Goal: Information Seeking & Learning: Check status

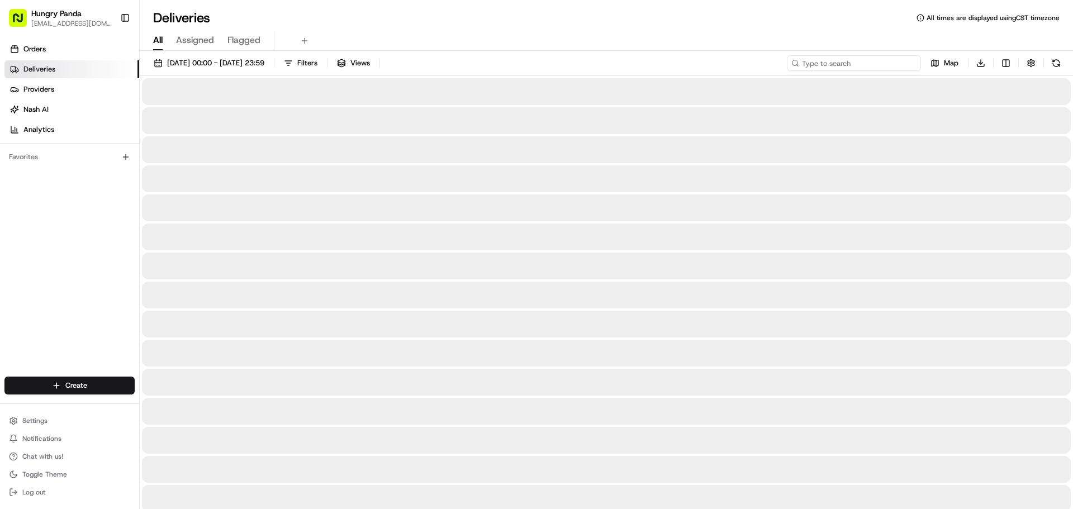
click at [867, 63] on input at bounding box center [854, 63] width 134 height 16
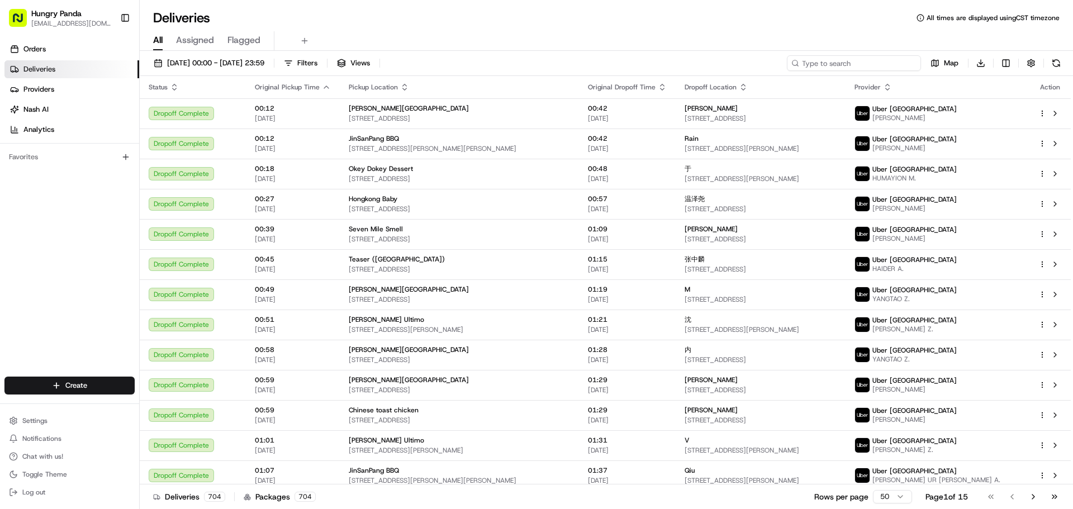
click at [879, 65] on input at bounding box center [854, 63] width 134 height 16
paste input "8952641345959716901359"
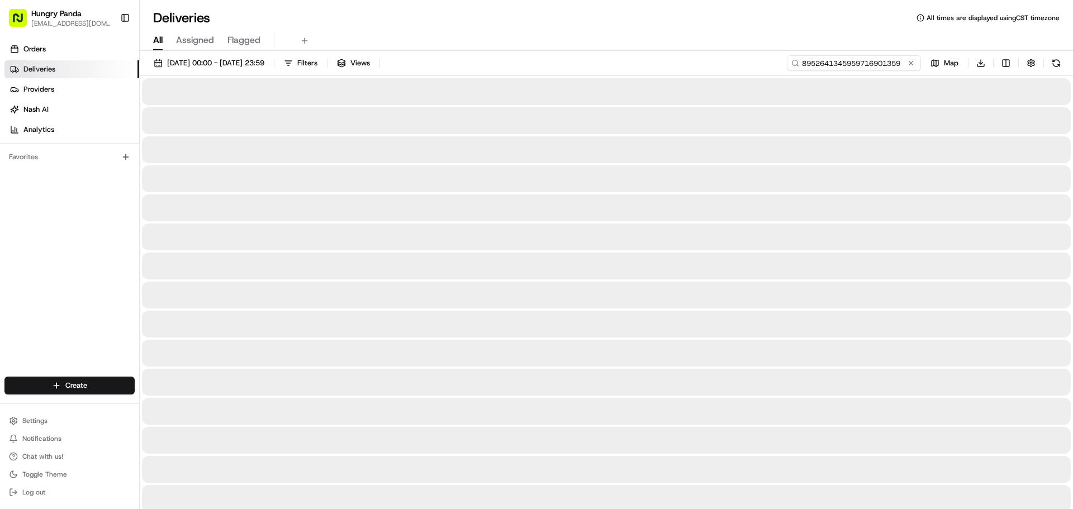
type input "8952641345959716901359"
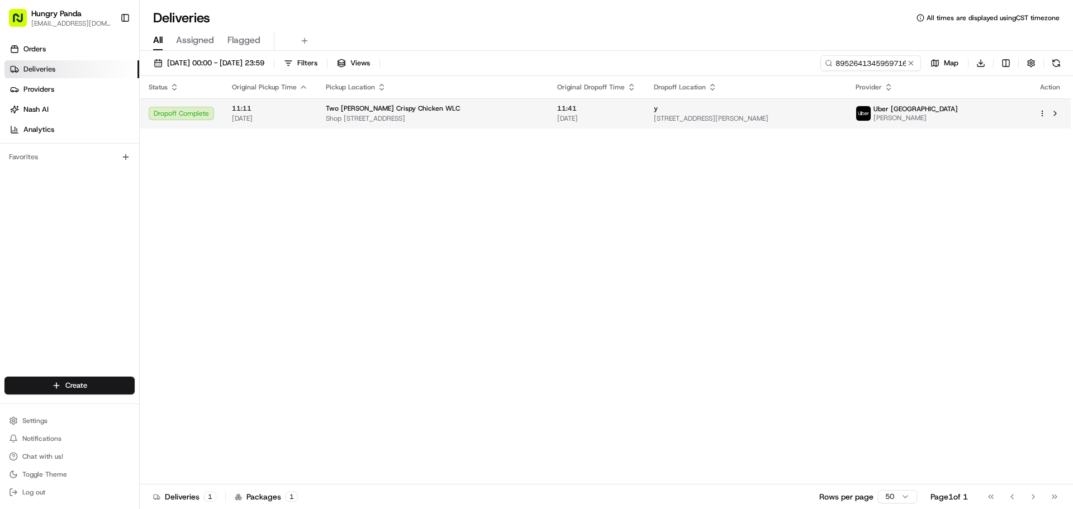
click at [870, 106] on img at bounding box center [863, 113] width 15 height 15
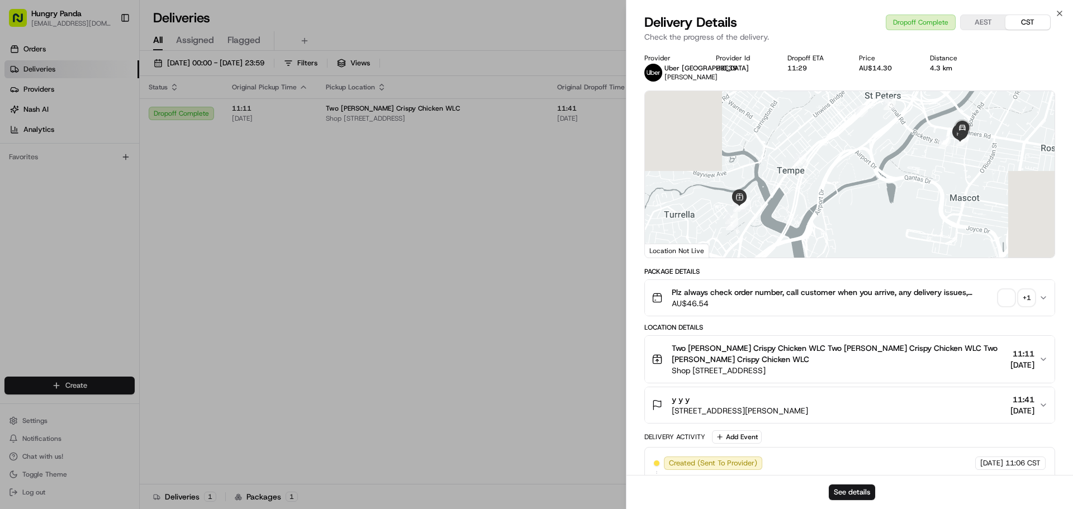
click at [1030, 297] on div "+ 1" at bounding box center [1026, 298] width 16 height 16
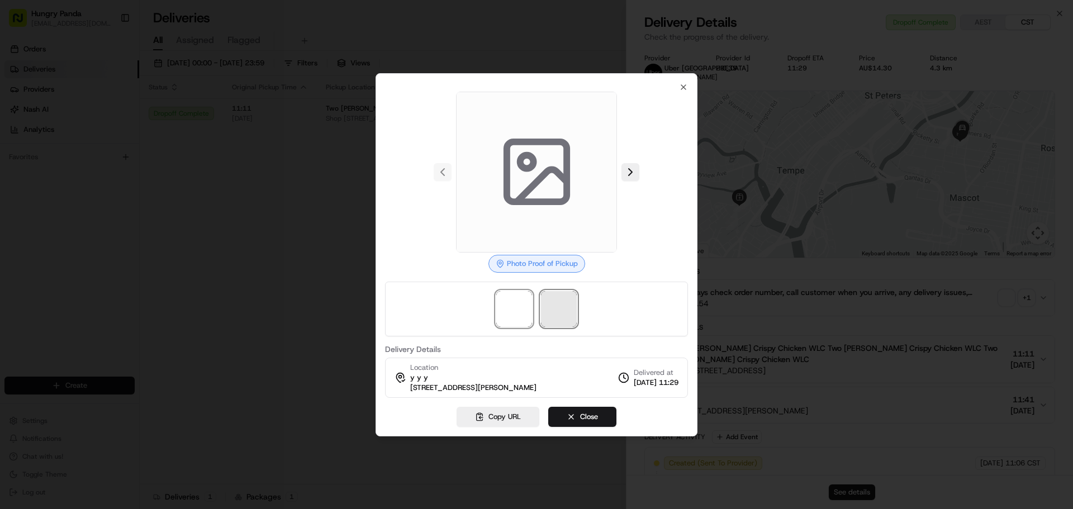
click at [554, 313] on span at bounding box center [559, 309] width 36 height 36
click at [522, 304] on img at bounding box center [514, 309] width 36 height 36
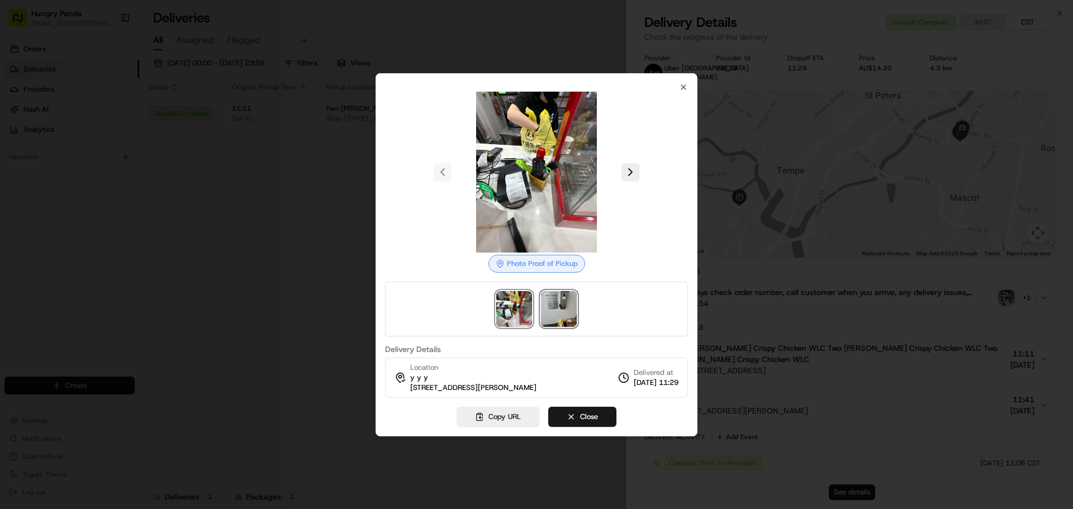
click at [558, 304] on img at bounding box center [559, 309] width 36 height 36
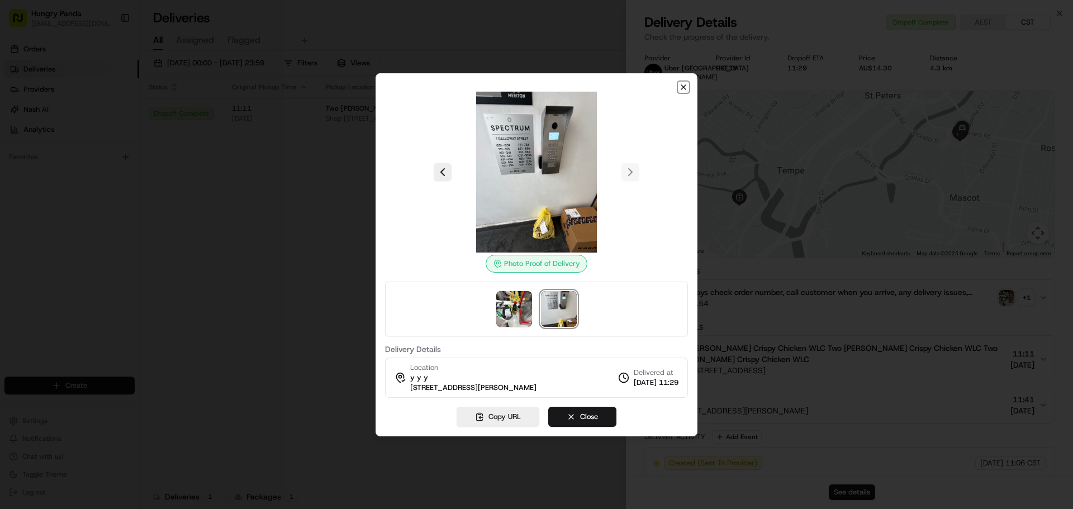
click at [680, 84] on icon "button" at bounding box center [683, 87] width 9 height 9
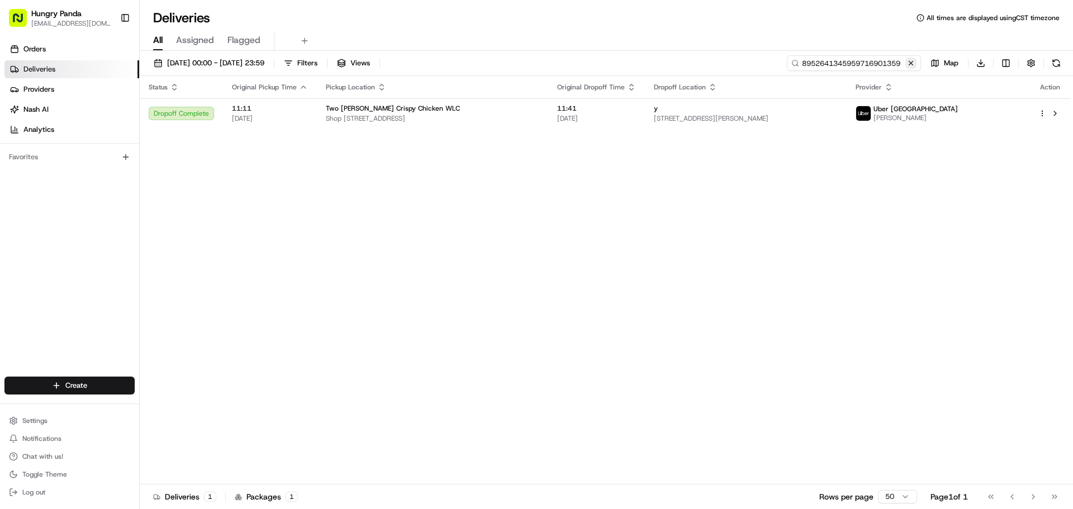
click at [917, 65] on input "8952641345959716901359" at bounding box center [854, 63] width 134 height 16
click at [913, 64] on button at bounding box center [910, 63] width 11 height 11
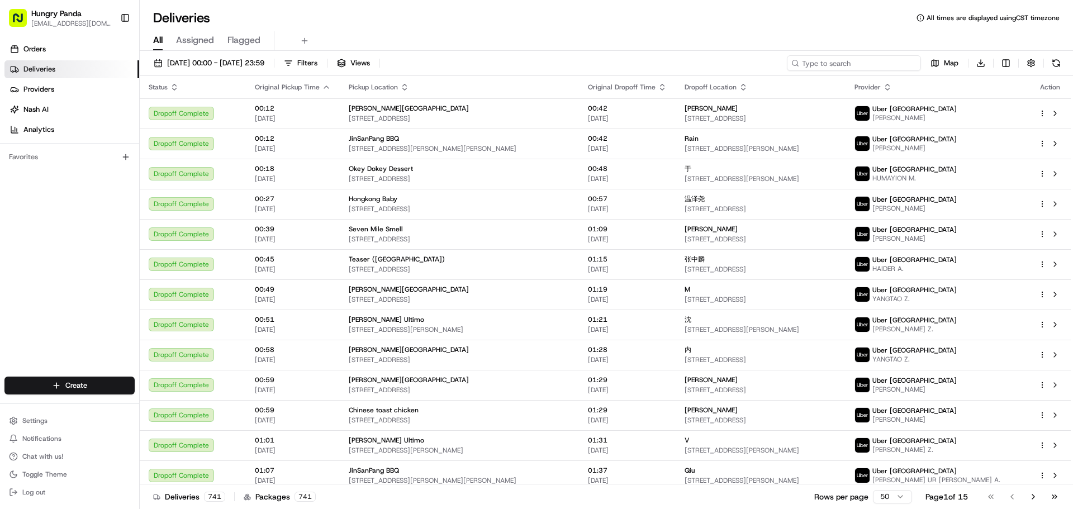
click at [889, 59] on input at bounding box center [854, 63] width 134 height 16
paste input "806964318515271016950"
type input "806964318515271016950"
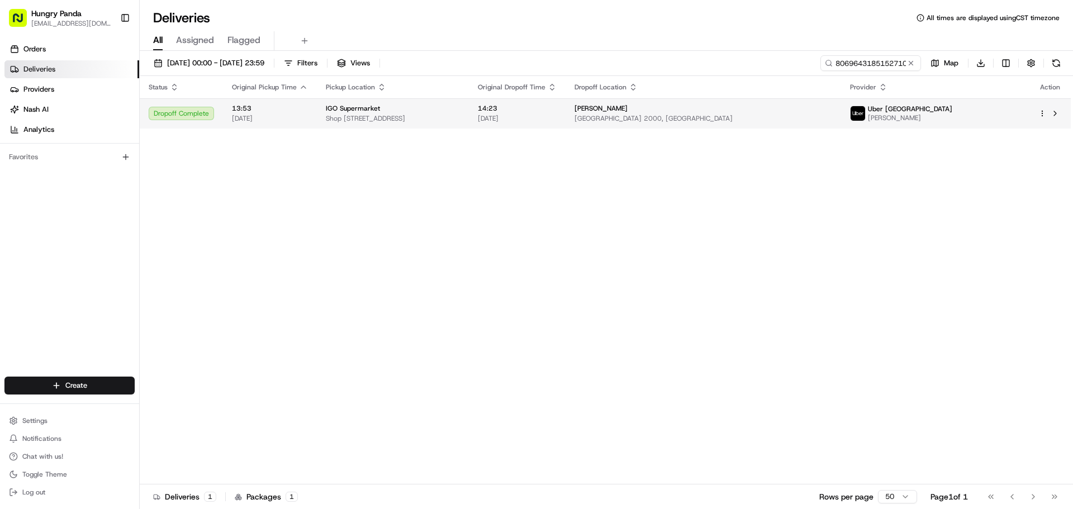
click at [952, 116] on span "[PERSON_NAME]" at bounding box center [910, 117] width 84 height 9
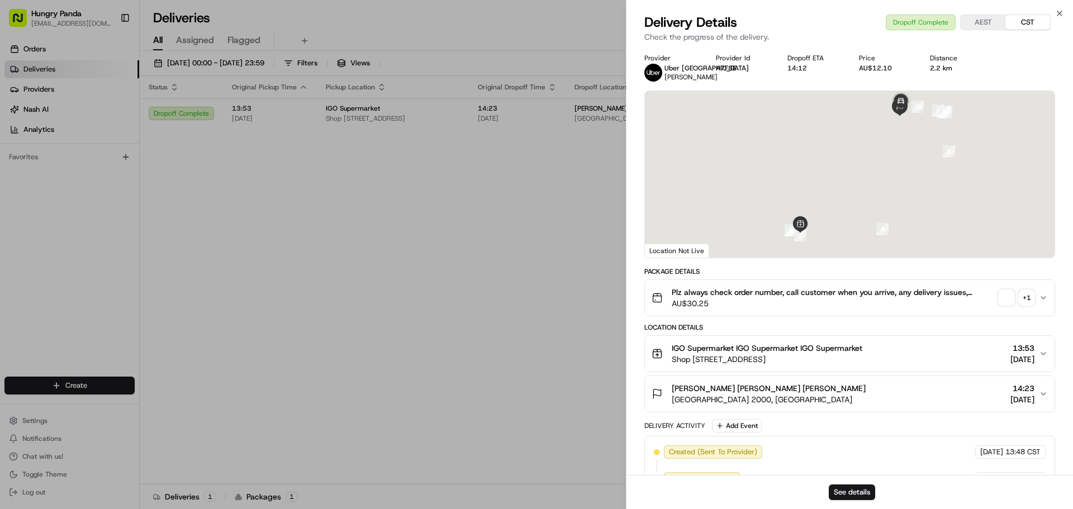
click at [1025, 302] on div "+ 1" at bounding box center [1026, 298] width 16 height 16
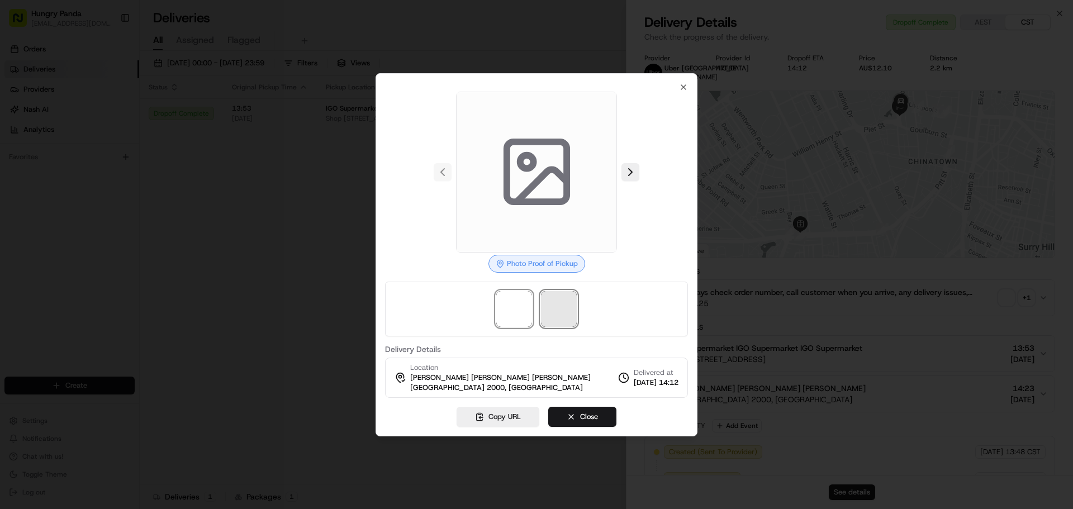
click at [555, 298] on span at bounding box center [559, 309] width 36 height 36
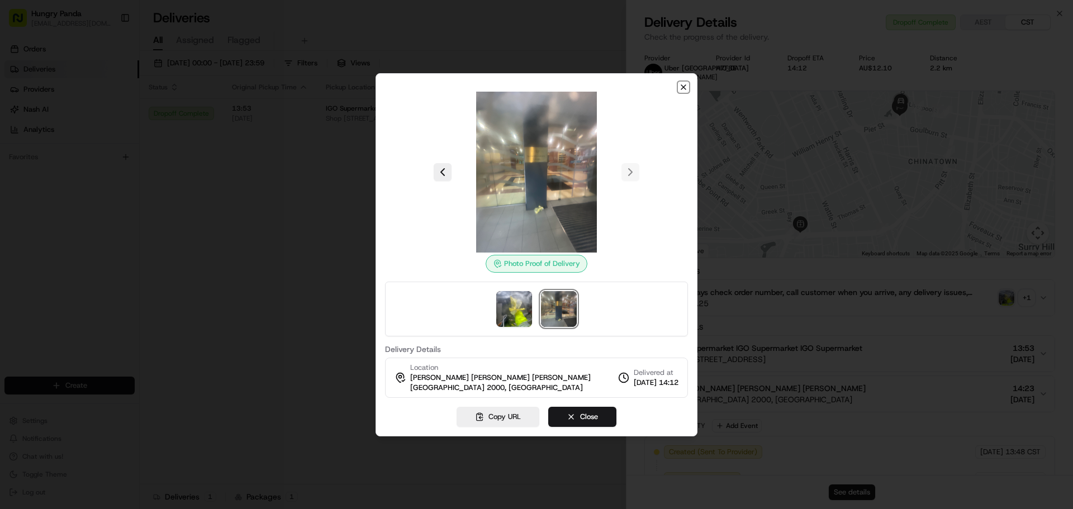
click at [687, 85] on icon "button" at bounding box center [683, 87] width 9 height 9
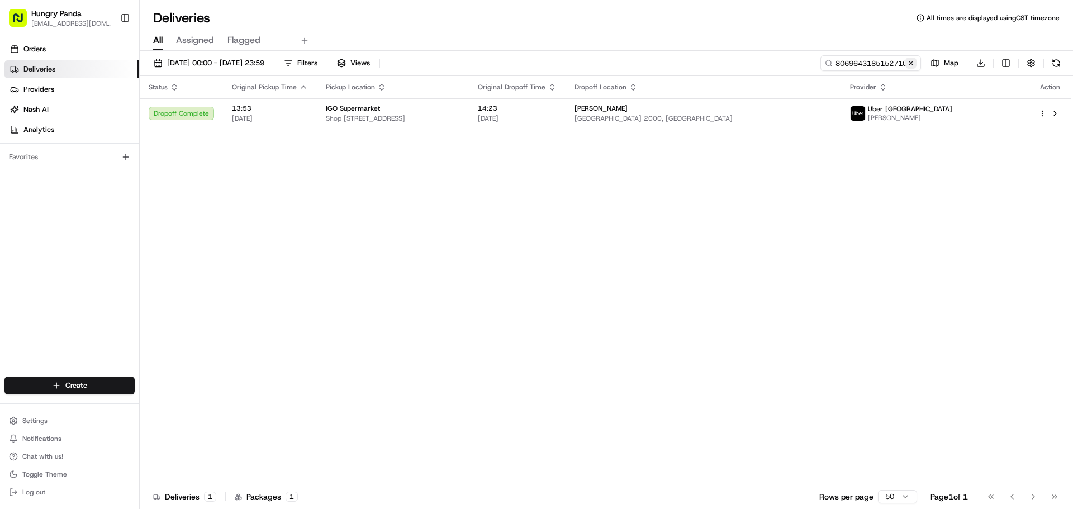
click at [914, 67] on button at bounding box center [910, 63] width 11 height 11
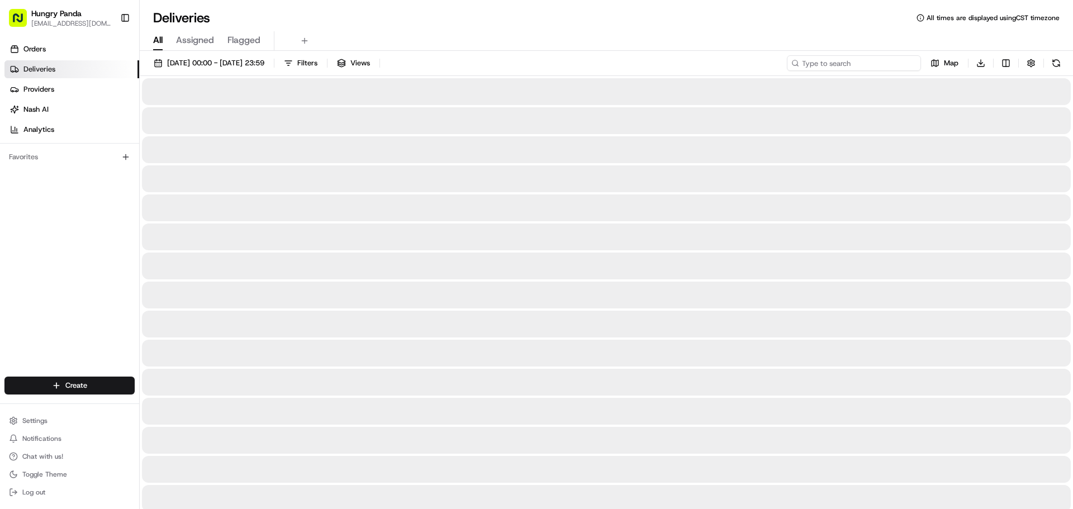
click at [881, 63] on input at bounding box center [854, 63] width 134 height 16
paste input "226562356505078876428"
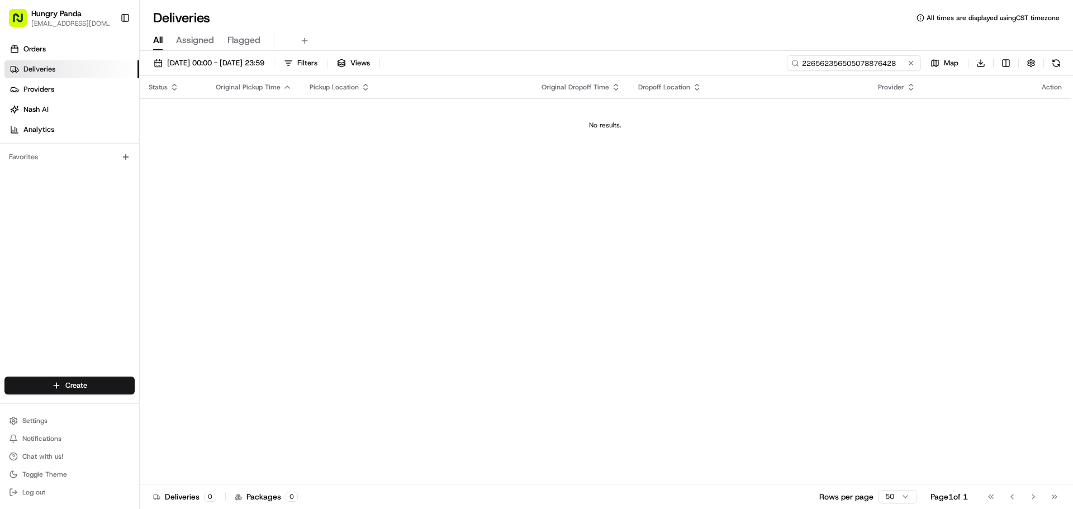
click at [809, 64] on input "226562356505078876428" at bounding box center [854, 63] width 134 height 16
click at [804, 63] on input "226562356505078876428" at bounding box center [854, 63] width 134 height 16
type input "226562356505078876428"
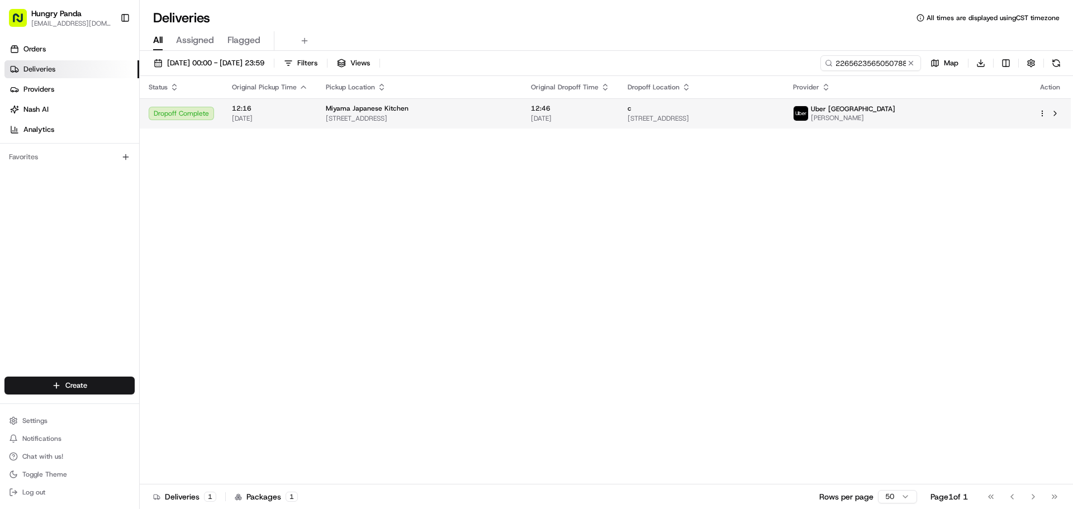
click at [895, 122] on span "[PERSON_NAME]" at bounding box center [853, 117] width 84 height 9
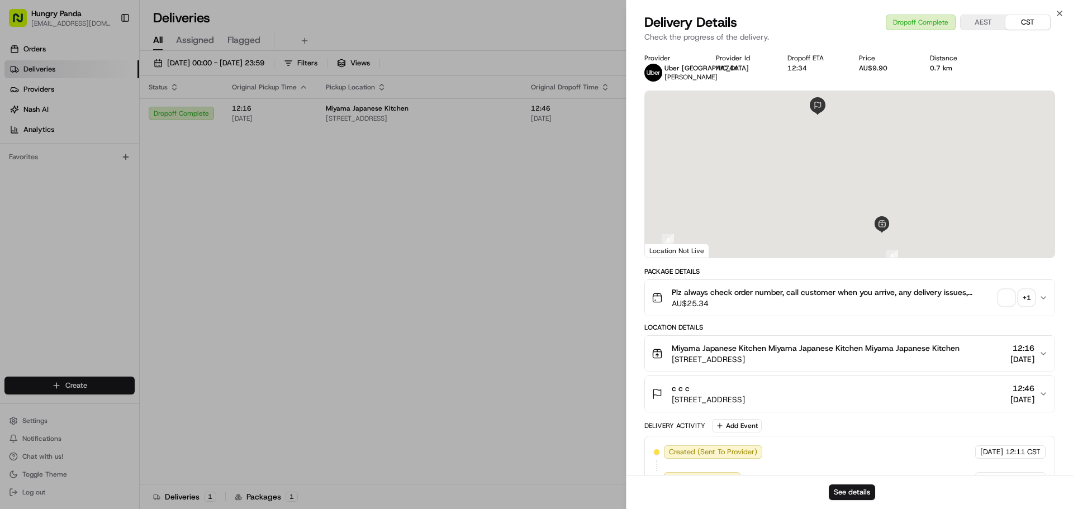
click at [1025, 299] on div "+ 1" at bounding box center [1026, 298] width 16 height 16
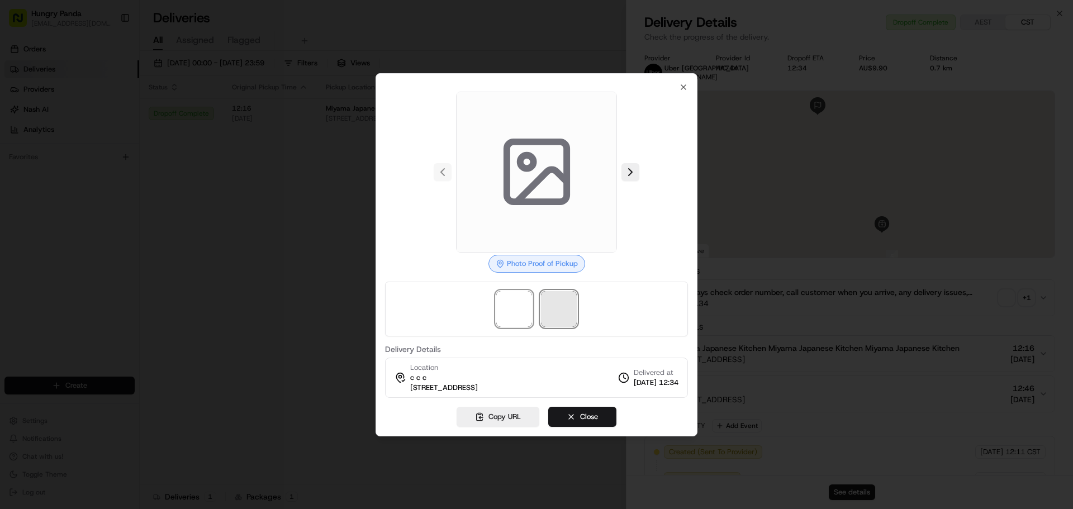
click at [558, 309] on span at bounding box center [559, 309] width 36 height 36
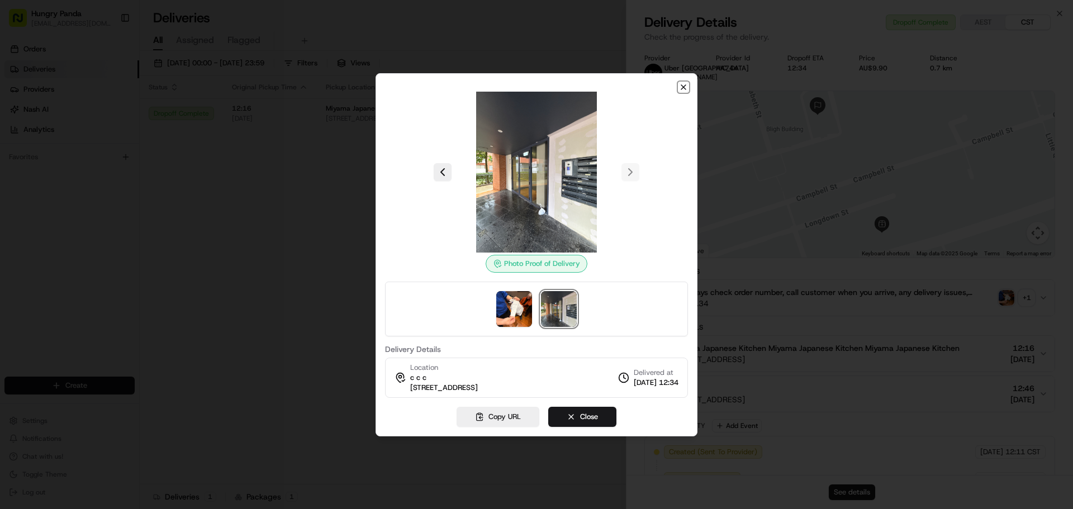
click at [683, 84] on icon "button" at bounding box center [683, 87] width 9 height 9
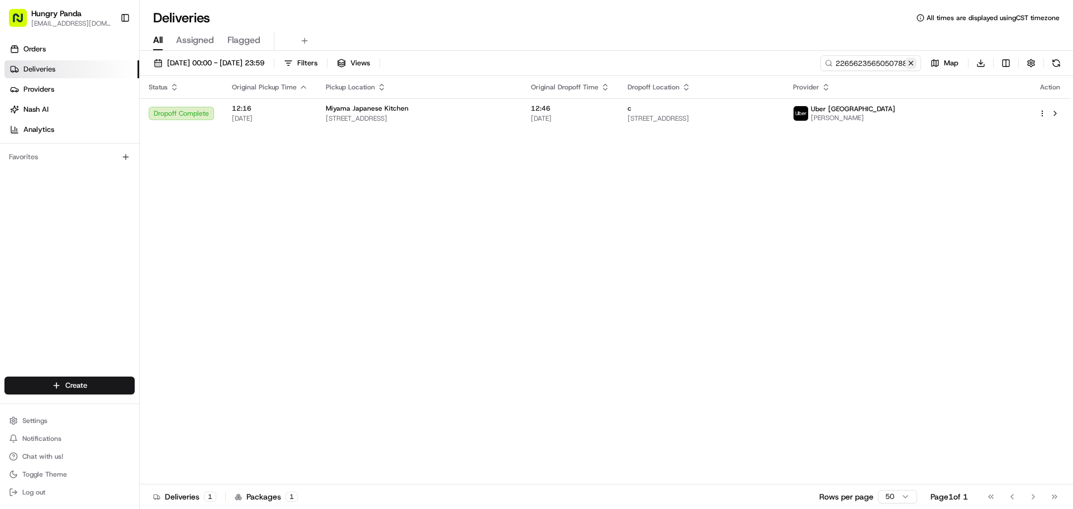
click at [908, 63] on button at bounding box center [910, 63] width 11 height 11
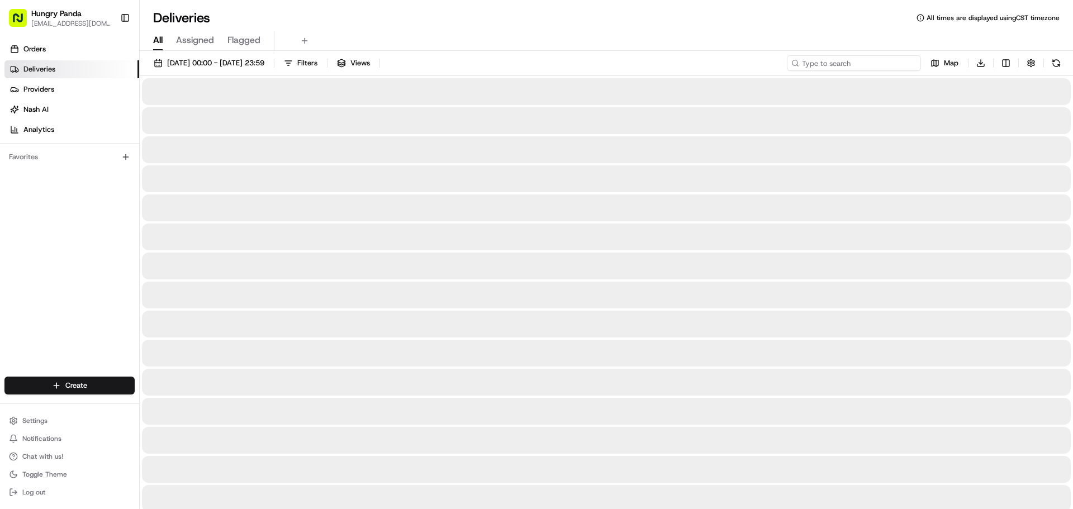
drag, startPoint x: 866, startPoint y: 66, endPoint x: 878, endPoint y: 66, distance: 12.3
click at [866, 66] on input at bounding box center [854, 63] width 134 height 16
paste input "597060124515079423285"
type input "597060124515079423285"
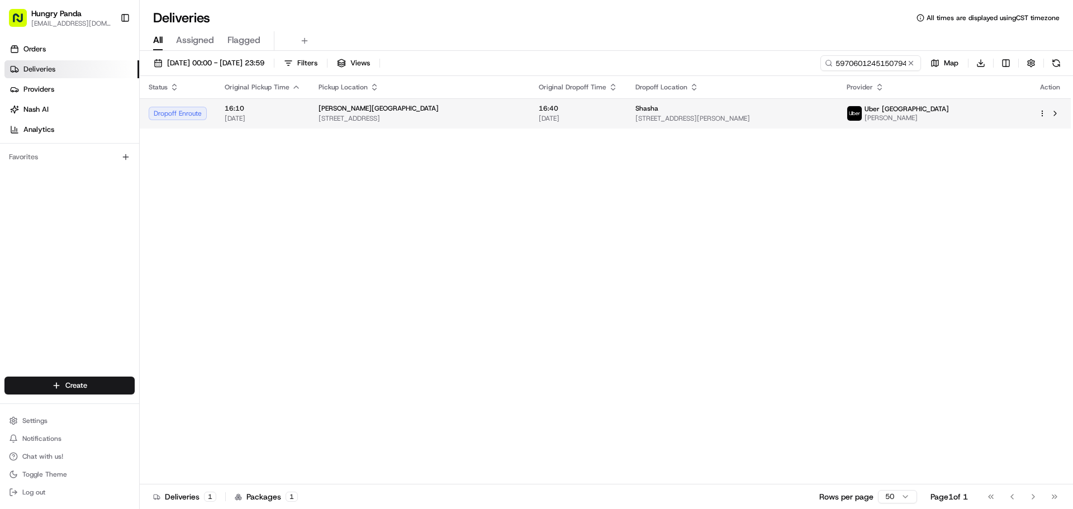
click at [828, 113] on div "Shasha [STREET_ADDRESS][PERSON_NAME]" at bounding box center [731, 113] width 193 height 19
click at [837, 124] on td "Shasha [STREET_ADDRESS][PERSON_NAME]" at bounding box center [731, 113] width 211 height 30
click at [946, 112] on p "Uber Australia [PERSON_NAME]" at bounding box center [906, 113] width 84 height 18
click at [949, 106] on span "Uber [GEOGRAPHIC_DATA]" at bounding box center [906, 108] width 84 height 9
click at [861, 108] on img at bounding box center [854, 113] width 15 height 15
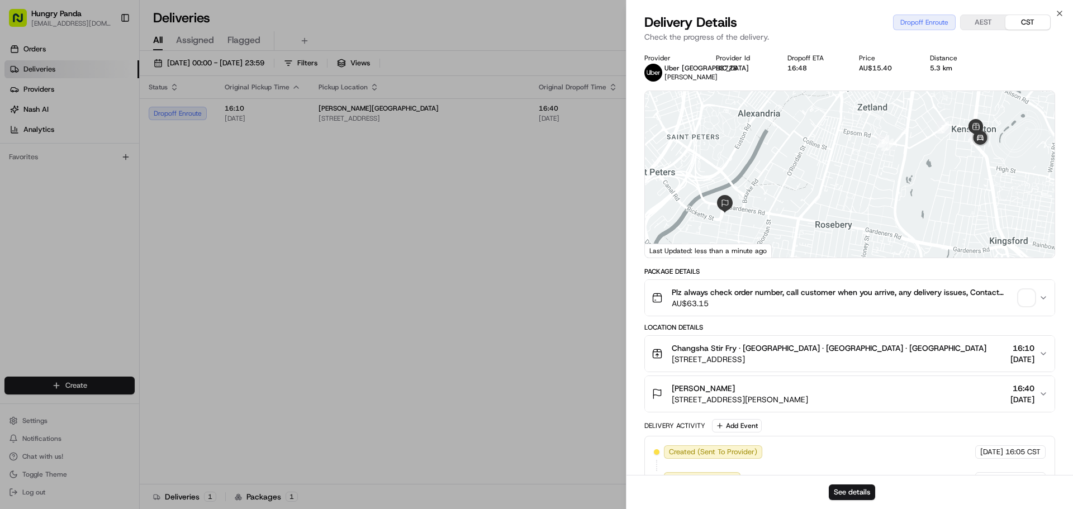
click at [1025, 292] on span "button" at bounding box center [1026, 298] width 16 height 16
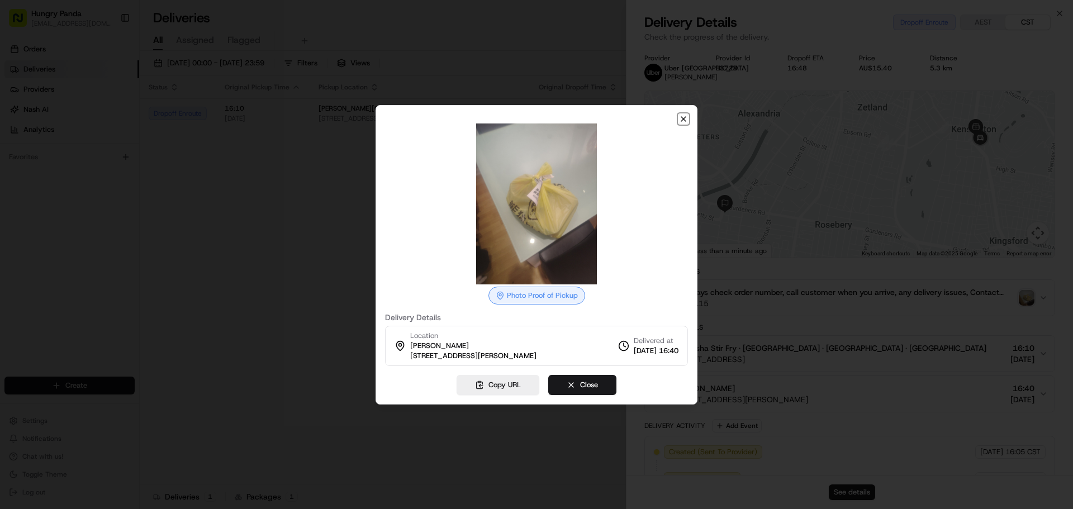
click at [684, 116] on icon "button" at bounding box center [683, 119] width 9 height 9
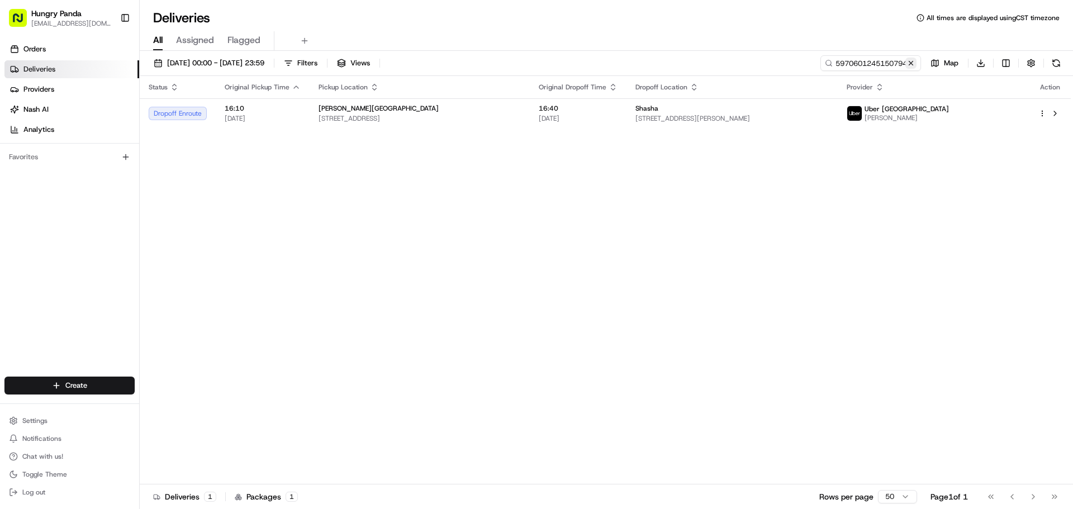
click at [909, 62] on button at bounding box center [910, 63] width 11 height 11
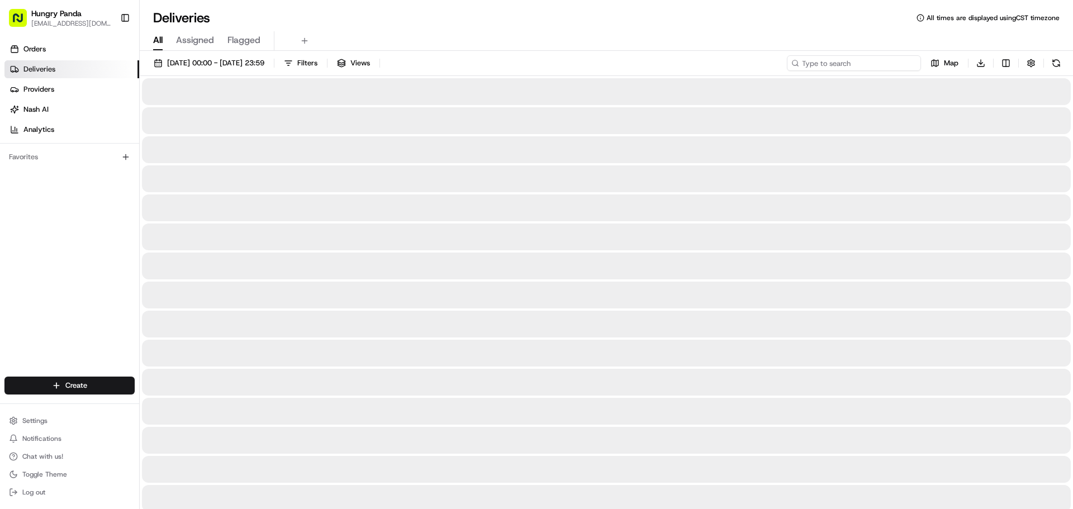
click at [892, 64] on input at bounding box center [854, 63] width 134 height 16
paste input "3374600365755798261951"
type input "3374600365755798261951"
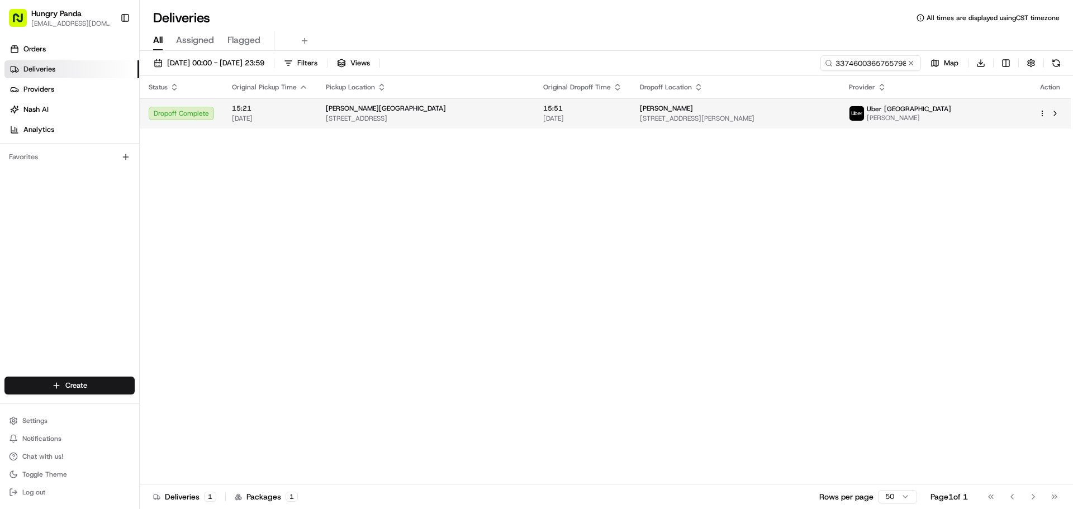
click at [983, 119] on div "Uber Australia [PERSON_NAME]" at bounding box center [934, 113] width 171 height 18
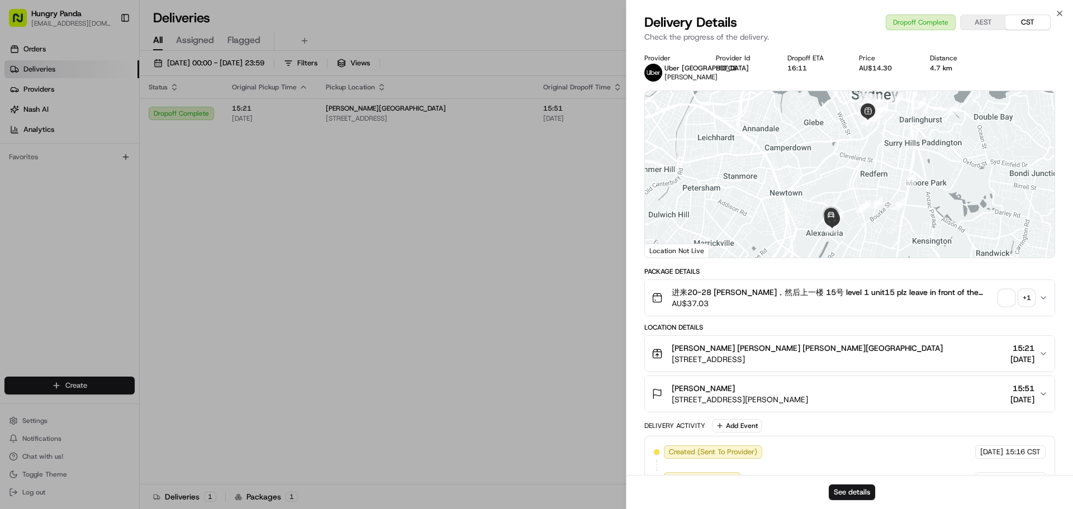
click at [1025, 296] on div "+ 1" at bounding box center [1026, 298] width 16 height 16
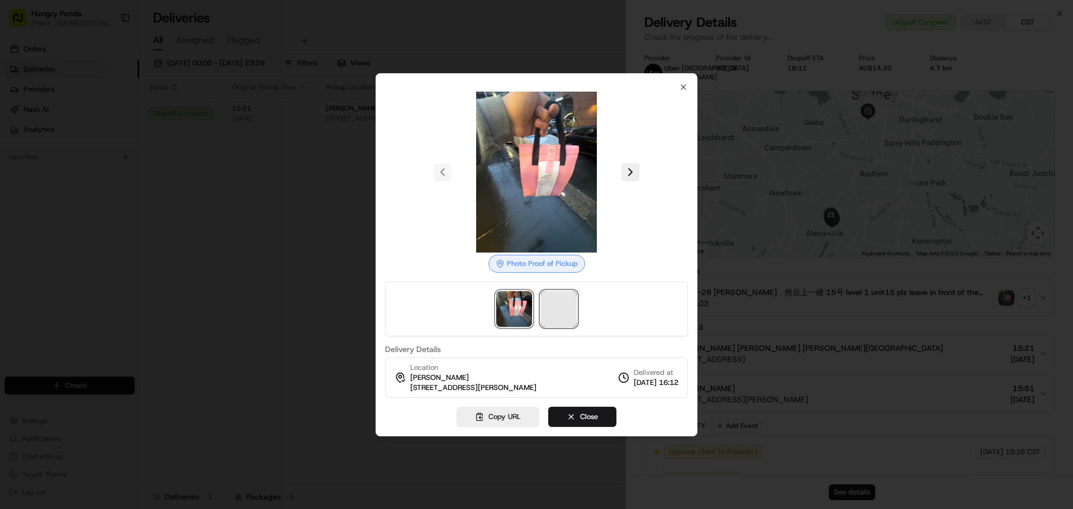
click at [554, 312] on span at bounding box center [559, 309] width 36 height 36
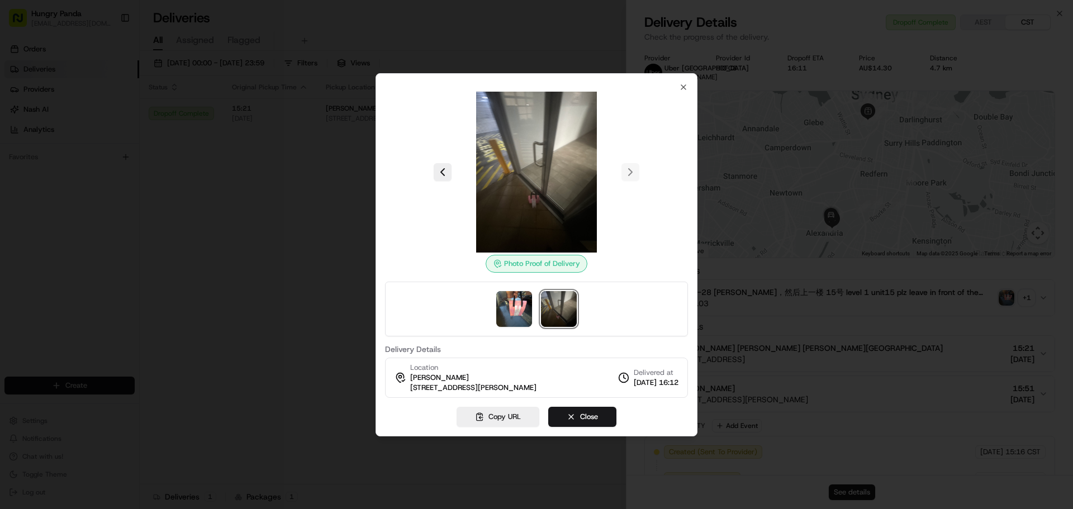
click at [337, 168] on div at bounding box center [536, 254] width 1073 height 509
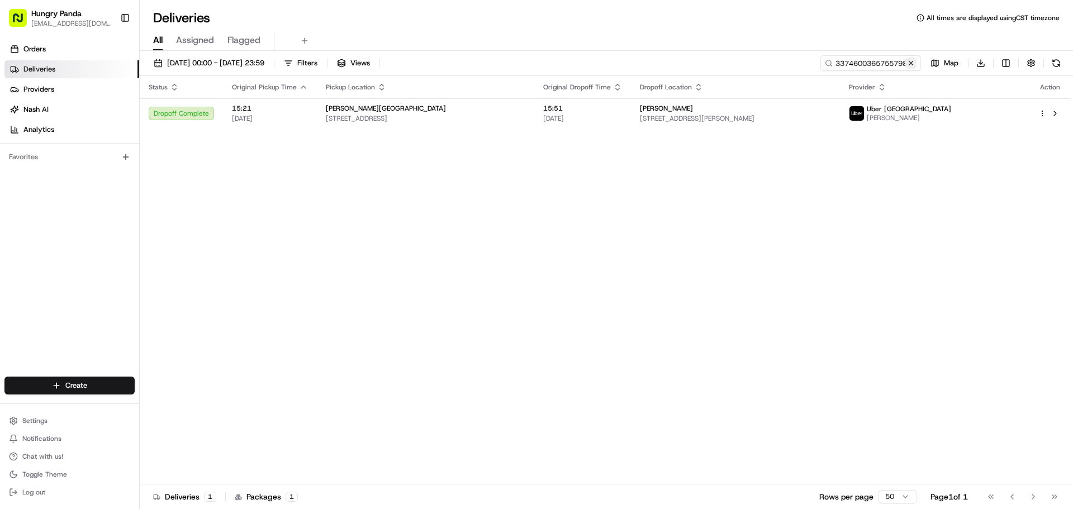
click at [909, 65] on button at bounding box center [910, 63] width 11 height 11
click at [879, 66] on input at bounding box center [854, 63] width 134 height 16
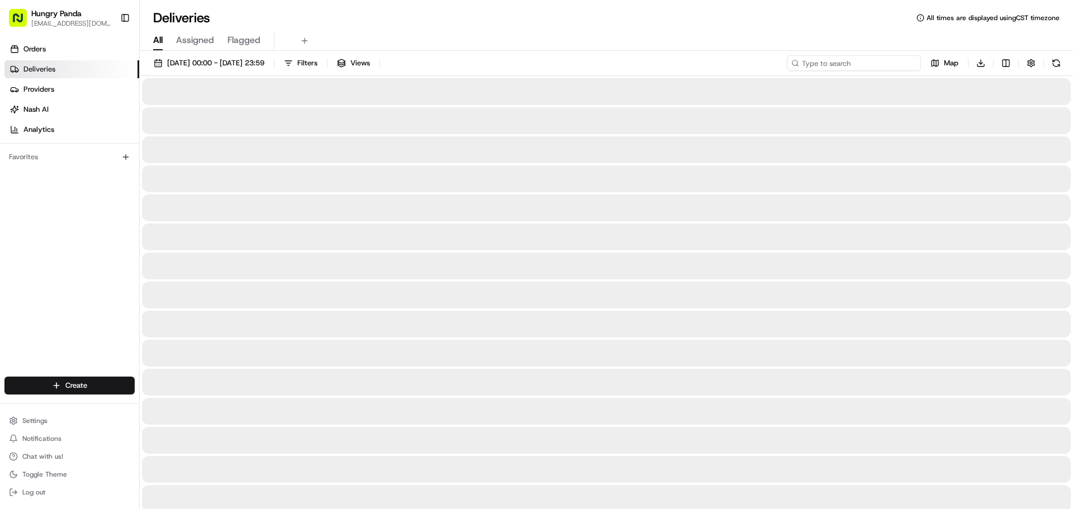
paste input "3578656655455765892014"
type input "3578656655455765892014"
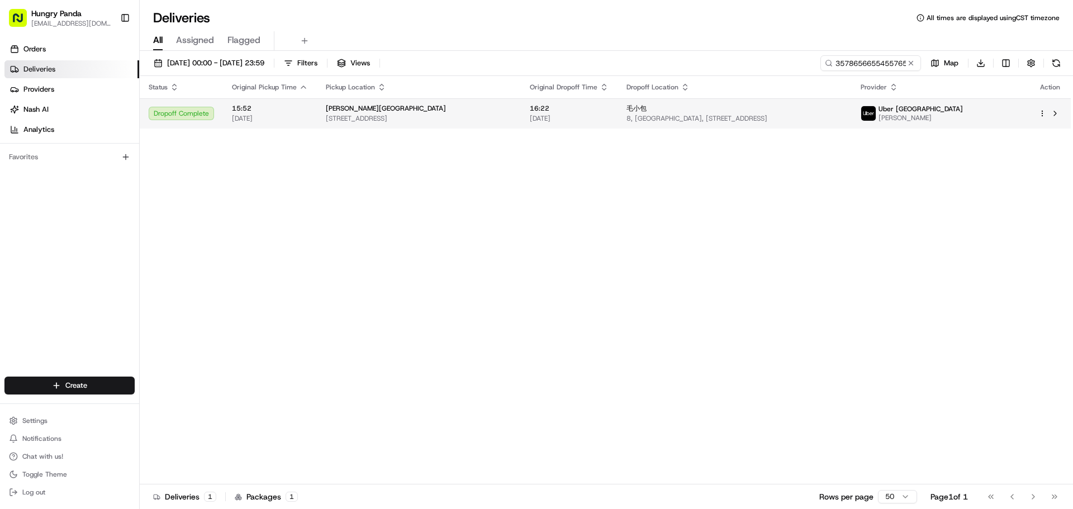
click at [843, 106] on div "毛小包" at bounding box center [734, 108] width 217 height 9
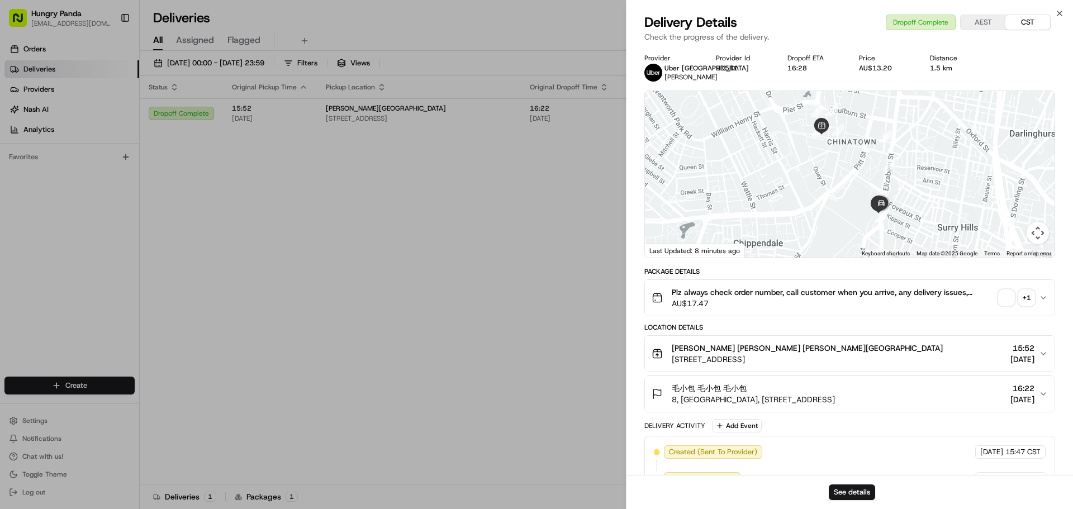
click at [1034, 292] on div "Plz always check order number, call customer when you arrive, any delivery issu…" at bounding box center [844, 298] width 387 height 22
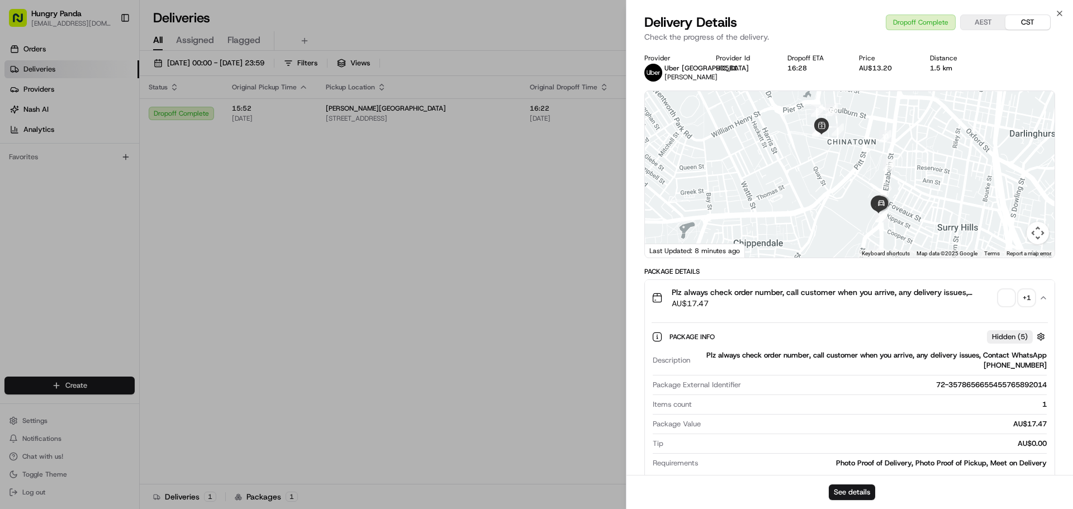
click at [1026, 296] on div "+ 1" at bounding box center [1026, 298] width 16 height 16
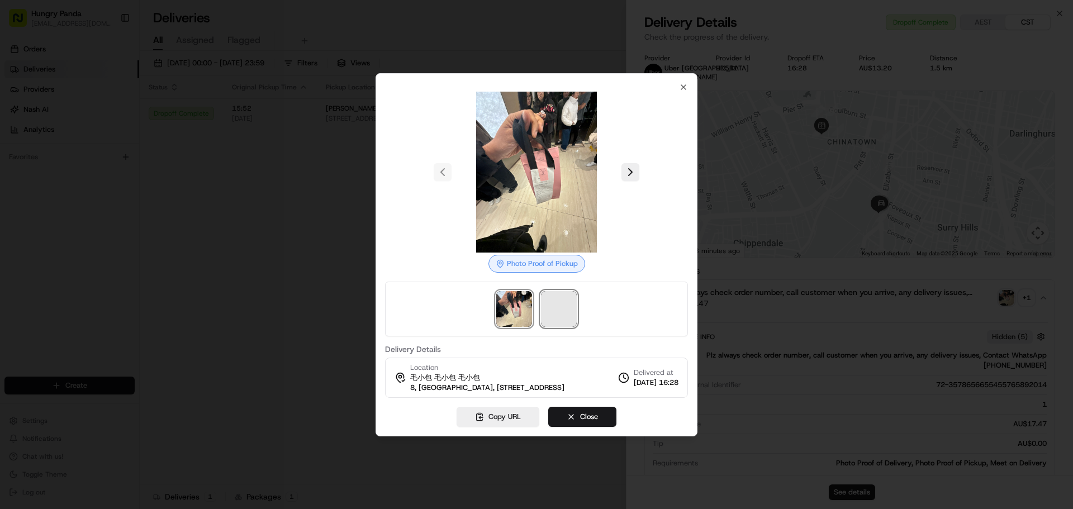
click at [563, 306] on span at bounding box center [559, 309] width 36 height 36
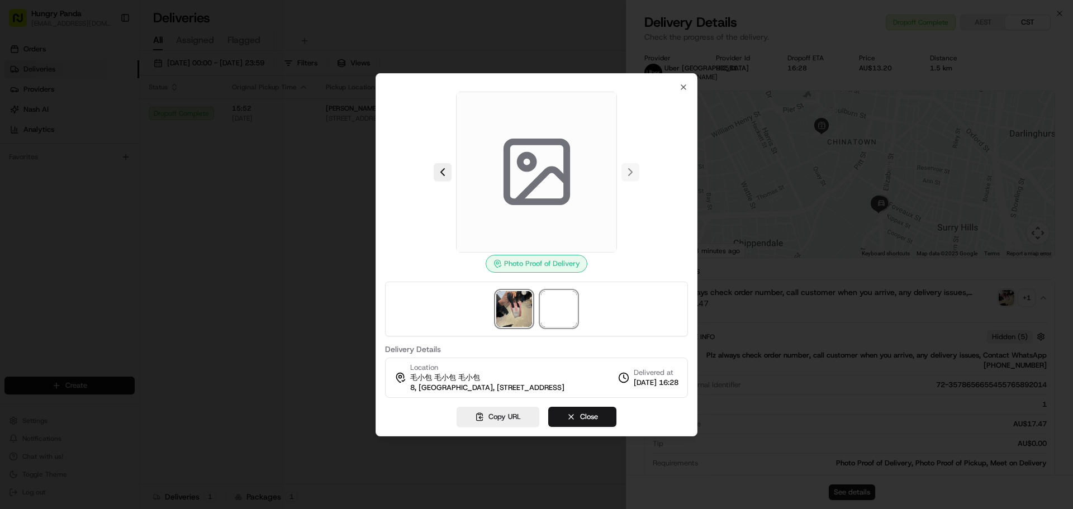
click at [512, 304] on img at bounding box center [514, 309] width 36 height 36
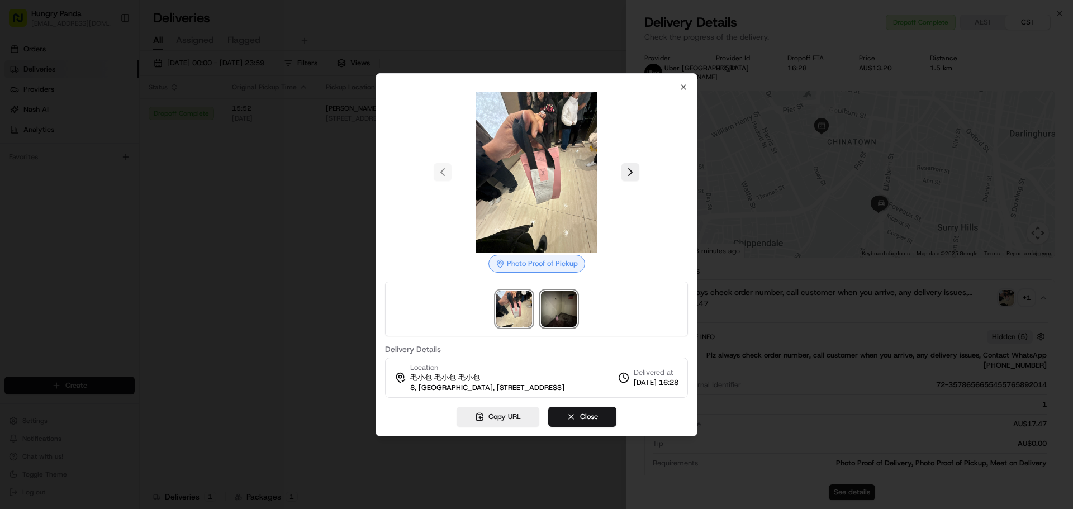
click at [550, 311] on img at bounding box center [559, 309] width 36 height 36
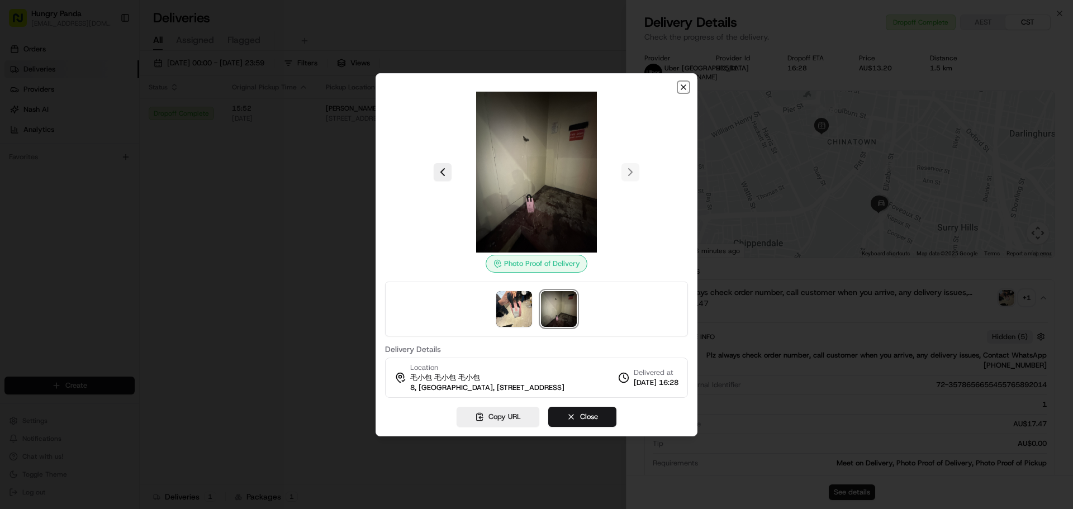
click at [683, 85] on icon "button" at bounding box center [683, 87] width 4 height 4
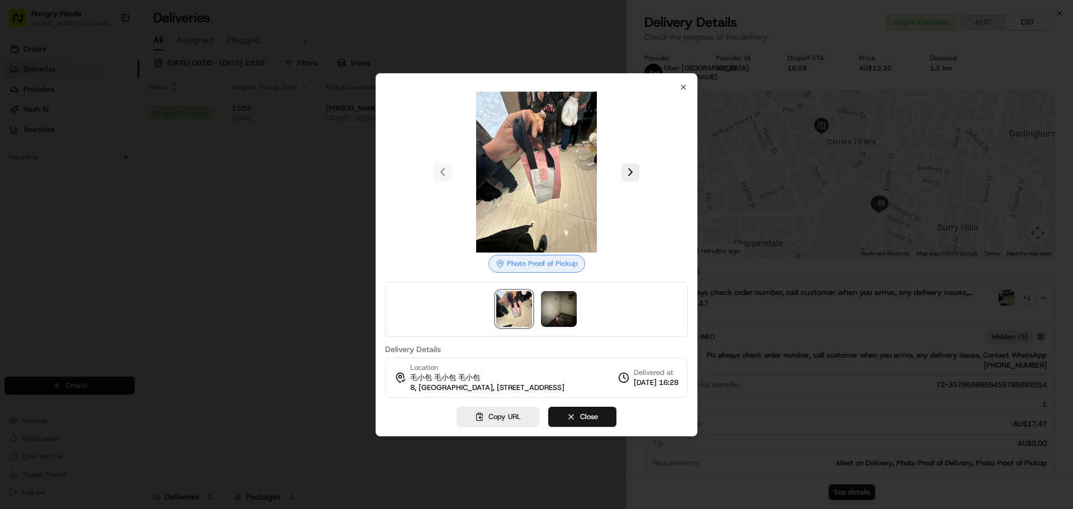
click at [408, 183] on div at bounding box center [536, 254] width 1073 height 509
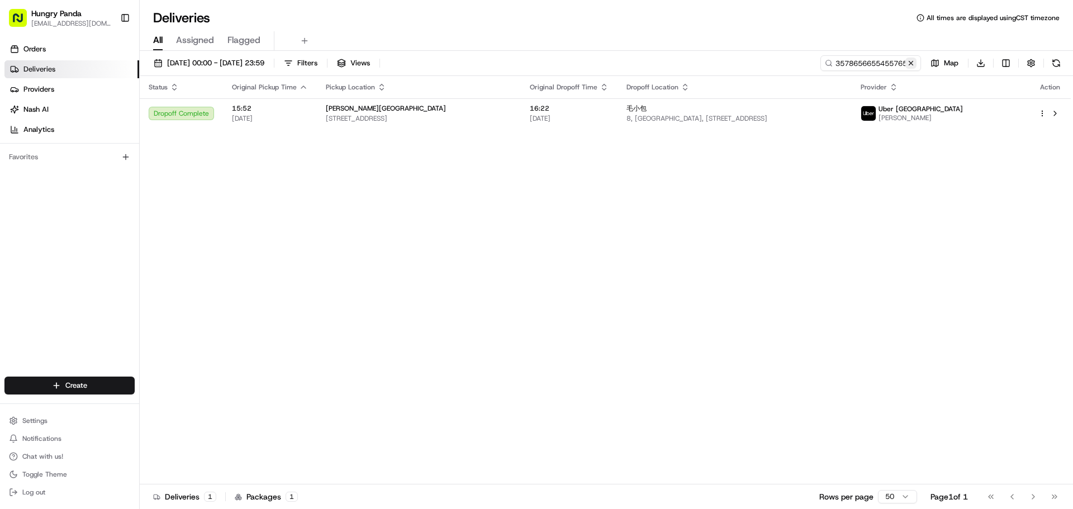
click at [909, 62] on button at bounding box center [910, 63] width 11 height 11
click at [888, 63] on input at bounding box center [854, 63] width 134 height 16
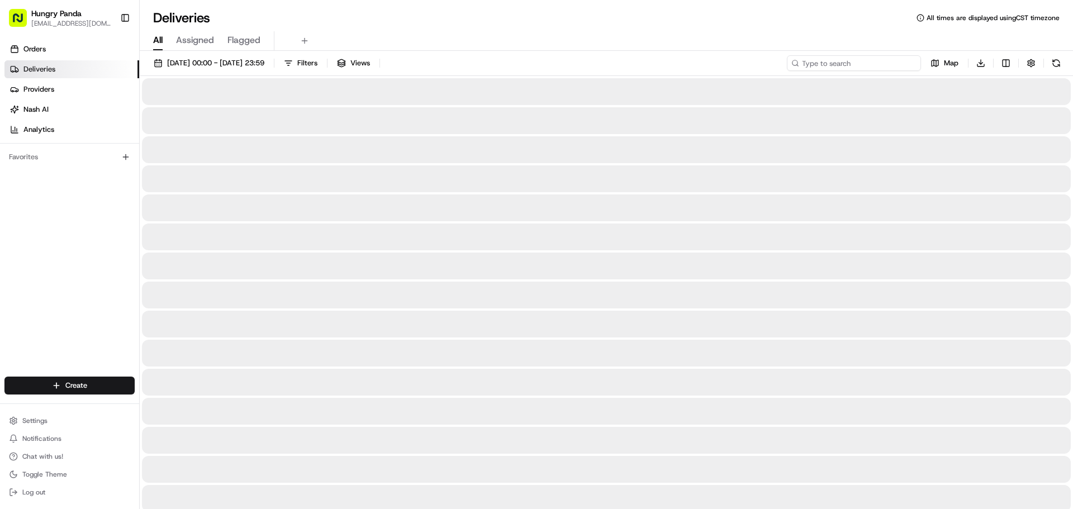
paste input "6677665355259794851974"
type input "6677665355259794851974"
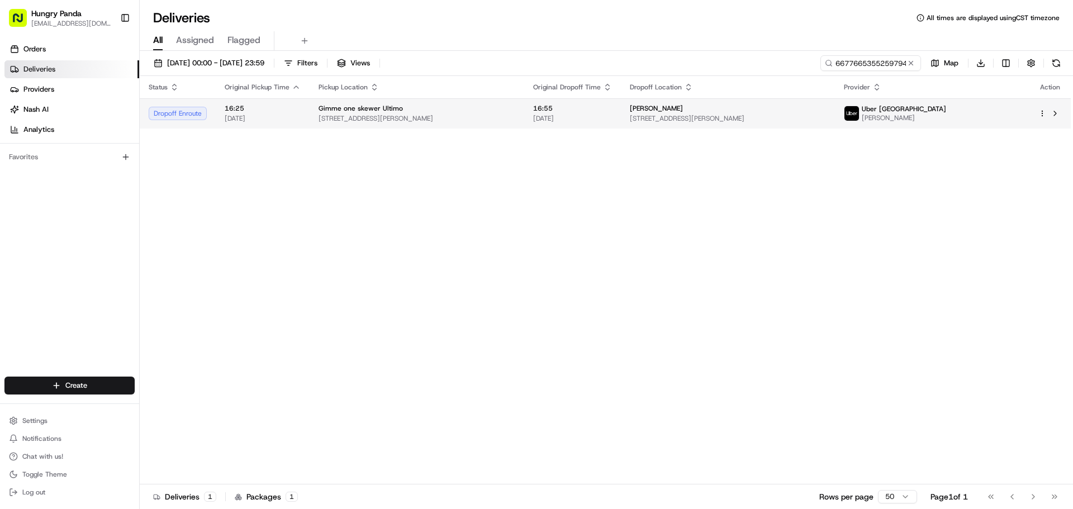
click at [775, 98] on td "[PERSON_NAME] [STREET_ADDRESS][PERSON_NAME]" at bounding box center [728, 113] width 215 height 30
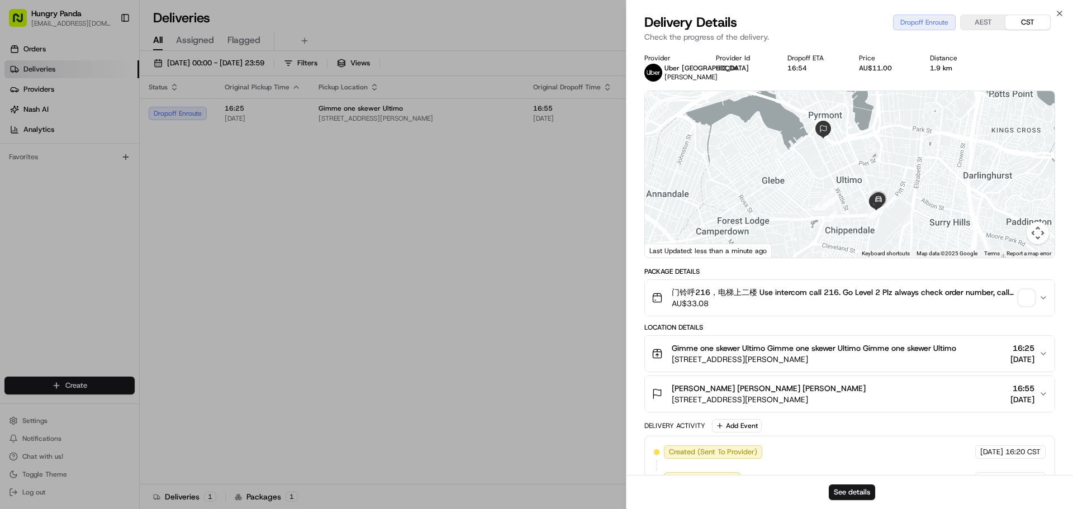
click at [1024, 298] on span "button" at bounding box center [1026, 298] width 16 height 16
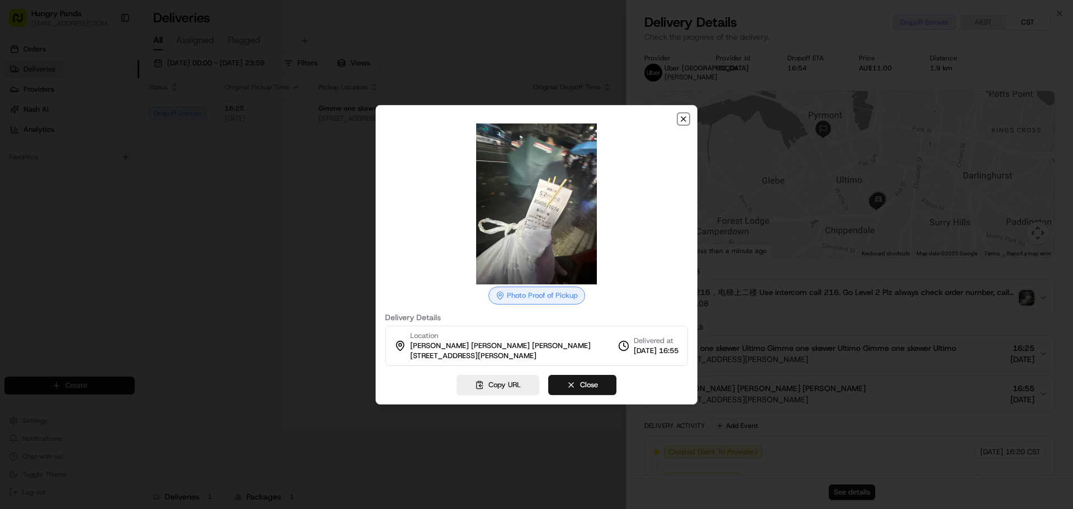
click at [680, 119] on icon "button" at bounding box center [683, 119] width 9 height 9
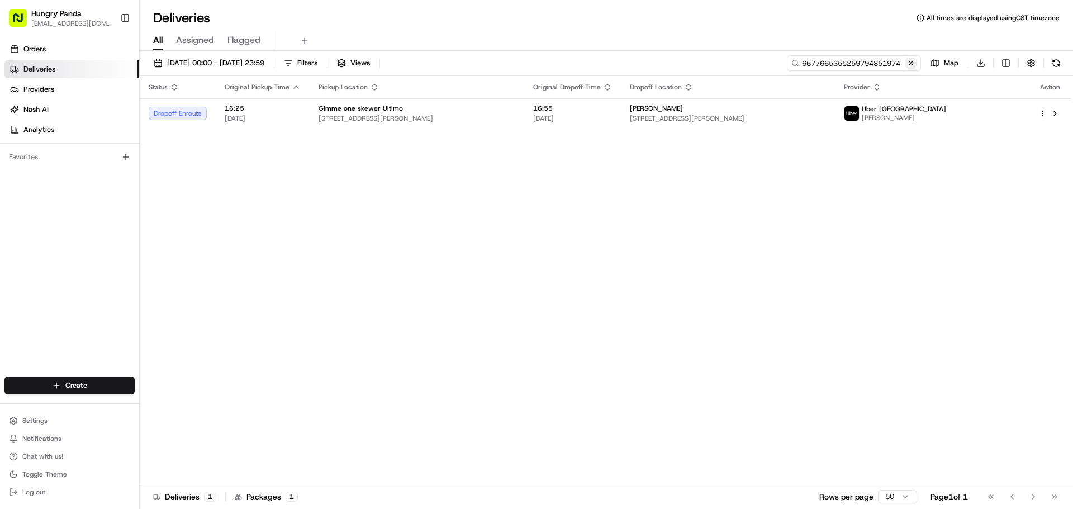
drag, startPoint x: 901, startPoint y: 63, endPoint x: 911, endPoint y: 66, distance: 11.3
click at [903, 63] on input "6677665355259794851974" at bounding box center [854, 63] width 134 height 16
click at [897, 64] on input "6677665355259794851974" at bounding box center [854, 63] width 134 height 16
click at [910, 64] on button at bounding box center [910, 63] width 11 height 11
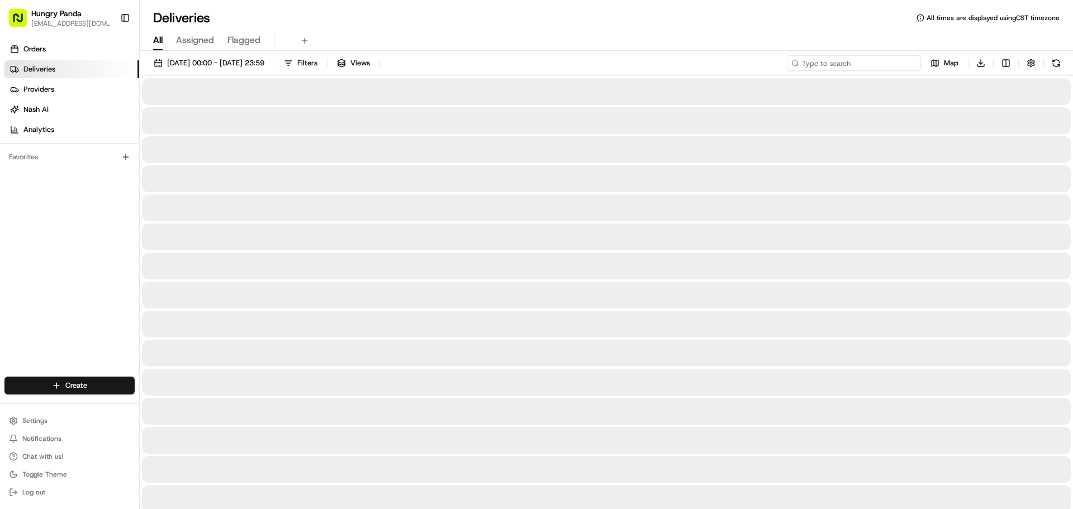
click at [898, 65] on input at bounding box center [854, 63] width 134 height 16
paste input "567363101575271917963"
type input "567363101575271917963"
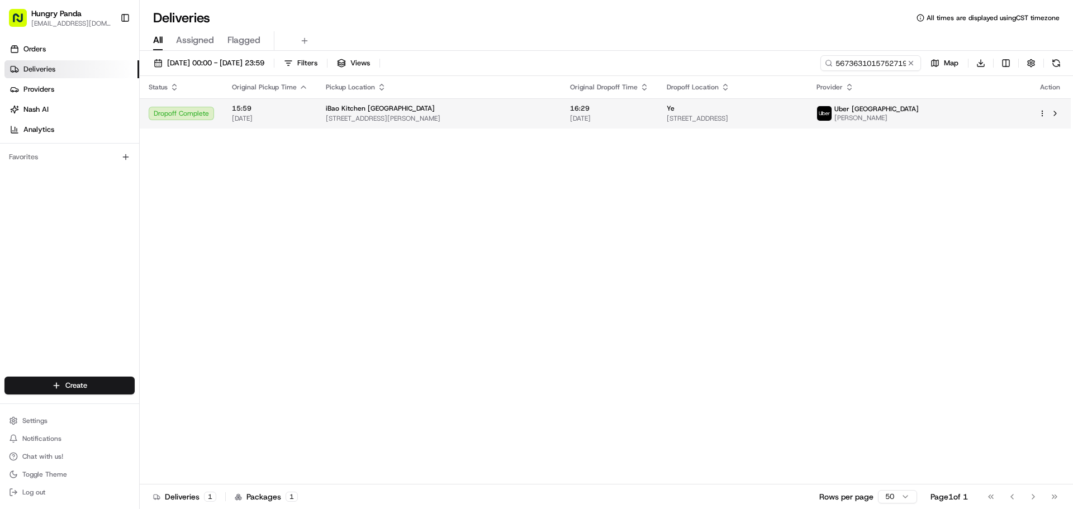
click at [969, 123] on td "Uber [GEOGRAPHIC_DATA] [PERSON_NAME]" at bounding box center [918, 113] width 222 height 30
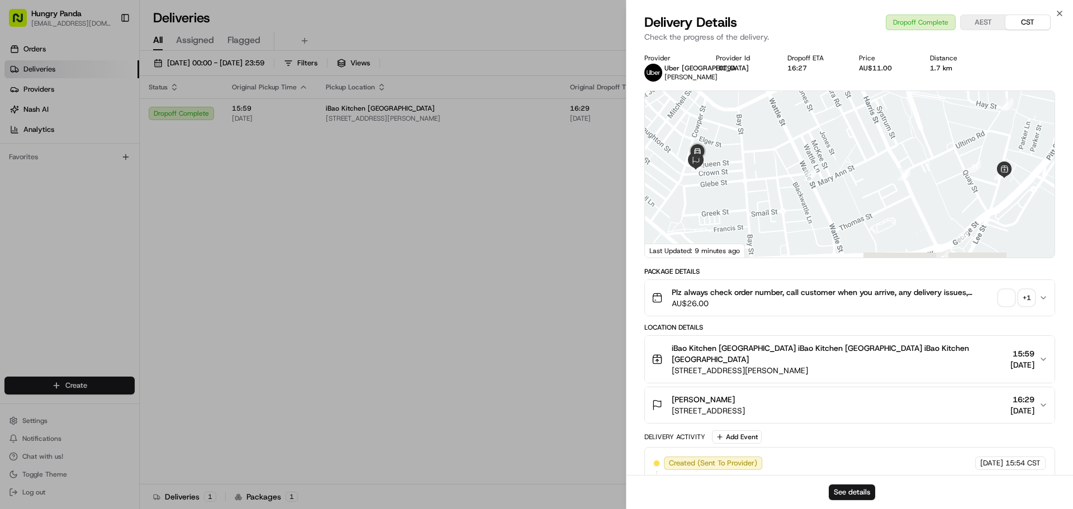
click at [1024, 294] on div "+ 1" at bounding box center [1026, 298] width 16 height 16
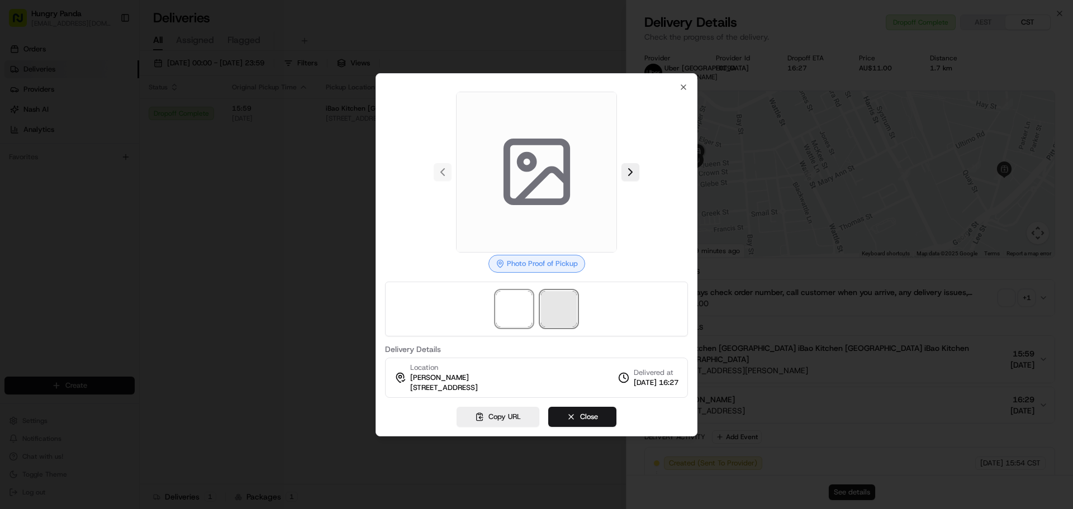
click at [564, 311] on span at bounding box center [559, 309] width 36 height 36
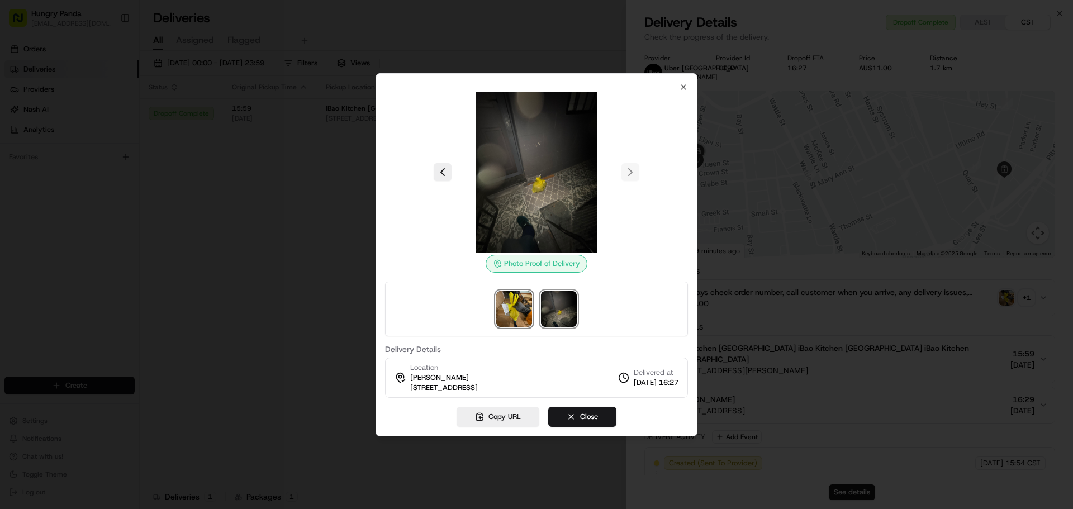
drag, startPoint x: 508, startPoint y: 316, endPoint x: 549, endPoint y: 308, distance: 41.0
click at [508, 317] on img at bounding box center [514, 309] width 36 height 36
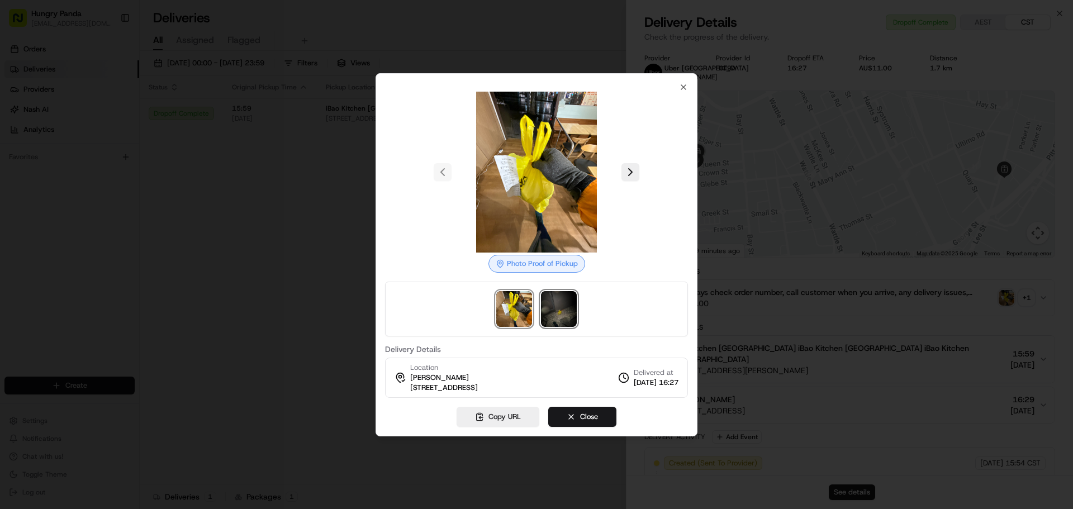
click at [549, 308] on img at bounding box center [559, 309] width 36 height 36
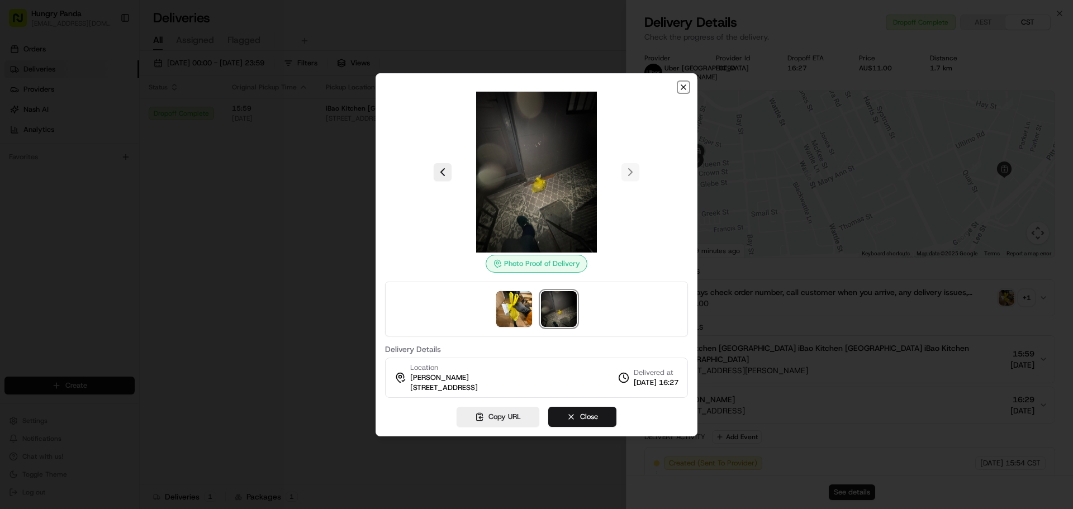
click at [680, 85] on icon "button" at bounding box center [683, 87] width 9 height 9
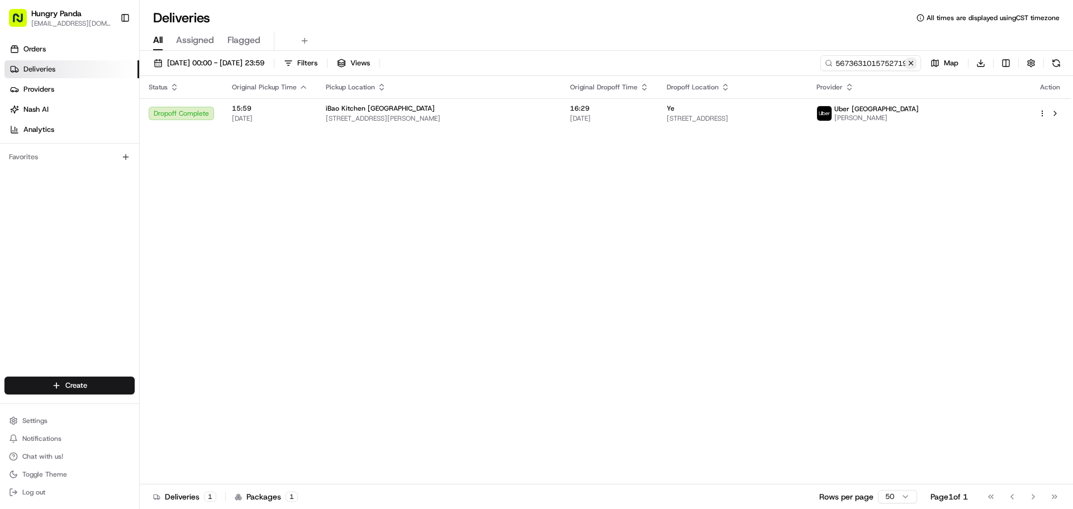
click at [909, 67] on button at bounding box center [910, 63] width 11 height 11
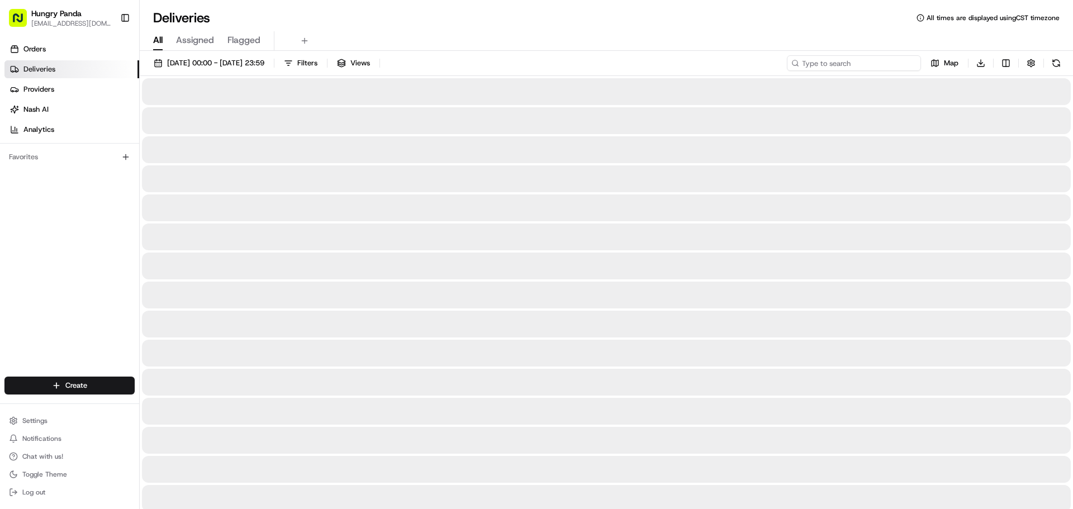
click at [876, 64] on input at bounding box center [854, 63] width 134 height 16
paste input "5075683555853794062206"
type input "5075683555853794062206"
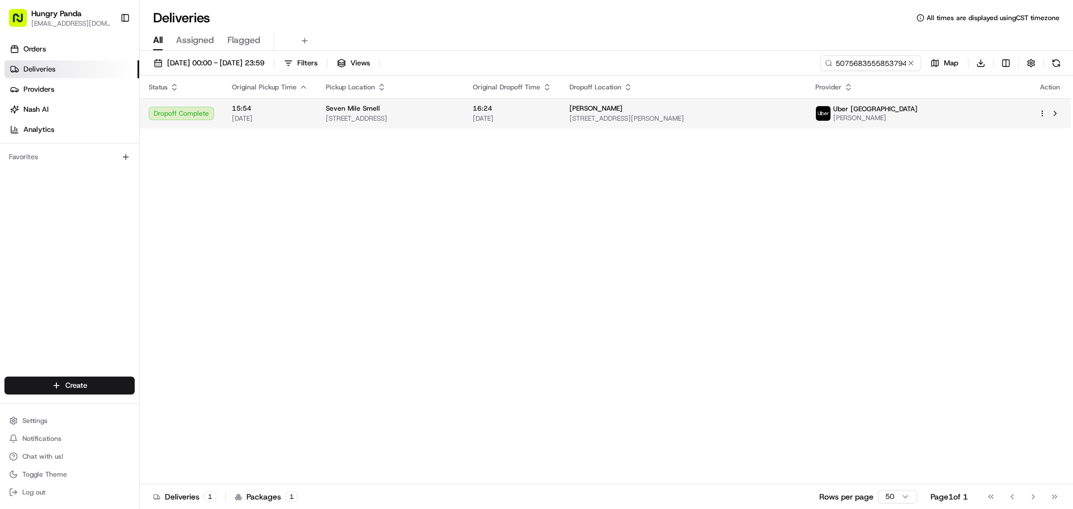
click at [917, 106] on span "Uber [GEOGRAPHIC_DATA]" at bounding box center [875, 108] width 84 height 9
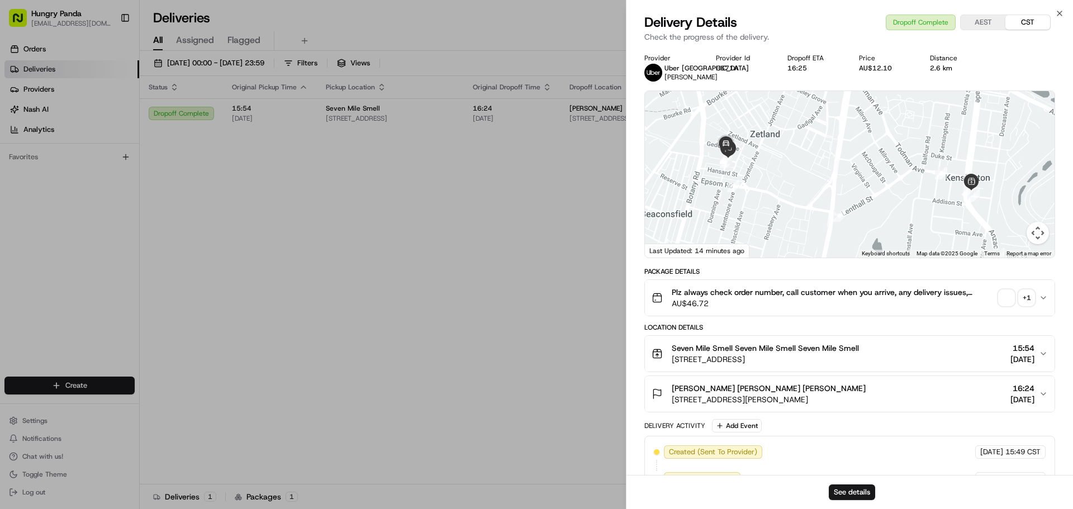
click at [1023, 298] on div "+ 1" at bounding box center [1026, 298] width 16 height 16
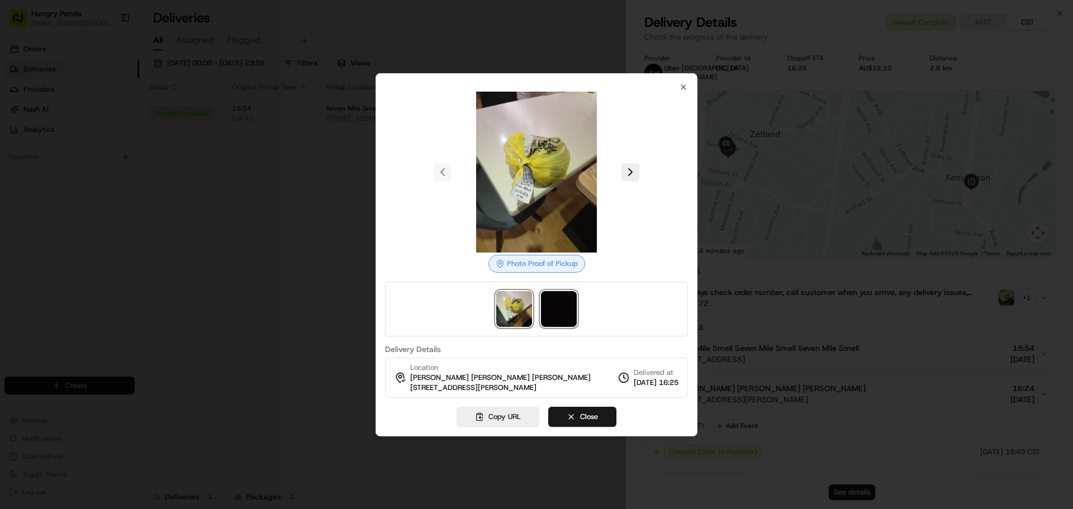
click at [566, 307] on img at bounding box center [559, 309] width 36 height 36
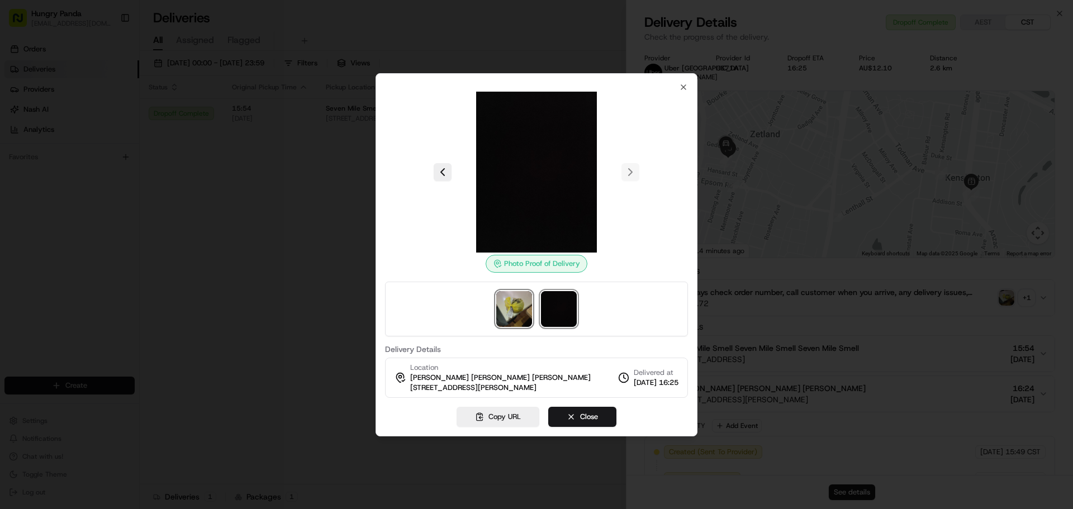
click at [523, 309] on img at bounding box center [514, 309] width 36 height 36
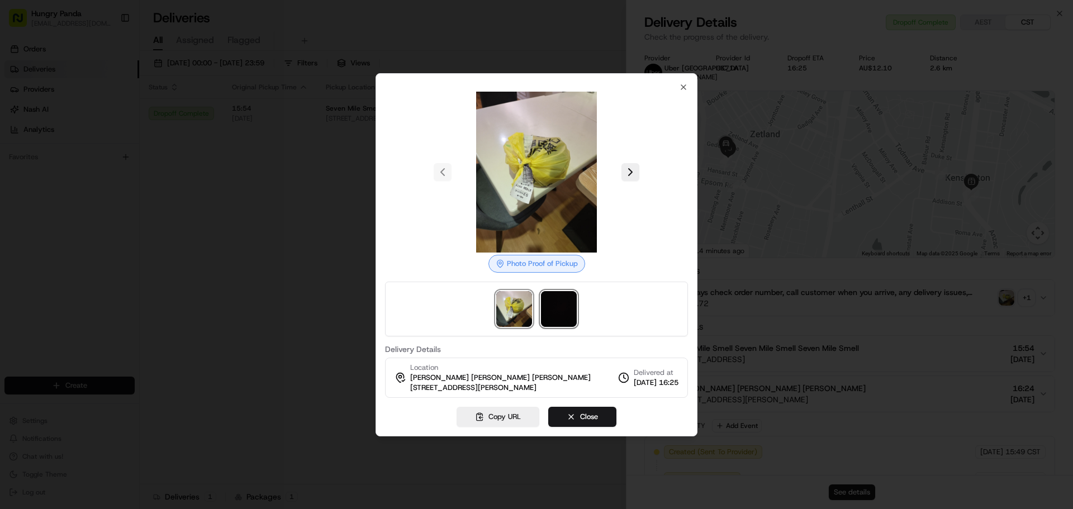
click at [551, 309] on img at bounding box center [559, 309] width 36 height 36
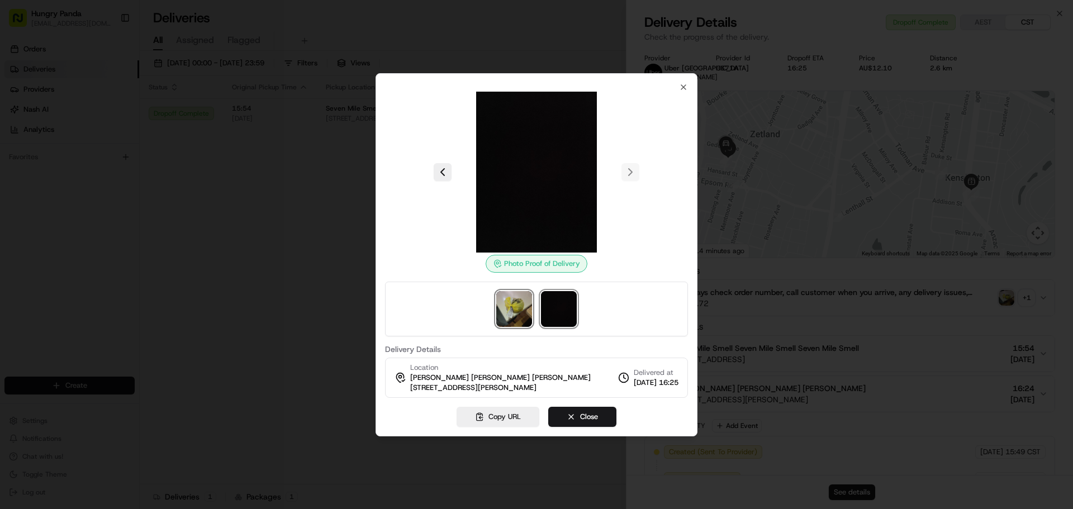
click at [522, 309] on img at bounding box center [514, 309] width 36 height 36
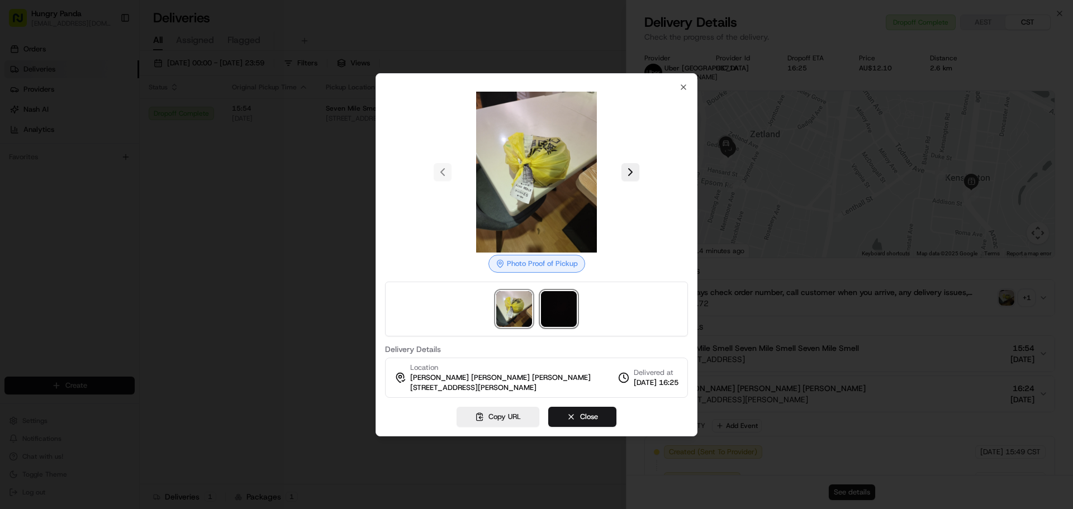
click at [551, 308] on img at bounding box center [559, 309] width 36 height 36
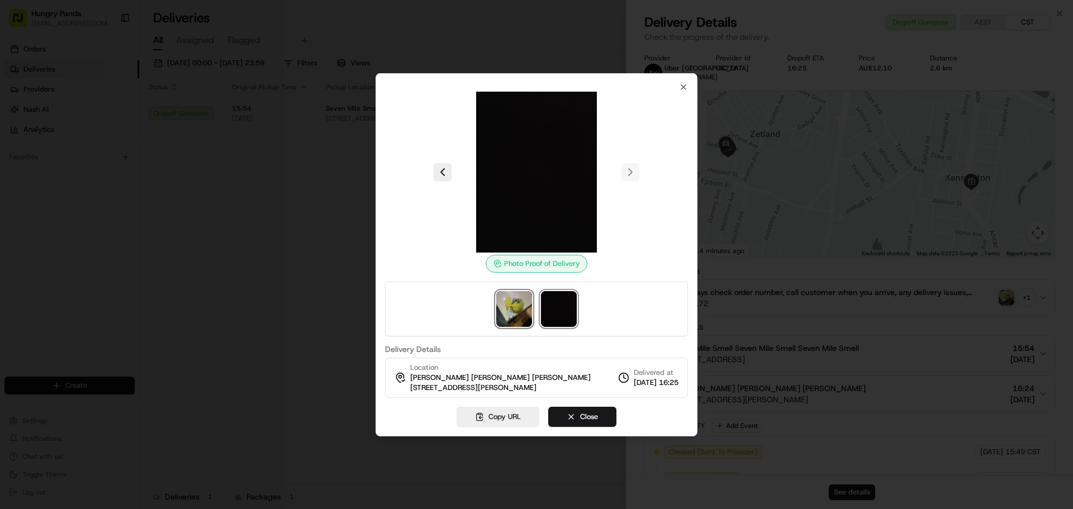
click at [516, 307] on img at bounding box center [514, 309] width 36 height 36
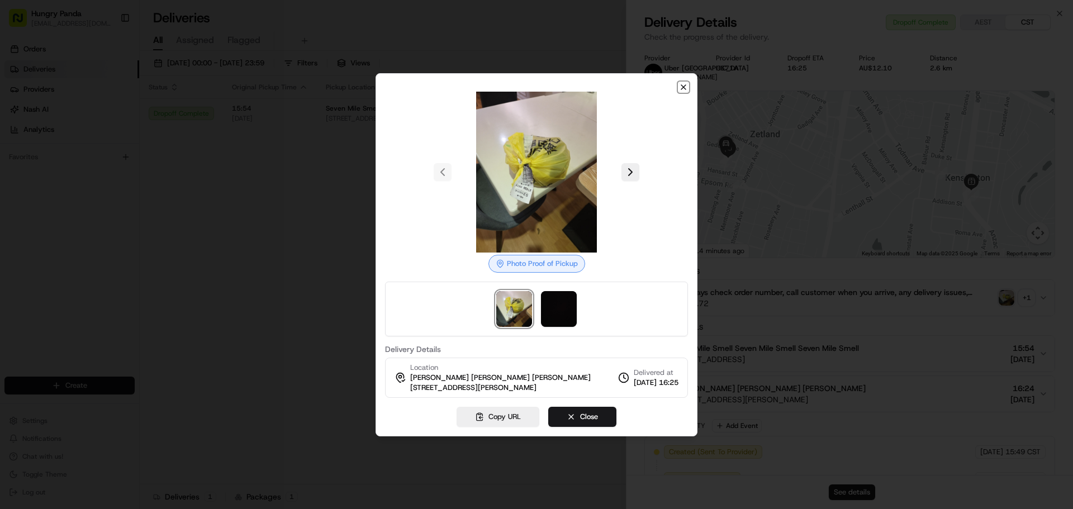
click at [684, 83] on icon "button" at bounding box center [683, 87] width 9 height 9
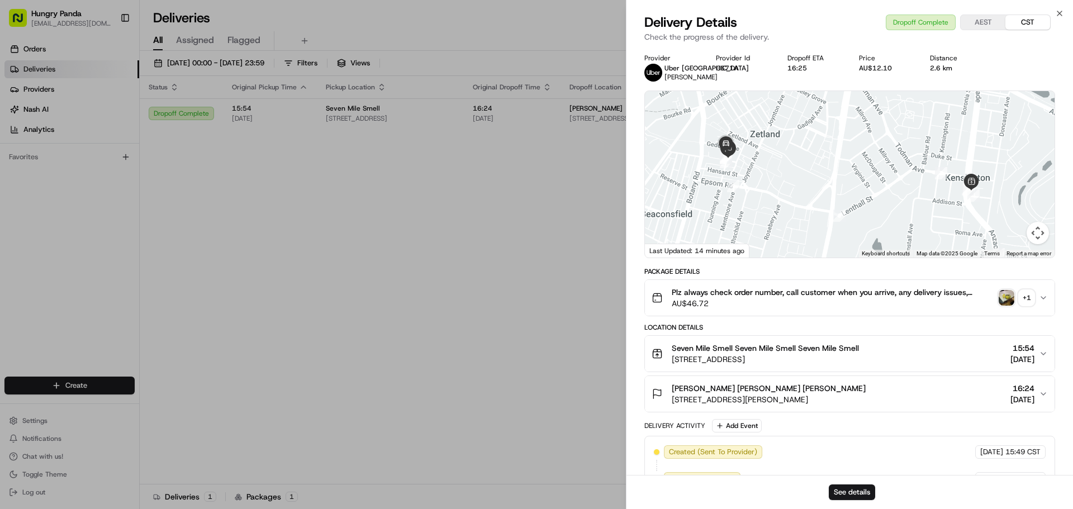
click at [1001, 298] on img "button" at bounding box center [1006, 298] width 16 height 16
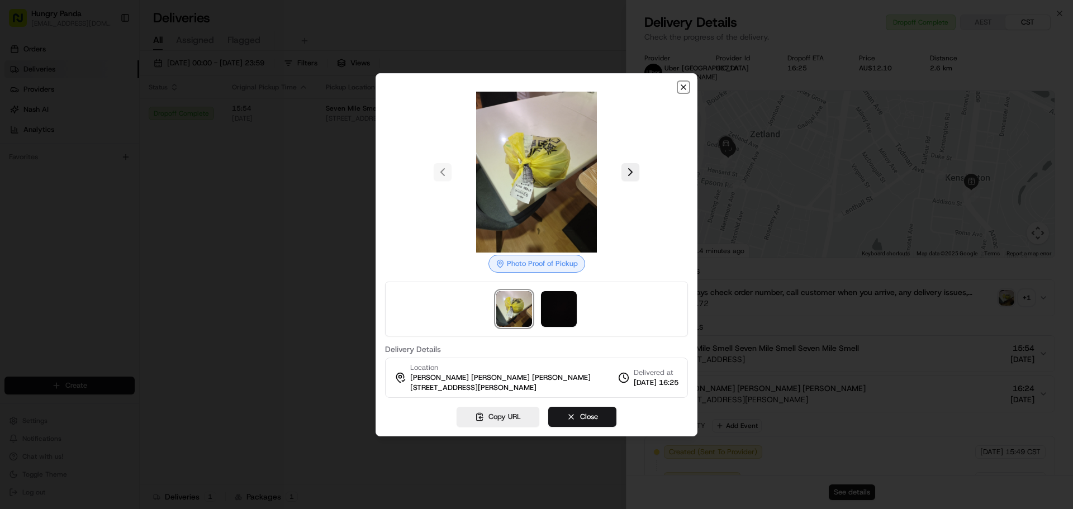
click at [681, 86] on icon "button" at bounding box center [683, 87] width 9 height 9
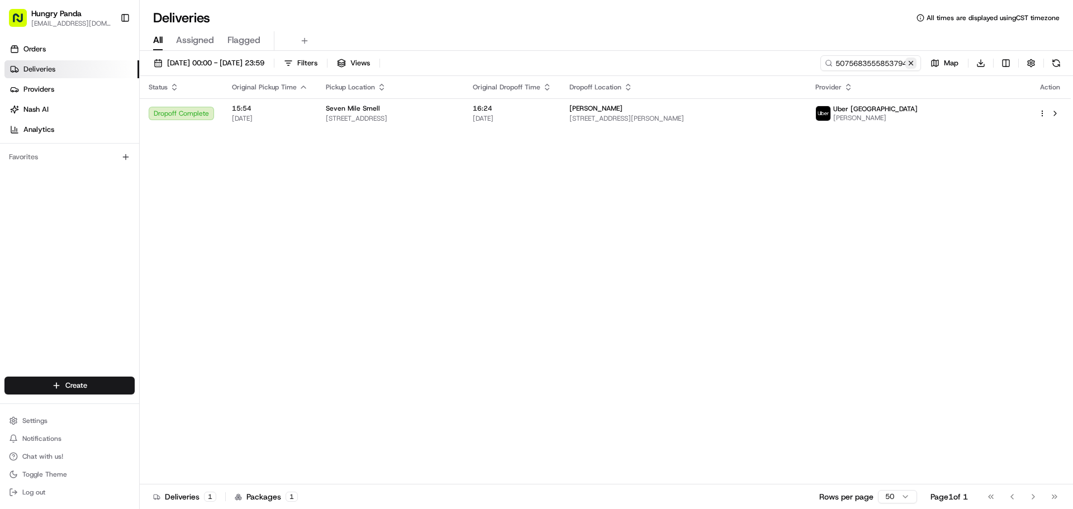
click at [914, 62] on button at bounding box center [910, 63] width 11 height 11
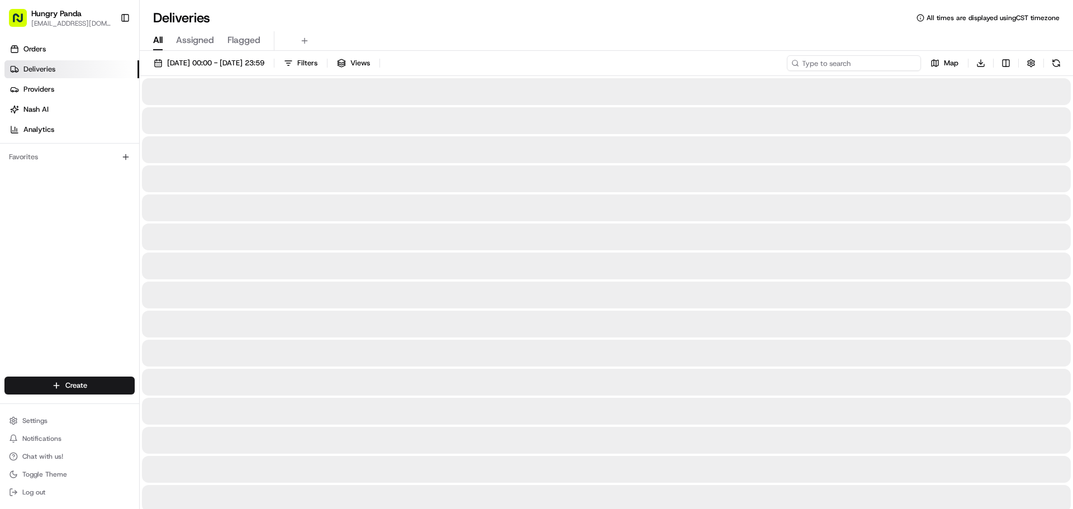
click at [863, 65] on input at bounding box center [854, 63] width 134 height 16
paste input "6677665355259794851974"
type input "6677665355259794851974"
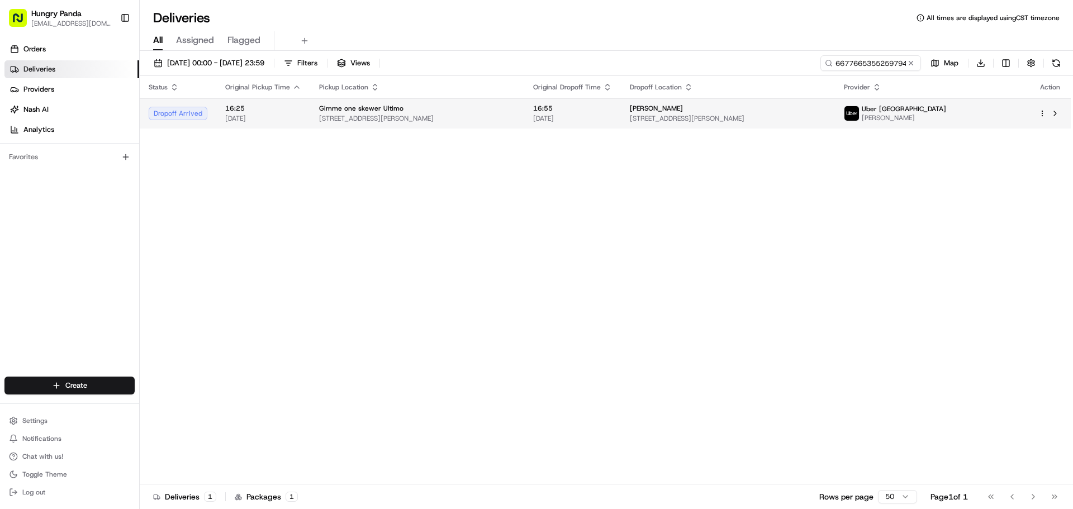
click at [933, 119] on span "[PERSON_NAME]" at bounding box center [903, 117] width 84 height 9
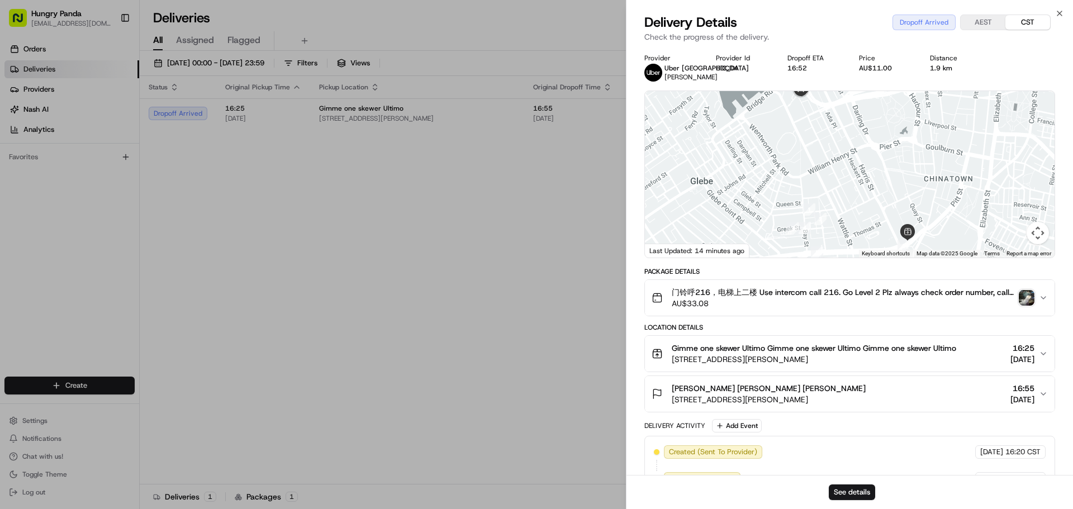
click at [1025, 298] on img "button" at bounding box center [1026, 298] width 16 height 16
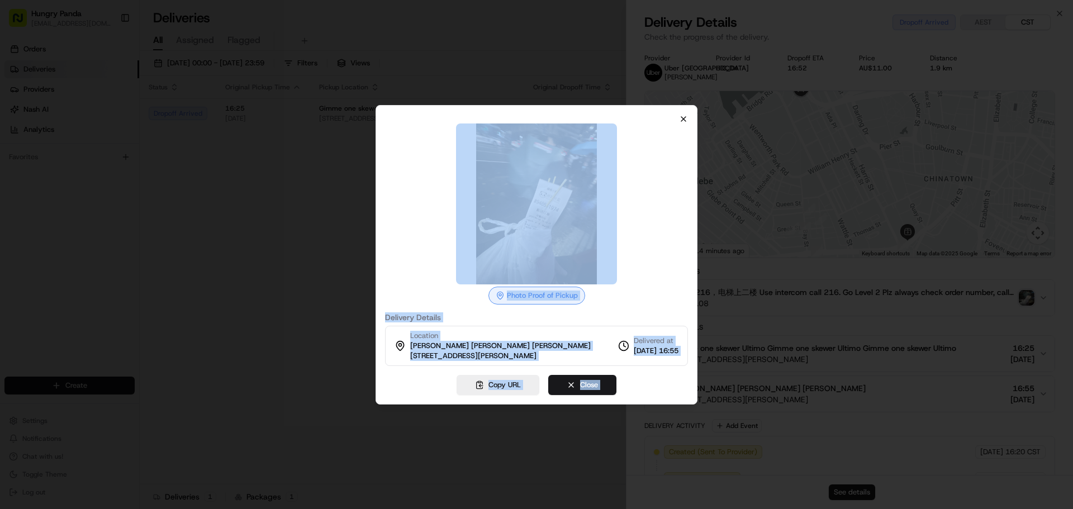
drag, startPoint x: 689, startPoint y: 116, endPoint x: 680, endPoint y: 118, distance: 9.8
click at [680, 118] on div "Photo Proof of Pickup Delivery Details Location [PERSON_NAME] [PERSON_NAME] [PE…" at bounding box center [536, 254] width 322 height 299
click at [680, 118] on icon "button" at bounding box center [683, 119] width 9 height 9
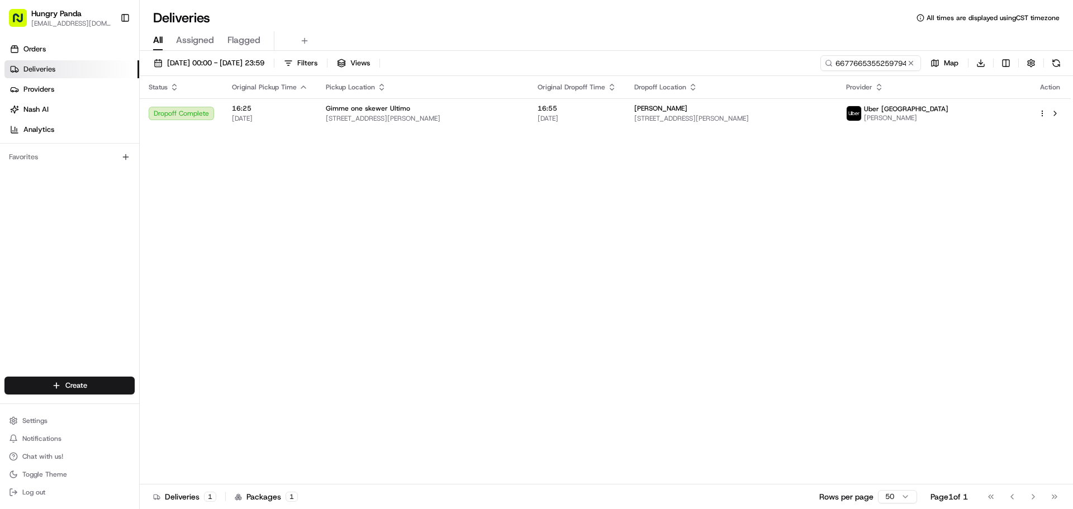
drag, startPoint x: 913, startPoint y: 63, endPoint x: 888, endPoint y: 65, distance: 25.8
click at [912, 63] on button at bounding box center [910, 63] width 11 height 11
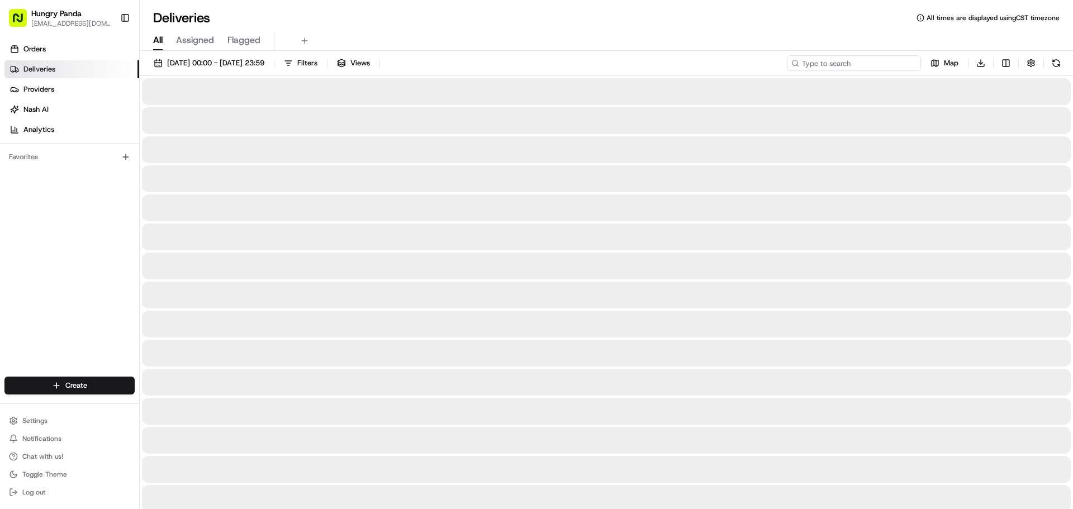
click at [887, 64] on input at bounding box center [854, 63] width 134 height 16
paste input "597060124515079423285"
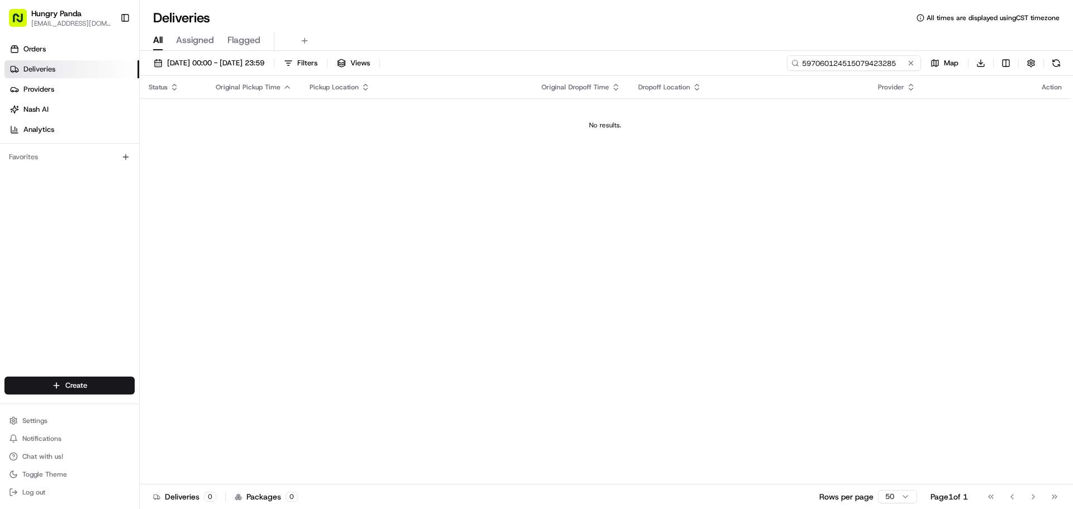
click at [799, 65] on input "597060124515079423285" at bounding box center [854, 63] width 134 height 16
click at [803, 65] on input "597060124515079423285" at bounding box center [854, 63] width 134 height 16
type input "597060124515079423285"
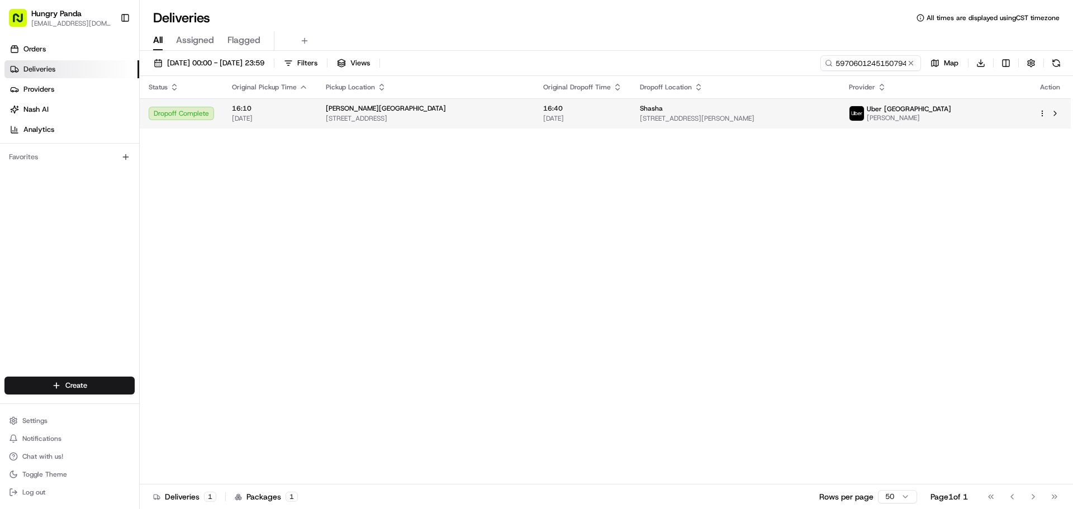
click at [951, 113] on span "Uber [GEOGRAPHIC_DATA]" at bounding box center [908, 108] width 84 height 9
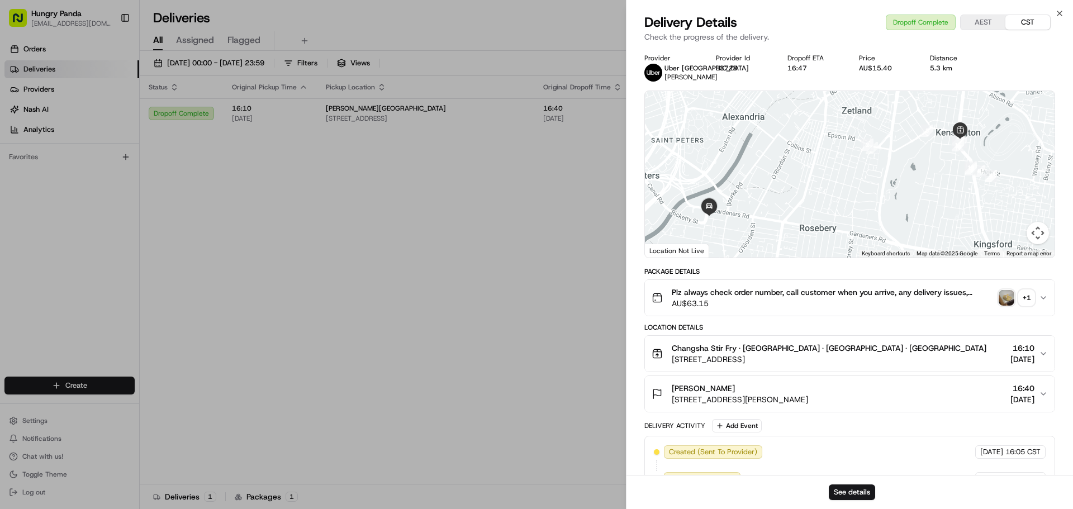
click at [1027, 298] on div "+ 1" at bounding box center [1026, 298] width 16 height 16
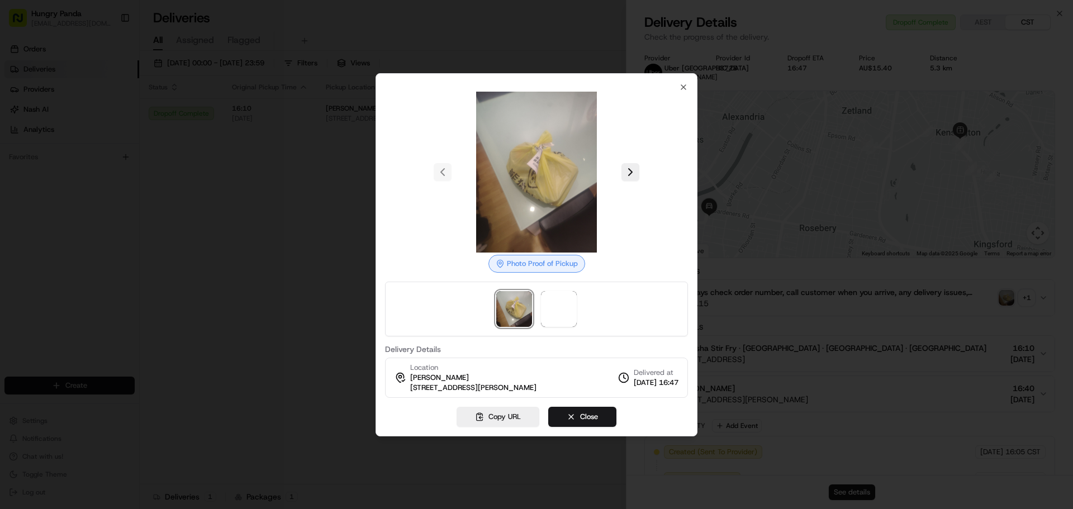
click at [578, 310] on div at bounding box center [536, 309] width 303 height 55
click at [547, 312] on span at bounding box center [559, 309] width 36 height 36
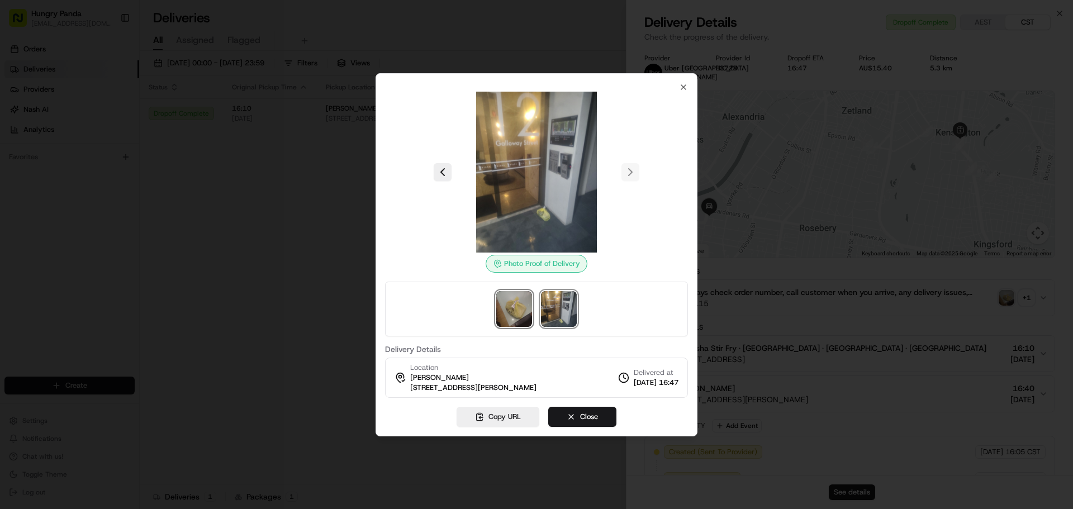
click at [520, 305] on img at bounding box center [514, 309] width 36 height 36
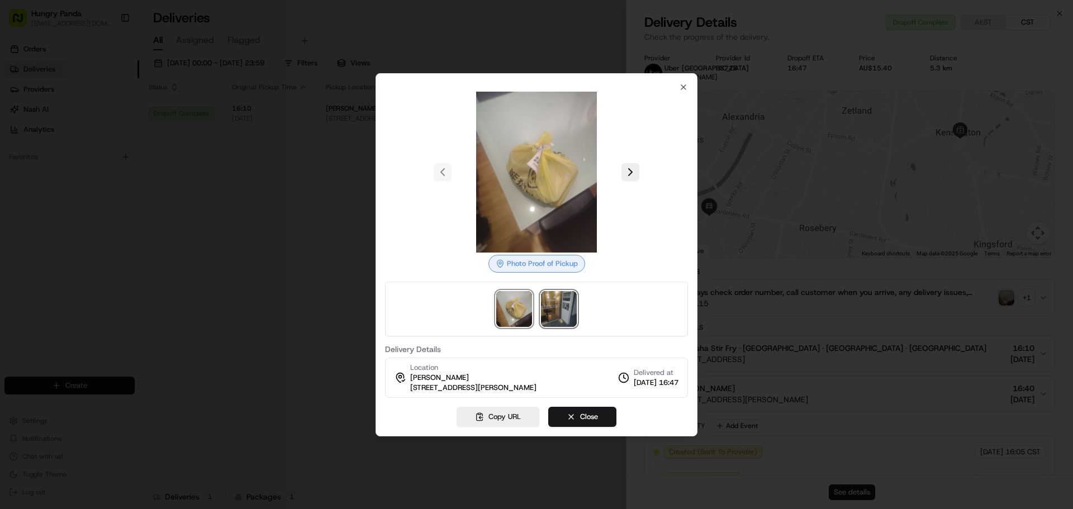
click at [553, 304] on img at bounding box center [559, 309] width 36 height 36
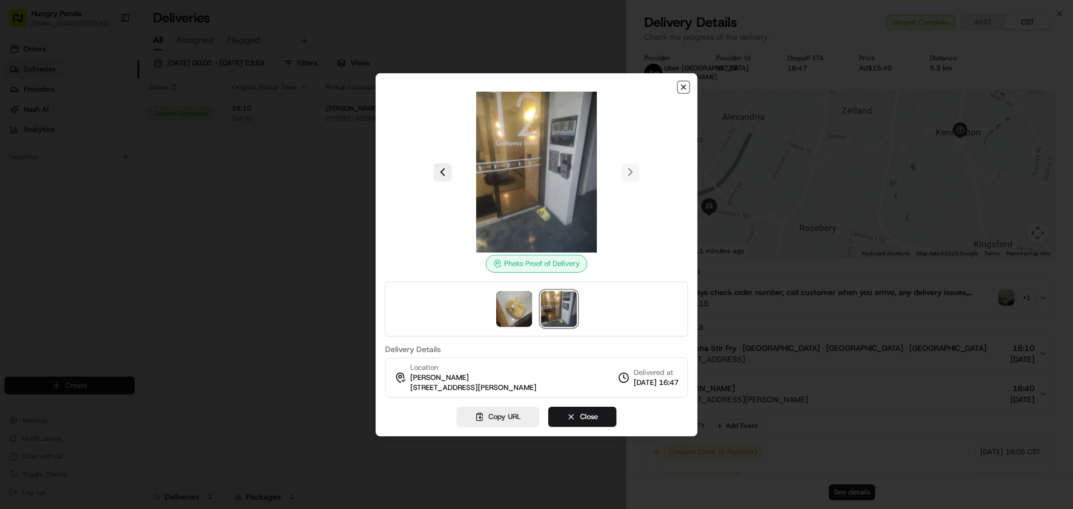
click at [683, 83] on icon "button" at bounding box center [683, 87] width 9 height 9
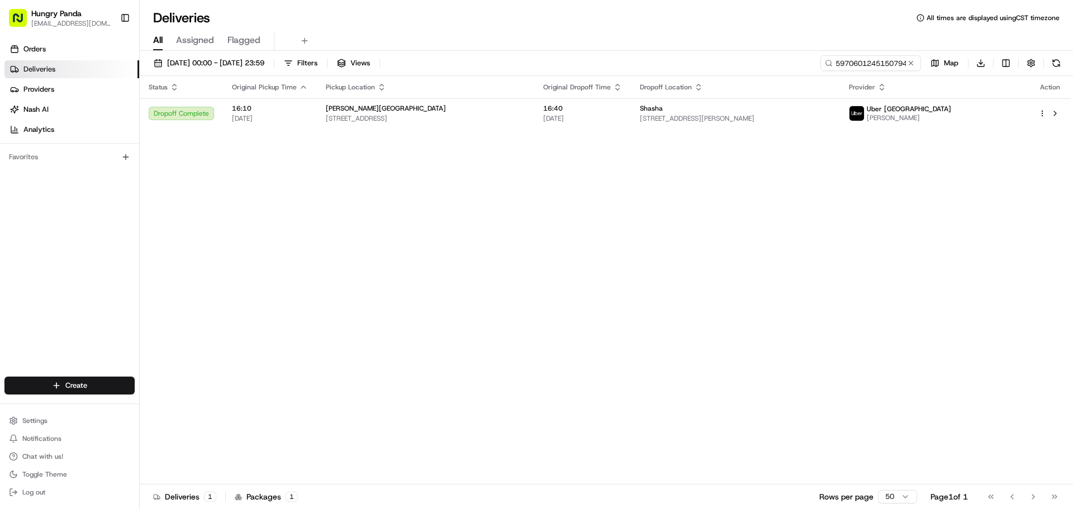
drag, startPoint x: 425, startPoint y: 160, endPoint x: 771, endPoint y: 98, distance: 351.9
drag, startPoint x: 912, startPoint y: 63, endPoint x: 882, endPoint y: 63, distance: 29.6
click at [912, 63] on button at bounding box center [910, 63] width 11 height 11
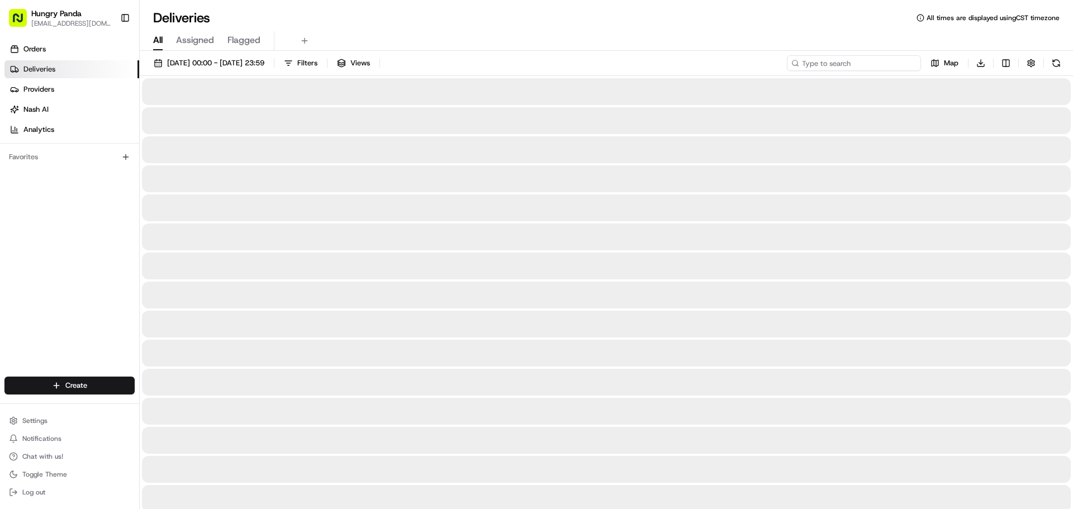
click at [882, 63] on input at bounding box center [854, 63] width 134 height 16
paste input "346861733575176081988"
type input "346861733575176081988"
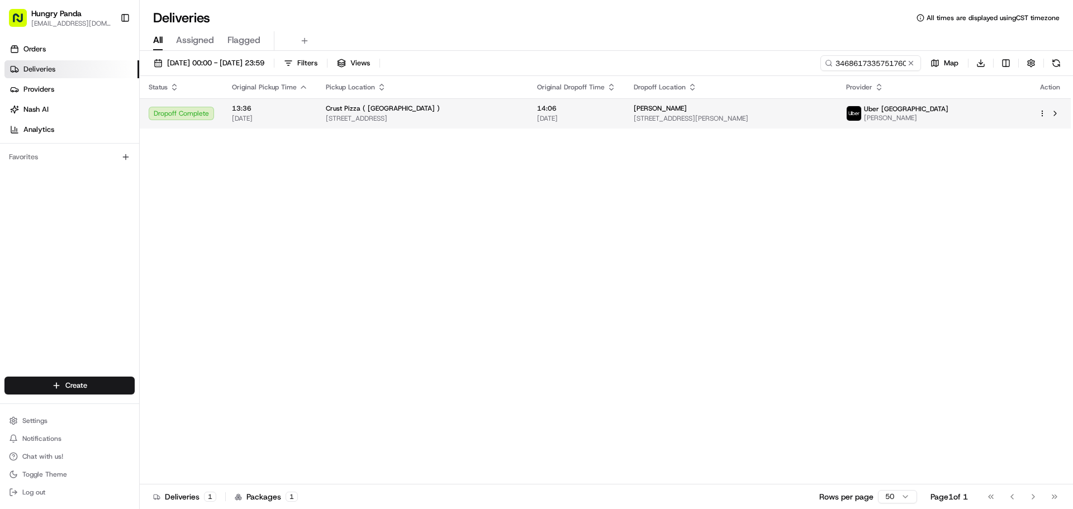
click at [828, 114] on span "[STREET_ADDRESS][PERSON_NAME]" at bounding box center [730, 118] width 194 height 9
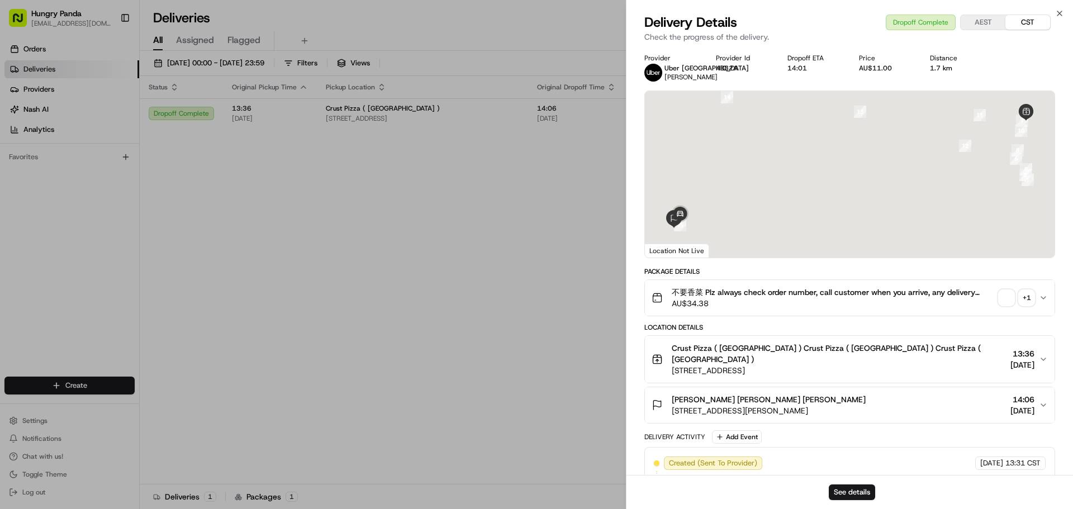
click at [1027, 297] on div "+ 1" at bounding box center [1026, 298] width 16 height 16
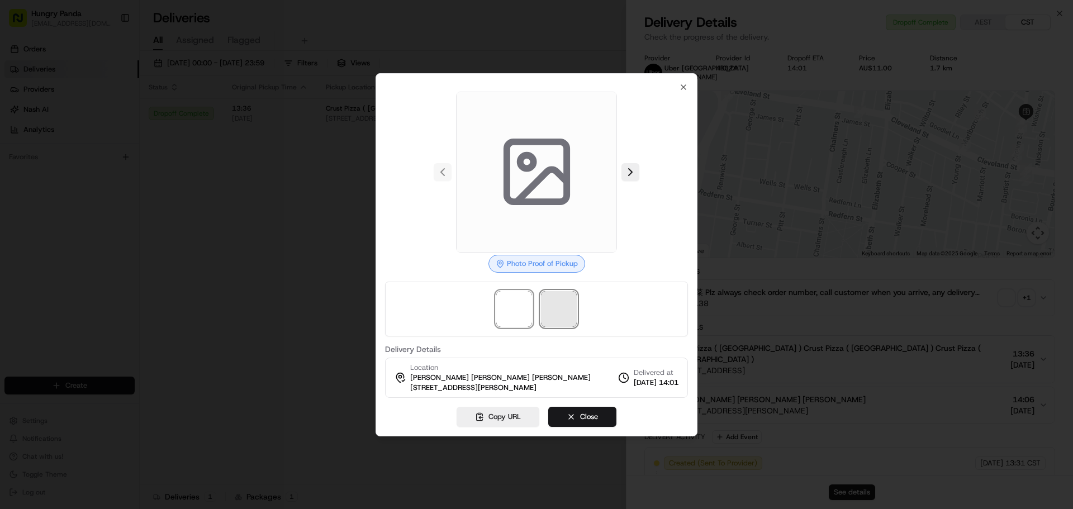
click at [566, 294] on span at bounding box center [559, 309] width 36 height 36
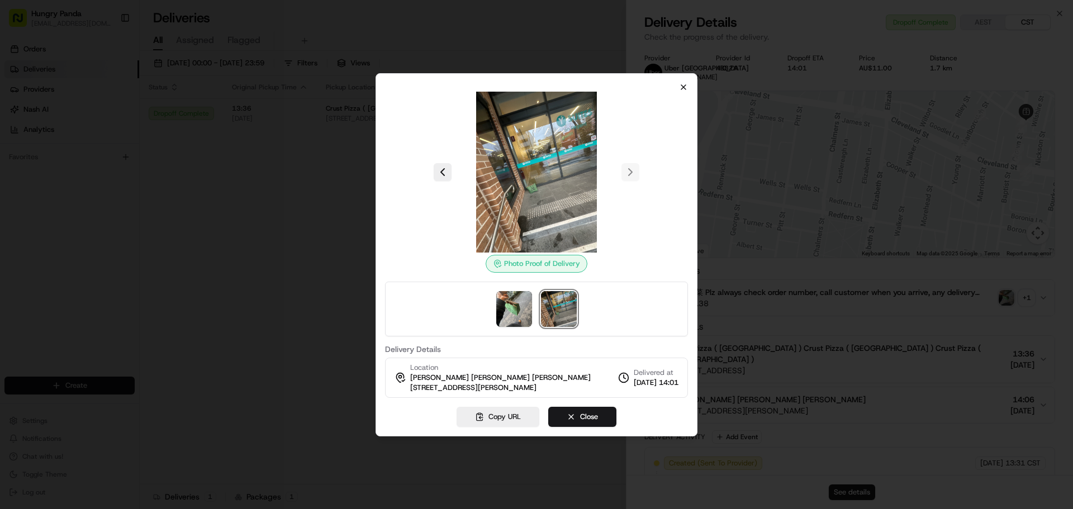
drag, startPoint x: 678, startPoint y: 80, endPoint x: 684, endPoint y: 85, distance: 8.4
click at [680, 83] on div "Photo Proof of Delivery Delivery Details Location [PERSON_NAME] [PERSON_NAME] […" at bounding box center [536, 254] width 322 height 363
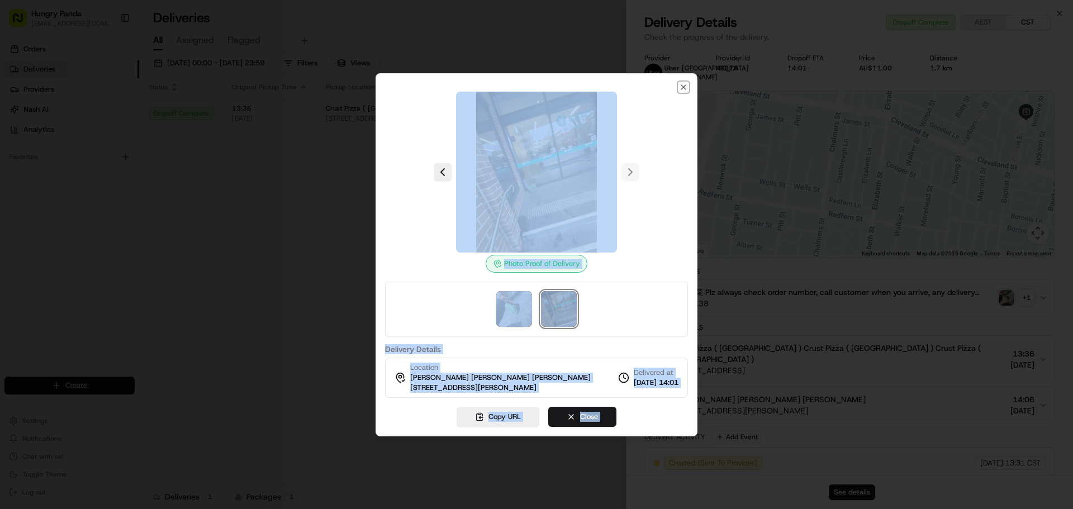
drag, startPoint x: 684, startPoint y: 85, endPoint x: 625, endPoint y: 102, distance: 61.9
click at [685, 85] on icon "button" at bounding box center [683, 87] width 4 height 4
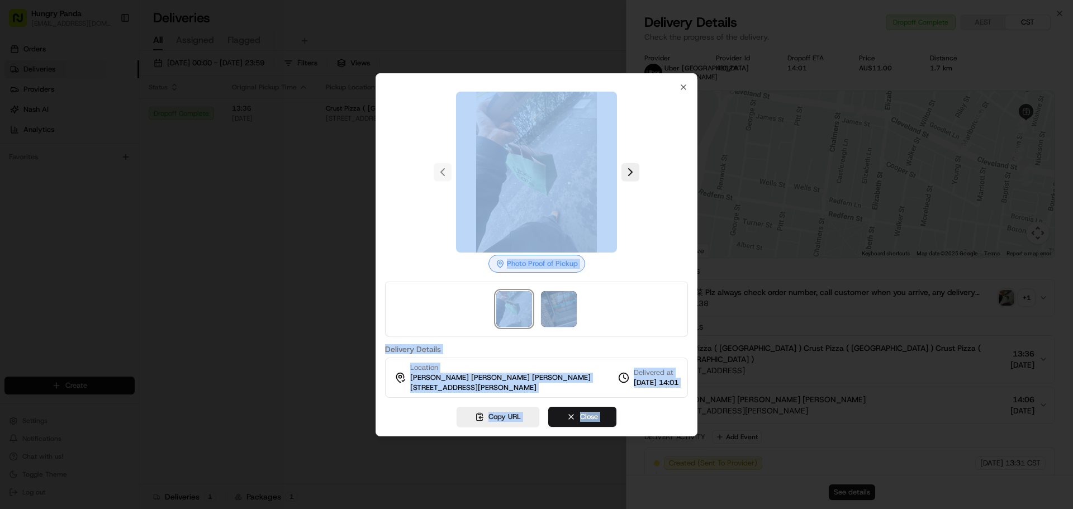
drag, startPoint x: 516, startPoint y: 151, endPoint x: 526, endPoint y: 151, distance: 10.1
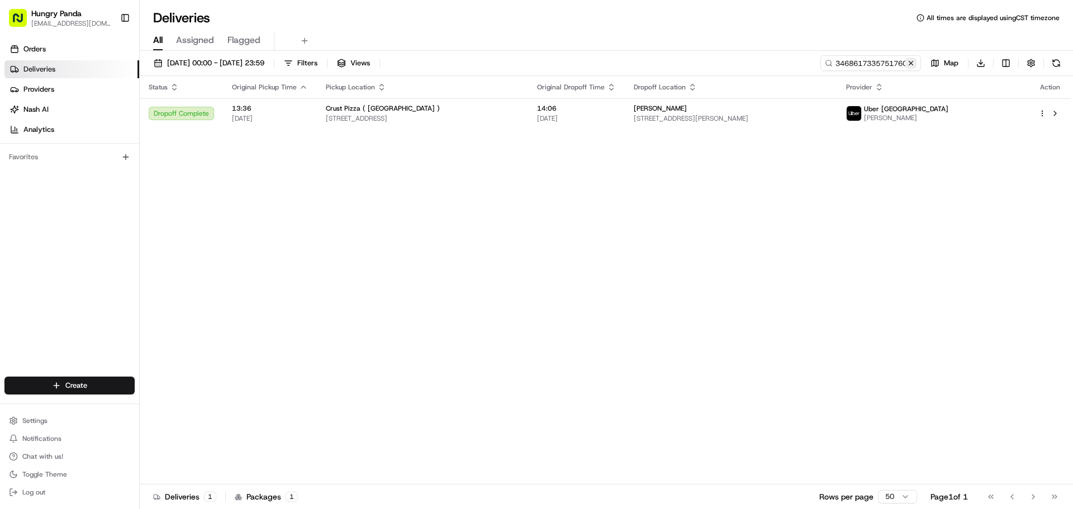
click at [907, 66] on button at bounding box center [910, 63] width 11 height 11
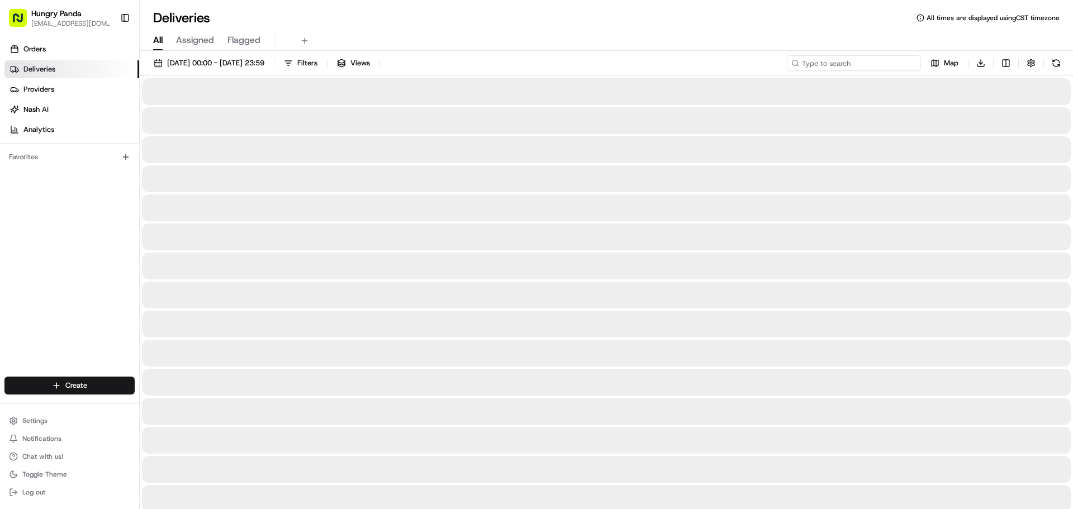
click at [873, 64] on input at bounding box center [854, 63] width 134 height 16
paste input "637169860535074328570"
type input "637169860535074328570"
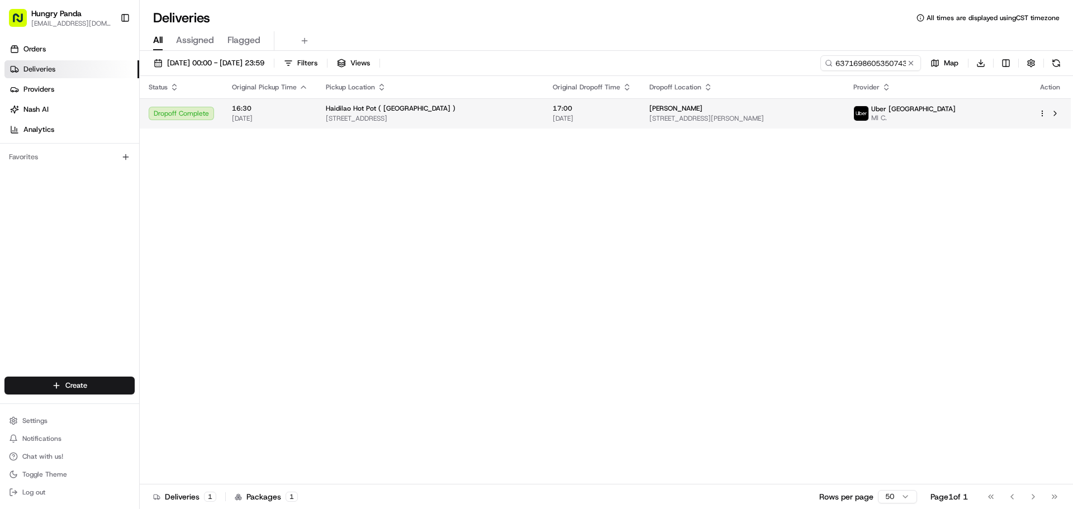
click at [949, 117] on span "MI C." at bounding box center [913, 117] width 84 height 9
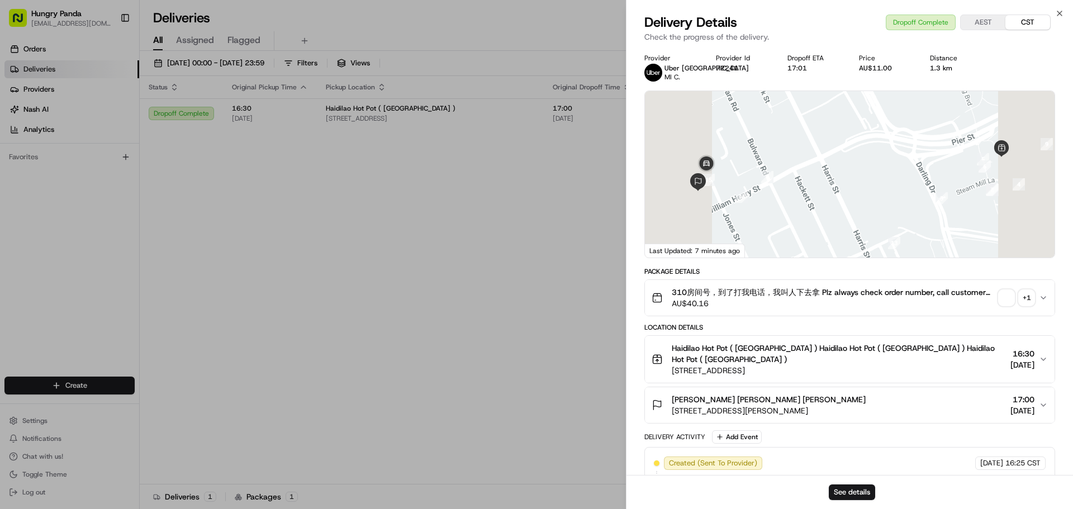
click at [1026, 299] on div "+ 1" at bounding box center [1026, 298] width 16 height 16
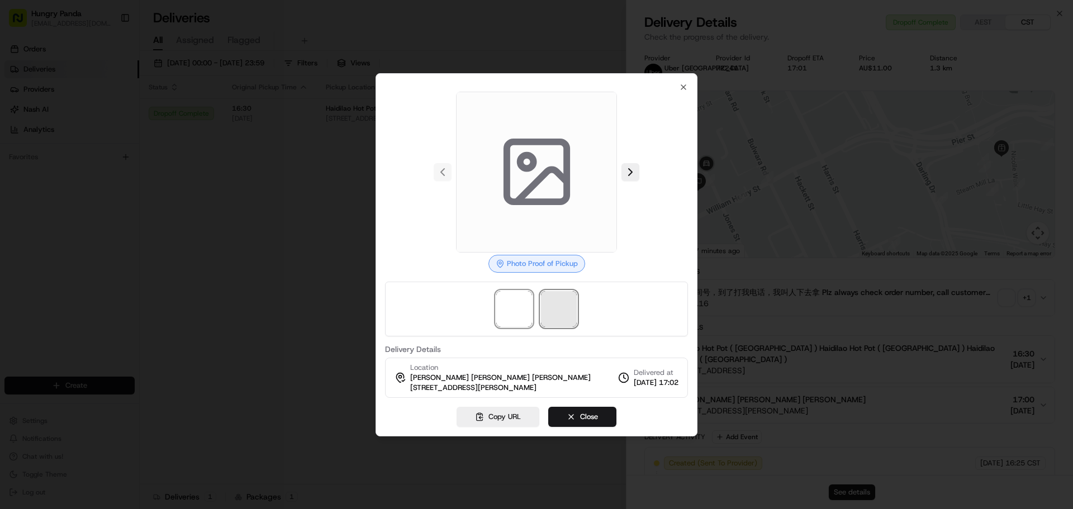
click at [557, 311] on span at bounding box center [559, 309] width 36 height 36
click at [557, 301] on span at bounding box center [559, 309] width 36 height 36
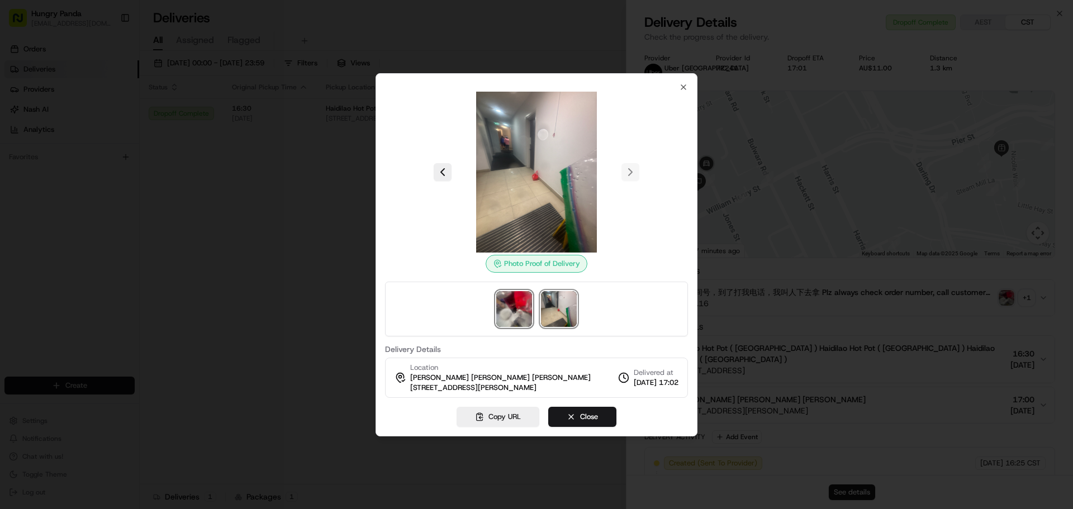
click at [520, 302] on img at bounding box center [514, 309] width 36 height 36
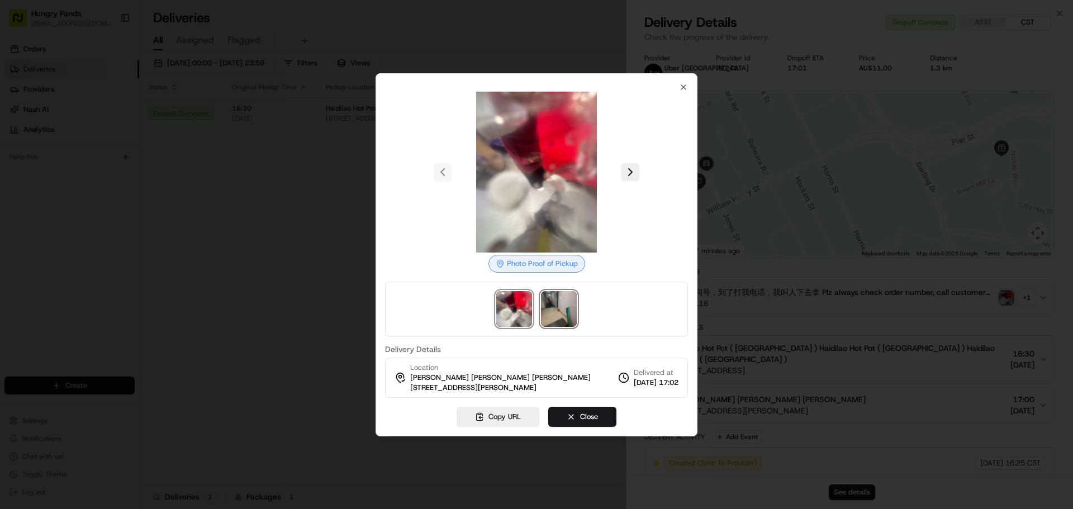
click at [554, 304] on img at bounding box center [559, 309] width 36 height 36
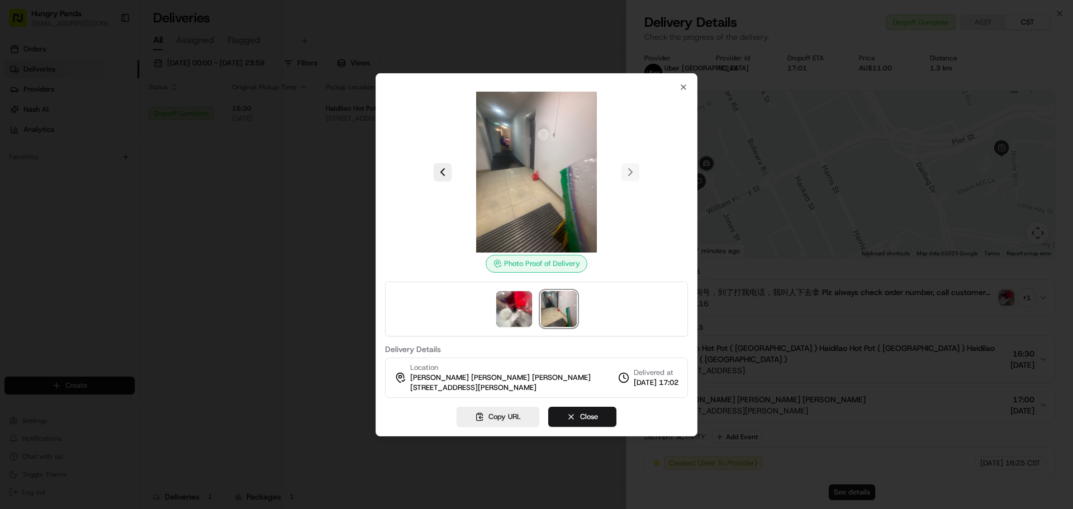
click at [345, 178] on div at bounding box center [536, 254] width 1073 height 509
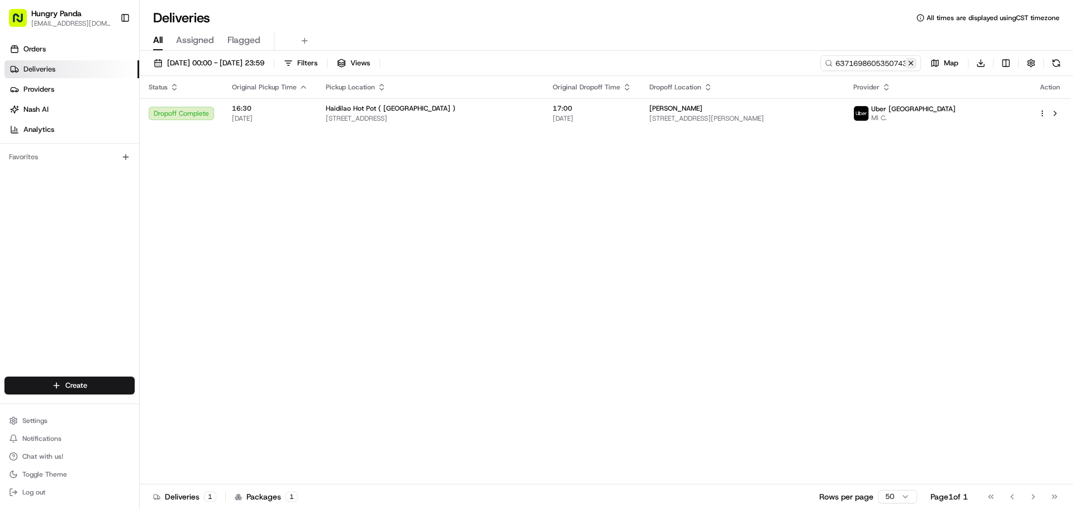
click at [913, 63] on button at bounding box center [910, 63] width 11 height 11
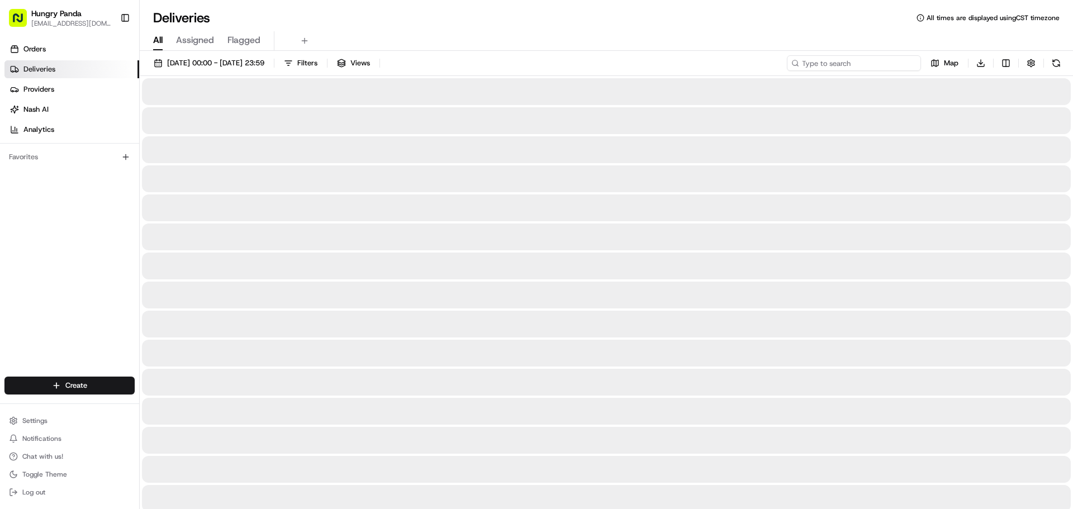
click at [887, 64] on input at bounding box center [854, 63] width 134 height 16
paste input "4279635055654720711670"
type input "4279635055654720711670"
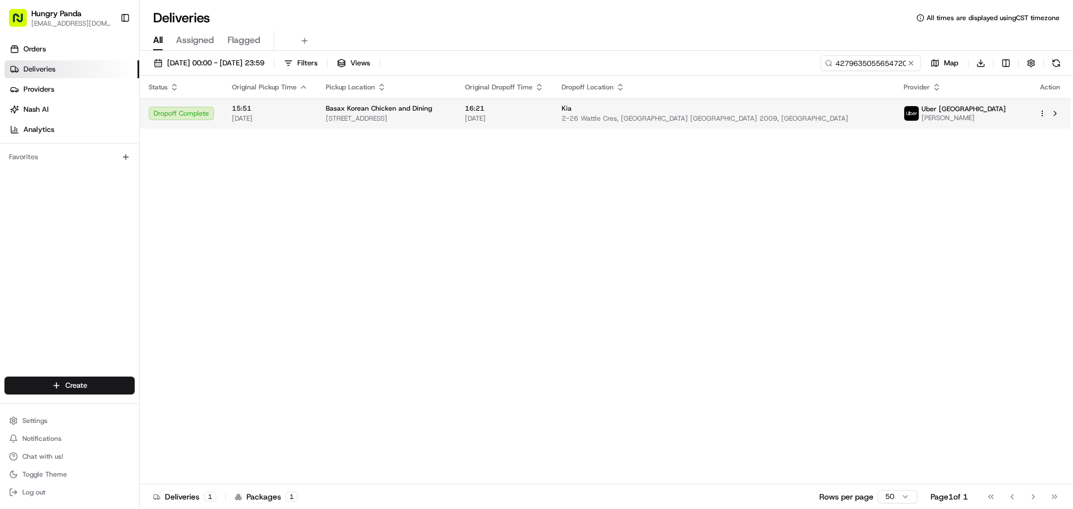
click at [945, 116] on span "[PERSON_NAME]" at bounding box center [963, 117] width 84 height 9
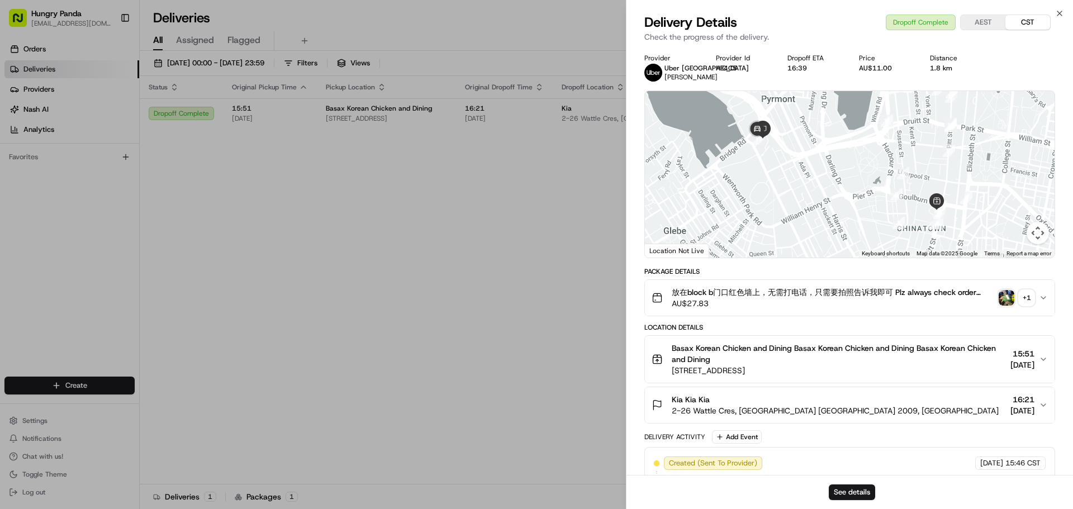
click at [1022, 298] on div "+ 1" at bounding box center [1026, 298] width 16 height 16
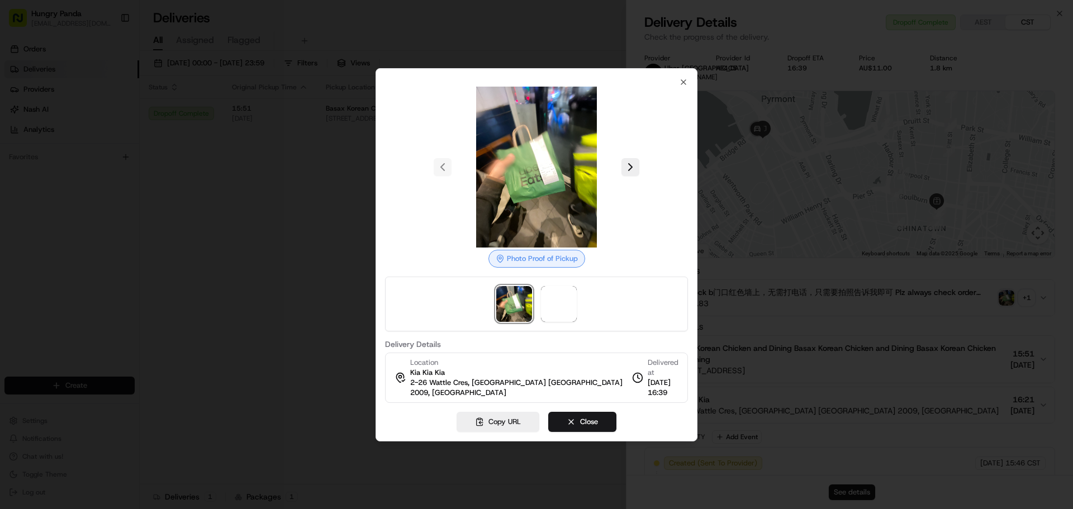
click at [580, 318] on div at bounding box center [536, 304] width 303 height 55
click at [567, 316] on span at bounding box center [559, 304] width 36 height 36
drag, startPoint x: 274, startPoint y: 244, endPoint x: 831, endPoint y: 116, distance: 571.0
click at [274, 244] on div at bounding box center [536, 254] width 1073 height 509
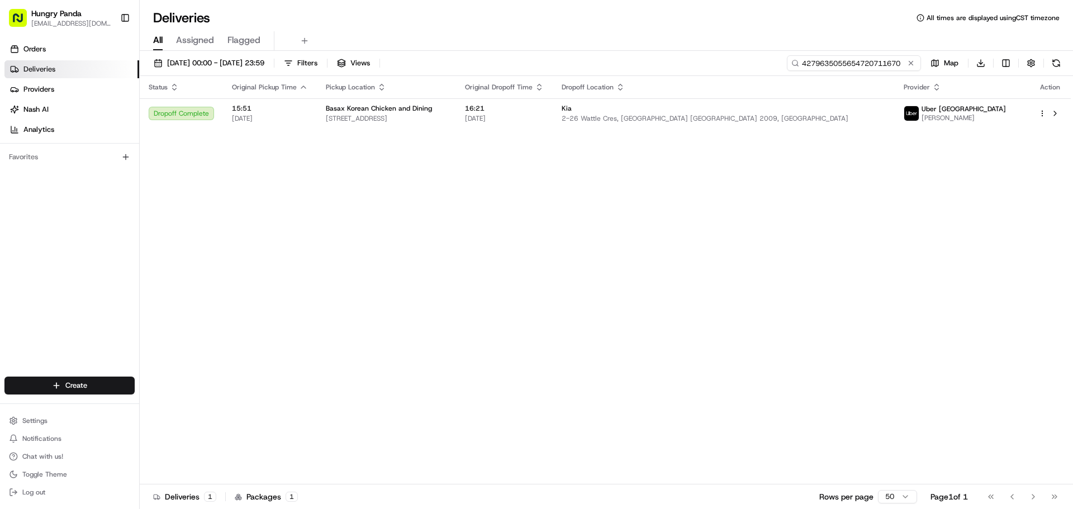
click at [880, 65] on input "4279635055654720711670" at bounding box center [854, 63] width 134 height 16
click at [913, 65] on button at bounding box center [910, 63] width 11 height 11
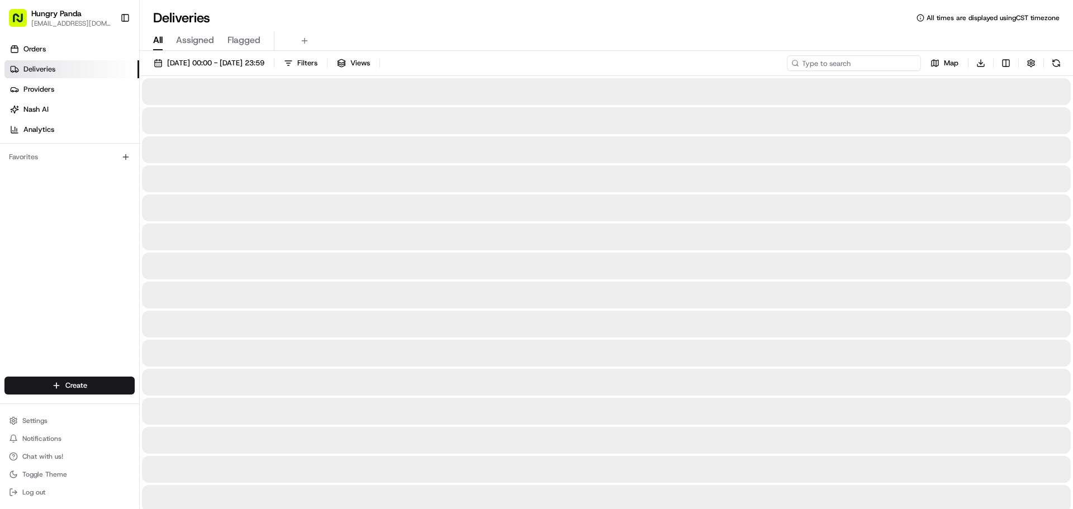
click at [902, 64] on input at bounding box center [854, 63] width 134 height 16
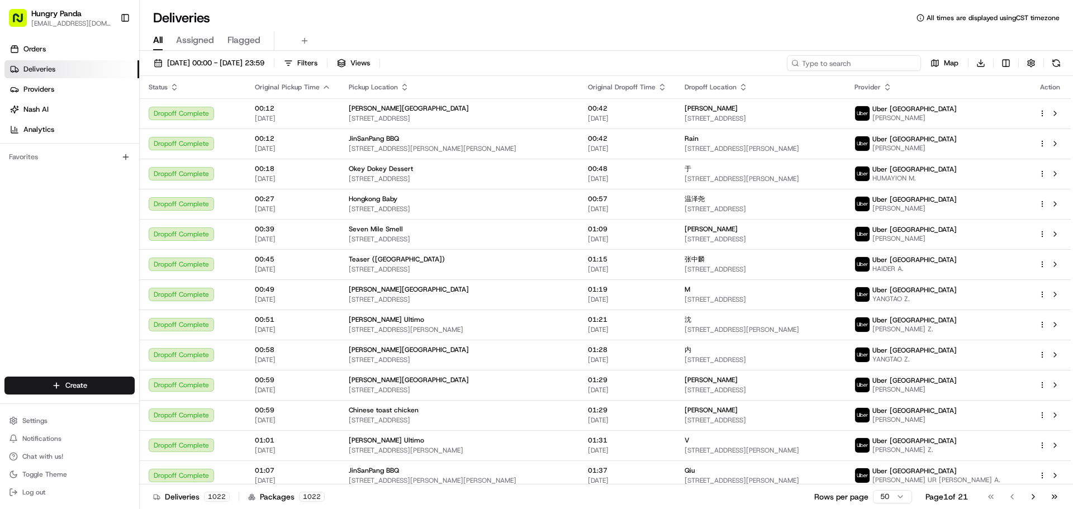
drag, startPoint x: 858, startPoint y: 64, endPoint x: 864, endPoint y: 66, distance: 5.8
click at [858, 65] on input at bounding box center [854, 63] width 134 height 16
paste input "637169860535074328570"
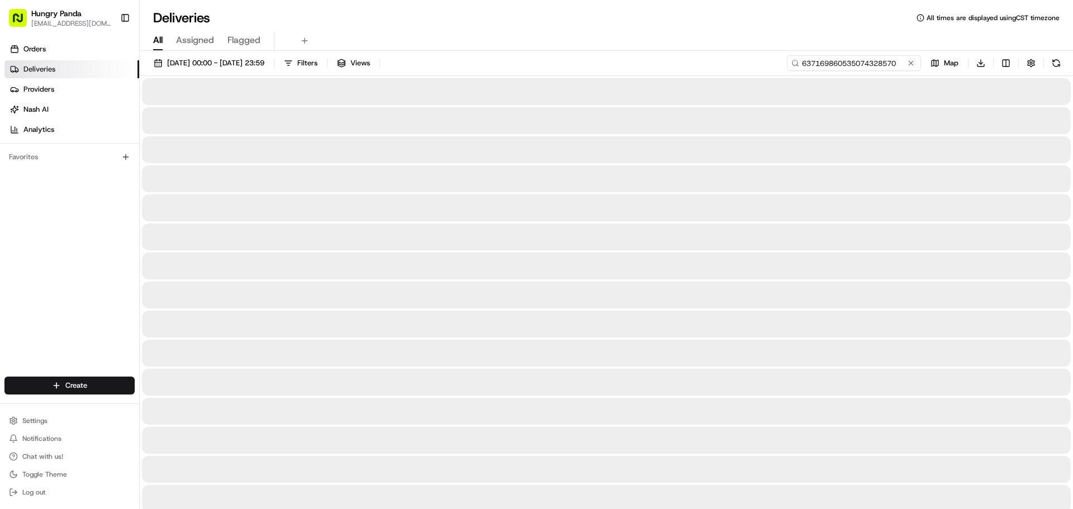
type input "637169860535074328570"
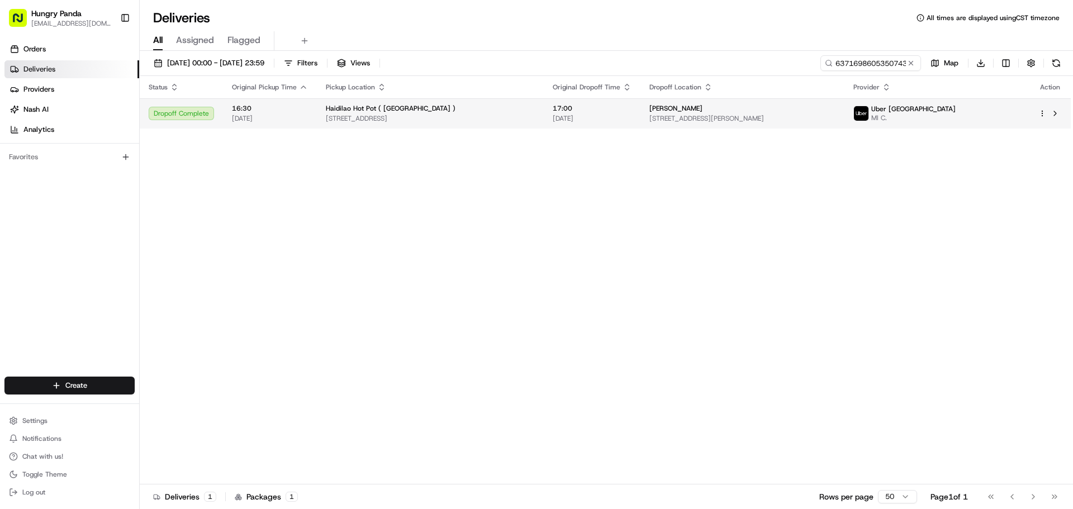
click at [955, 121] on span "MI C." at bounding box center [913, 117] width 84 height 9
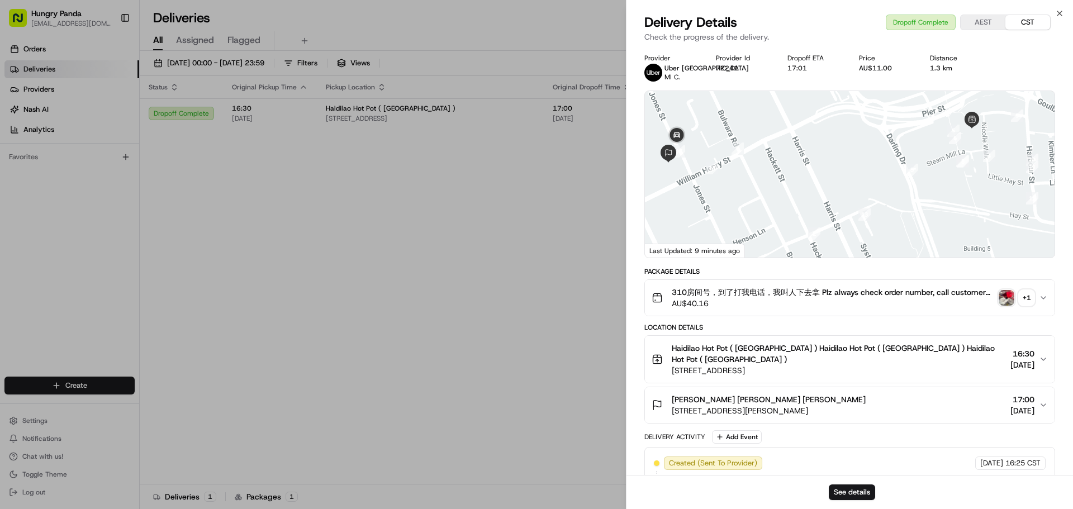
click at [1008, 293] on img "button" at bounding box center [1006, 298] width 16 height 16
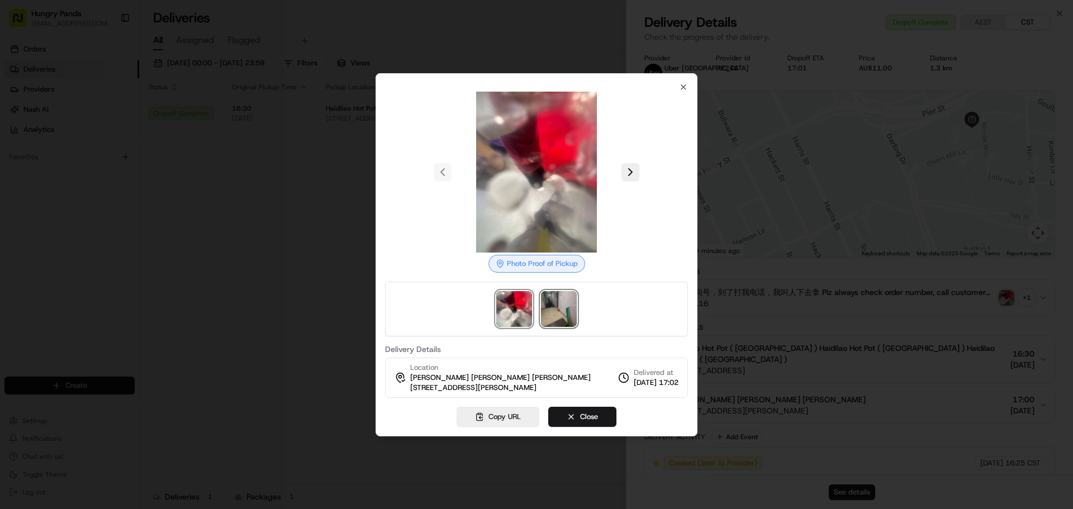
click at [551, 306] on img at bounding box center [559, 309] width 36 height 36
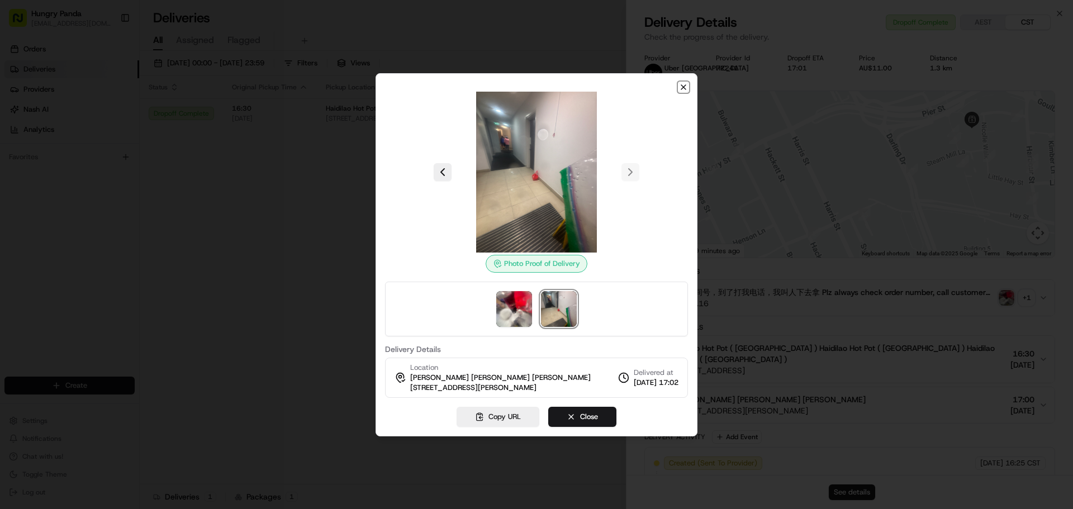
click at [683, 89] on icon "button" at bounding box center [683, 87] width 9 height 9
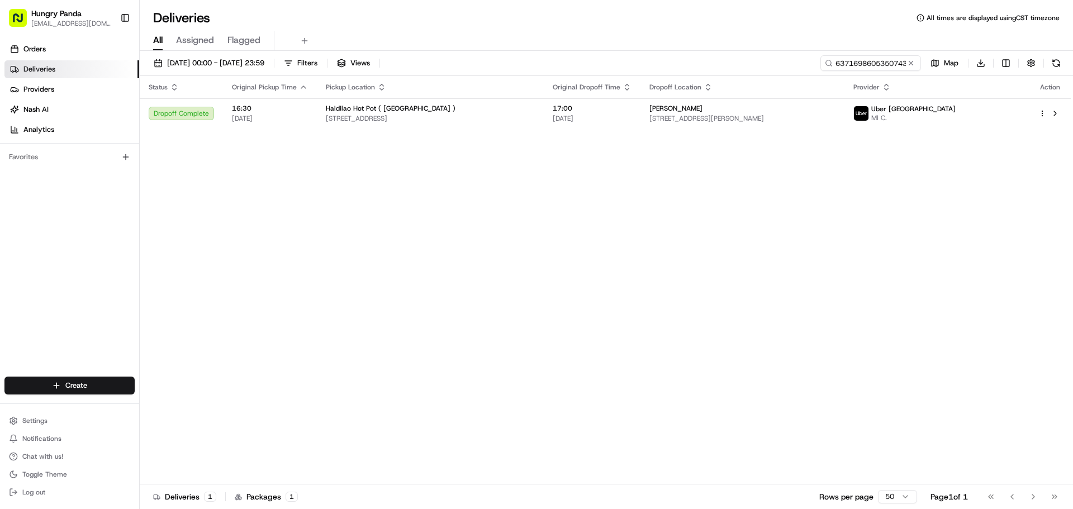
drag, startPoint x: 916, startPoint y: 65, endPoint x: 873, endPoint y: 66, distance: 42.5
click at [915, 66] on button at bounding box center [910, 63] width 11 height 11
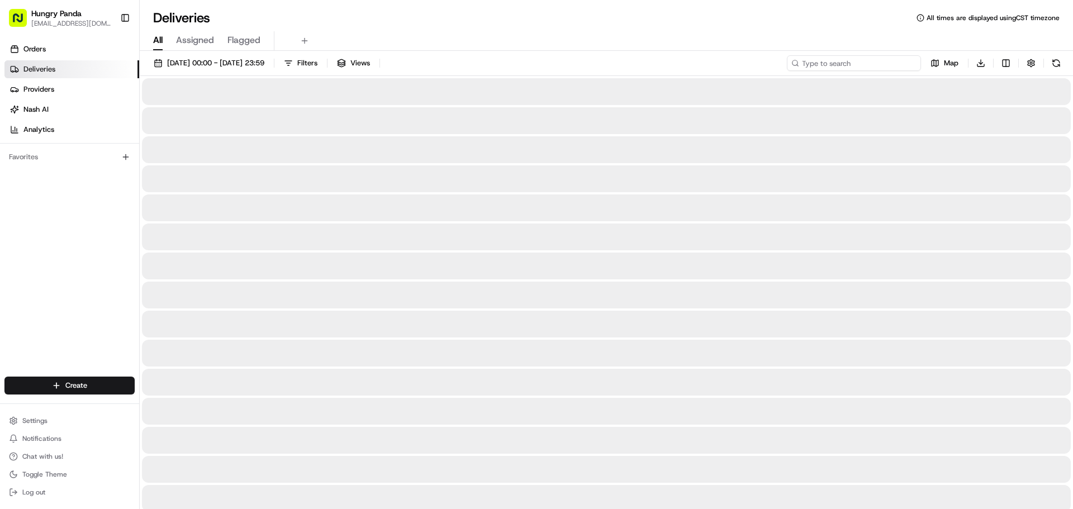
click at [873, 66] on input at bounding box center [854, 63] width 134 height 16
paste input "527460960535471436260"
type input "527460960535471436260"
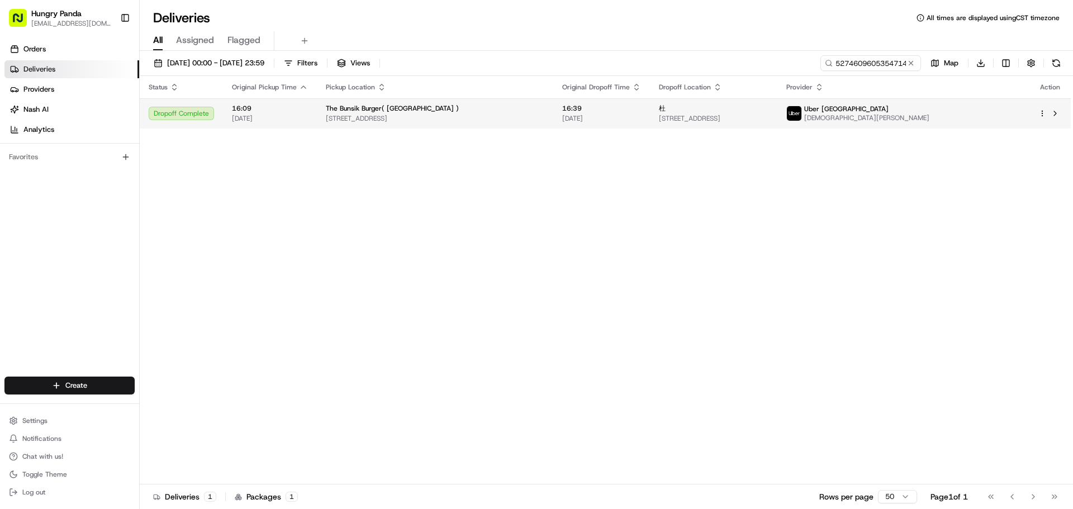
click at [888, 112] on span "Uber [GEOGRAPHIC_DATA]" at bounding box center [846, 108] width 84 height 9
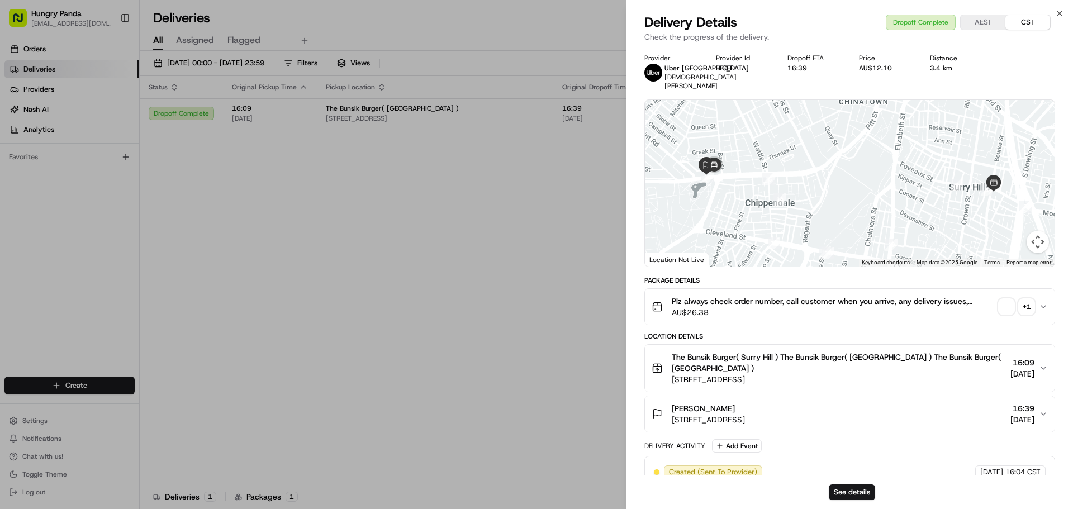
click at [1025, 303] on div "+ 1" at bounding box center [1026, 307] width 16 height 16
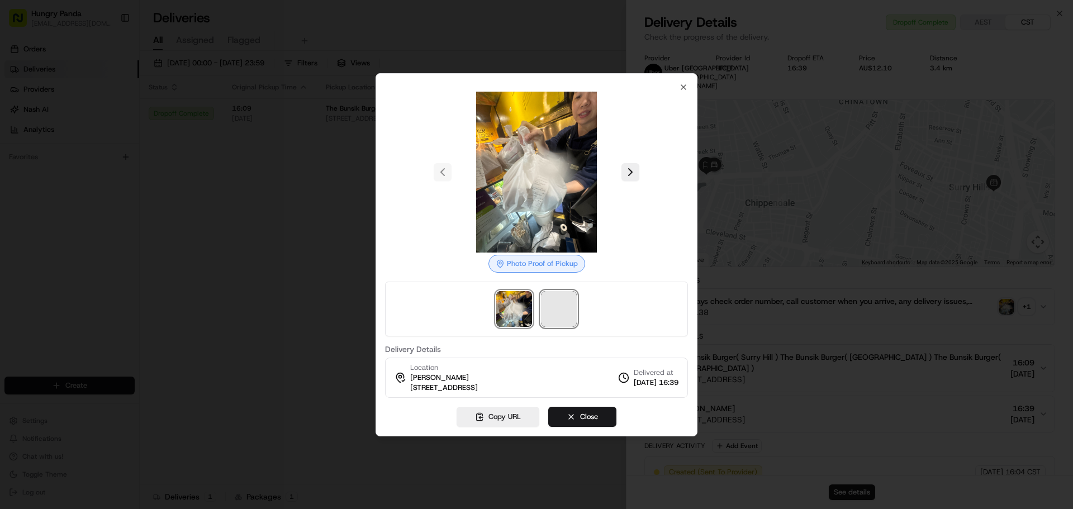
click at [568, 310] on span at bounding box center [559, 309] width 36 height 36
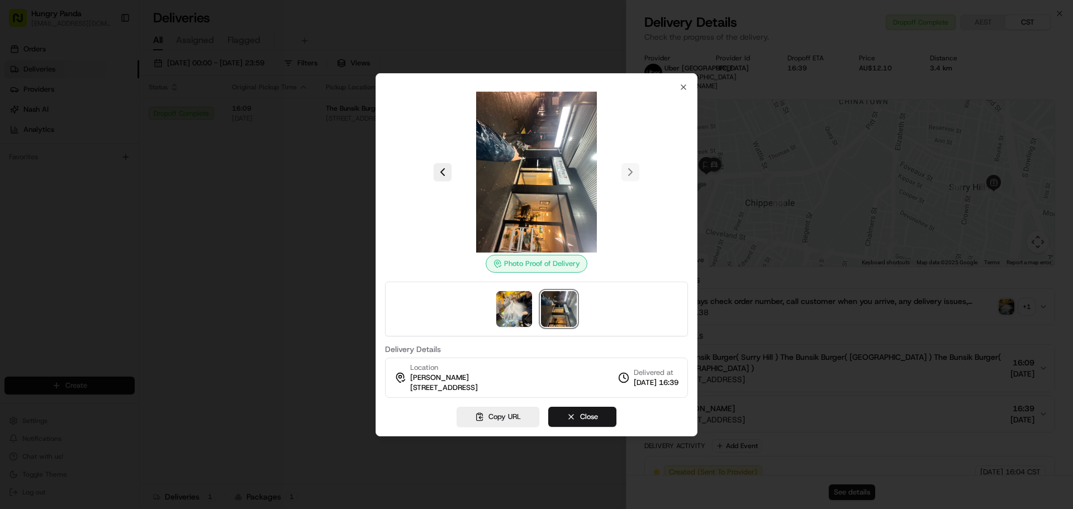
click at [561, 314] on img at bounding box center [559, 309] width 36 height 36
click at [685, 92] on div at bounding box center [536, 172] width 303 height 161
click at [684, 83] on icon "button" at bounding box center [683, 87] width 9 height 9
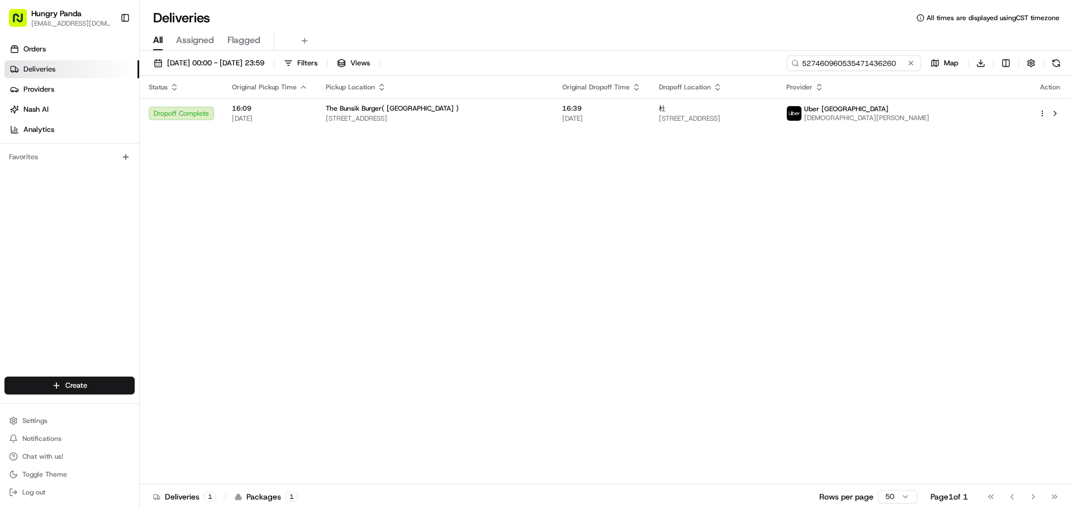
click at [884, 66] on input "527460960535471436260" at bounding box center [854, 63] width 134 height 16
click at [911, 64] on button at bounding box center [910, 63] width 11 height 11
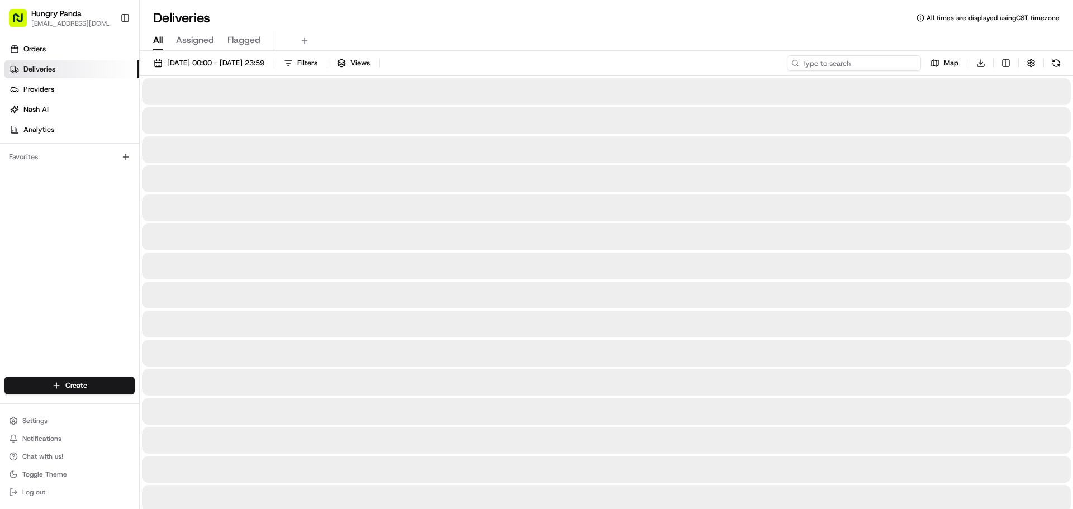
click at [891, 64] on input at bounding box center [854, 63] width 134 height 16
paste input "527460960535471436260"
type input "527460960535471436260"
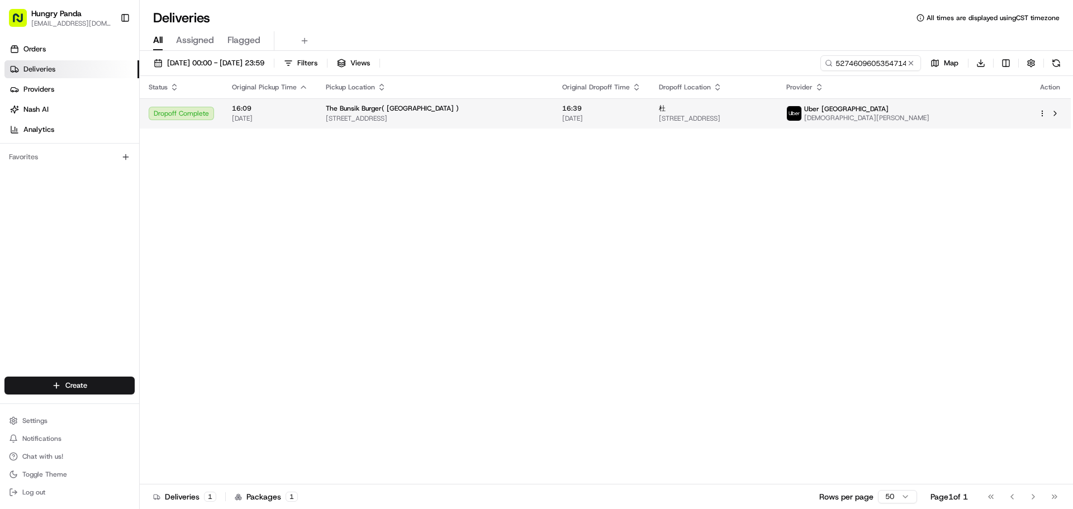
click at [776, 118] on td "杜 [STREET_ADDRESS]" at bounding box center [713, 113] width 127 height 30
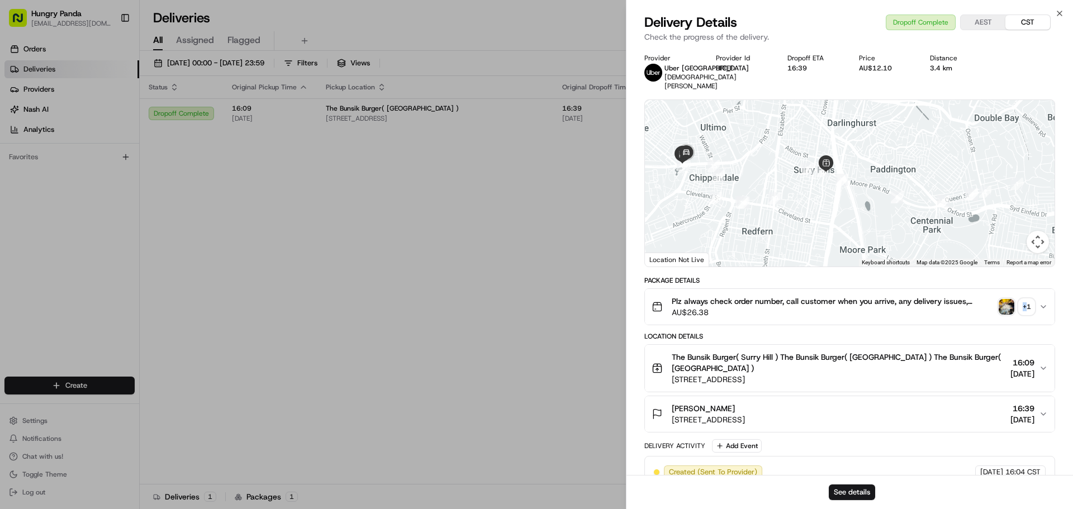
drag, startPoint x: 1021, startPoint y: 305, endPoint x: 1027, endPoint y: 304, distance: 5.7
click at [1027, 304] on div "+ 1" at bounding box center [1026, 307] width 16 height 16
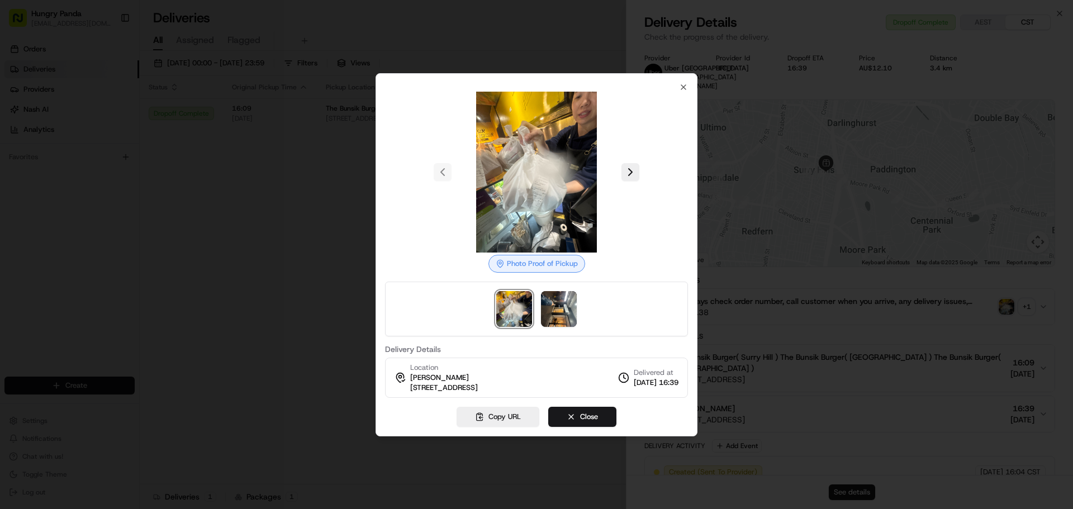
click at [539, 312] on div at bounding box center [536, 309] width 303 height 55
click at [549, 312] on img at bounding box center [559, 309] width 36 height 36
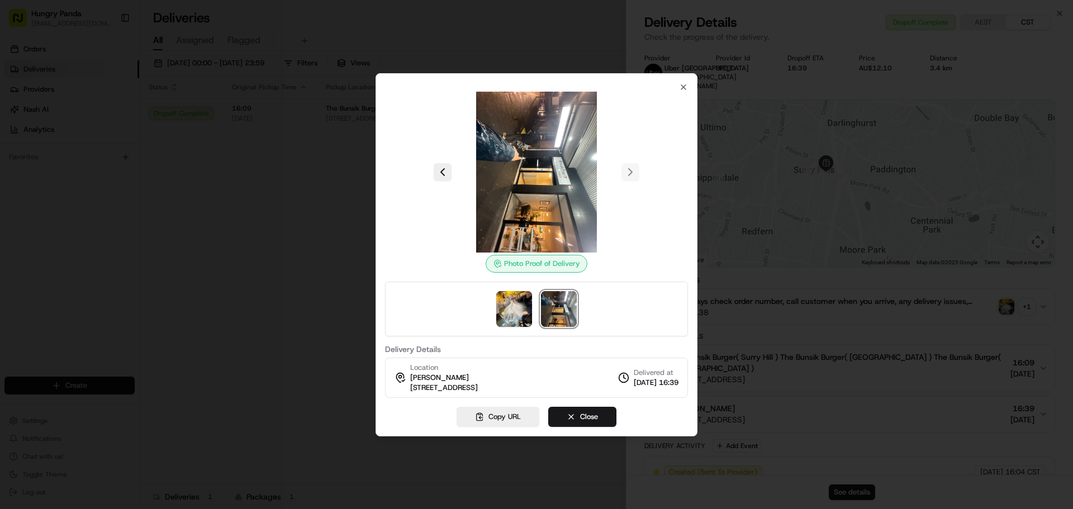
click at [680, 80] on div "Photo Proof of Delivery Delivery Details Location [GEOGRAPHIC_DATA][STREET_ADDR…" at bounding box center [536, 254] width 322 height 363
click at [686, 87] on icon "button" at bounding box center [683, 87] width 9 height 9
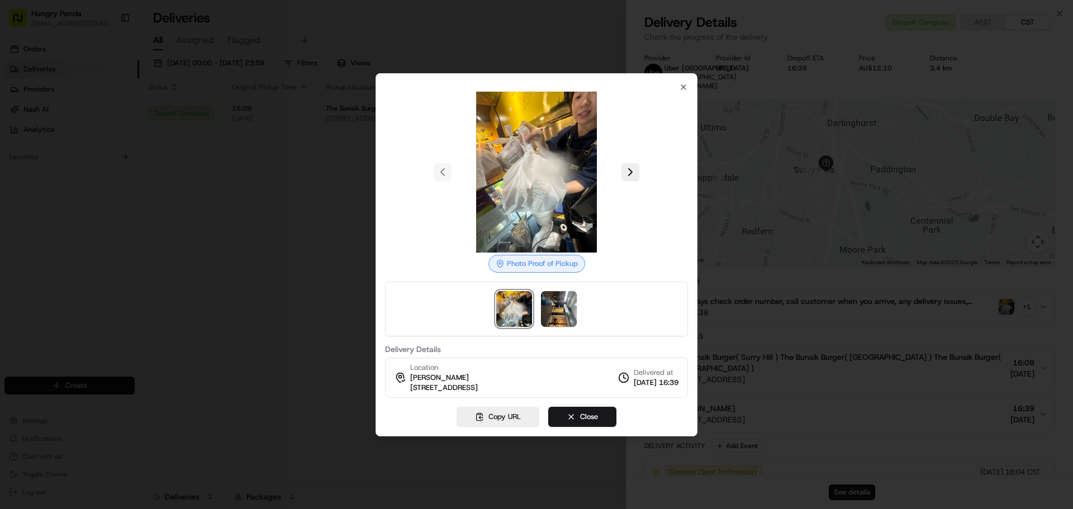
drag, startPoint x: 532, startPoint y: 185, endPoint x: 537, endPoint y: 186, distance: 5.7
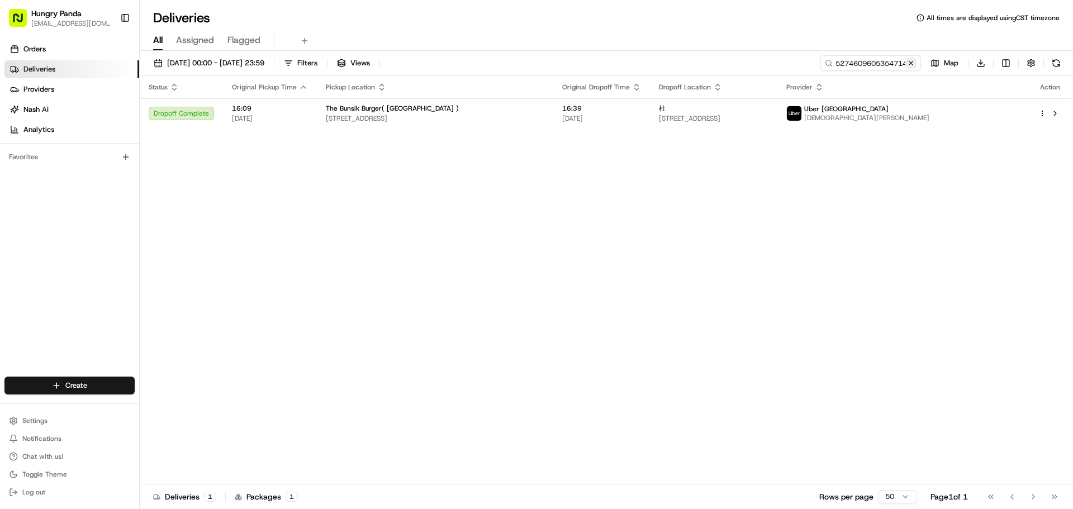
click at [913, 63] on button at bounding box center [910, 63] width 11 height 11
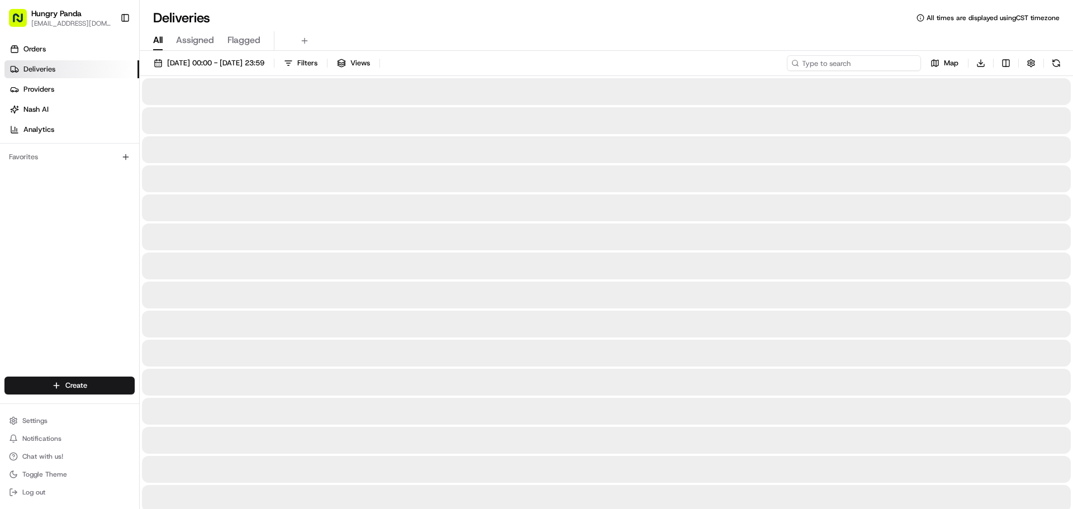
click at [882, 63] on input at bounding box center [854, 63] width 134 height 16
paste input "867960682595675498446"
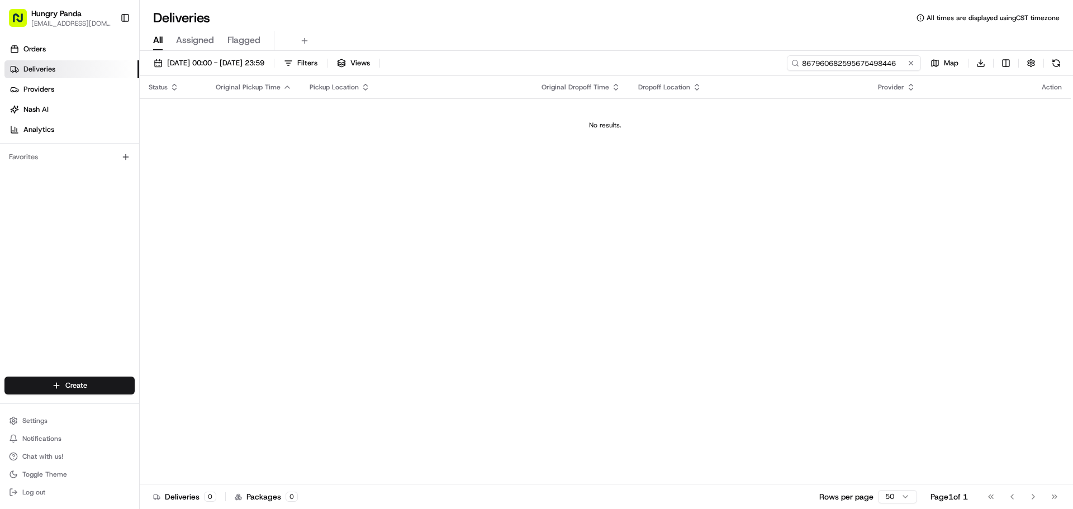
click at [808, 64] on input "867960682595675498446" at bounding box center [854, 63] width 134 height 16
type input "867960682595675498446"
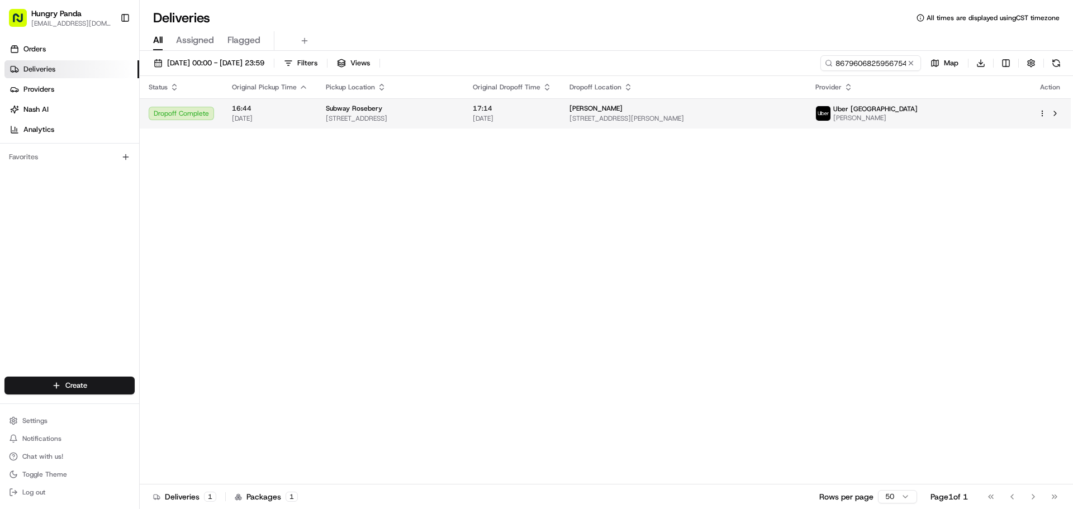
click at [917, 114] on span "[PERSON_NAME]" at bounding box center [875, 117] width 84 height 9
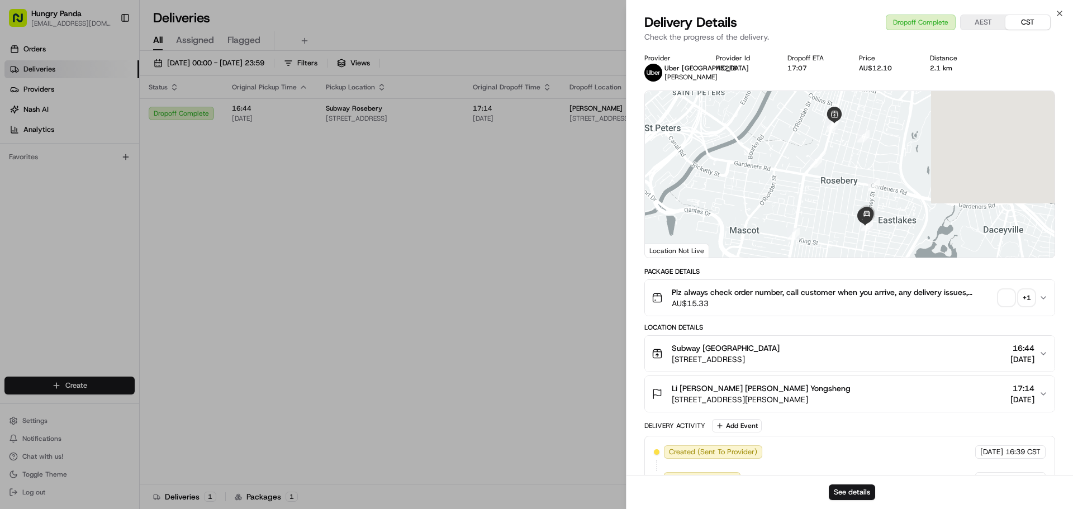
click at [1027, 297] on div "+ 1" at bounding box center [1026, 298] width 16 height 16
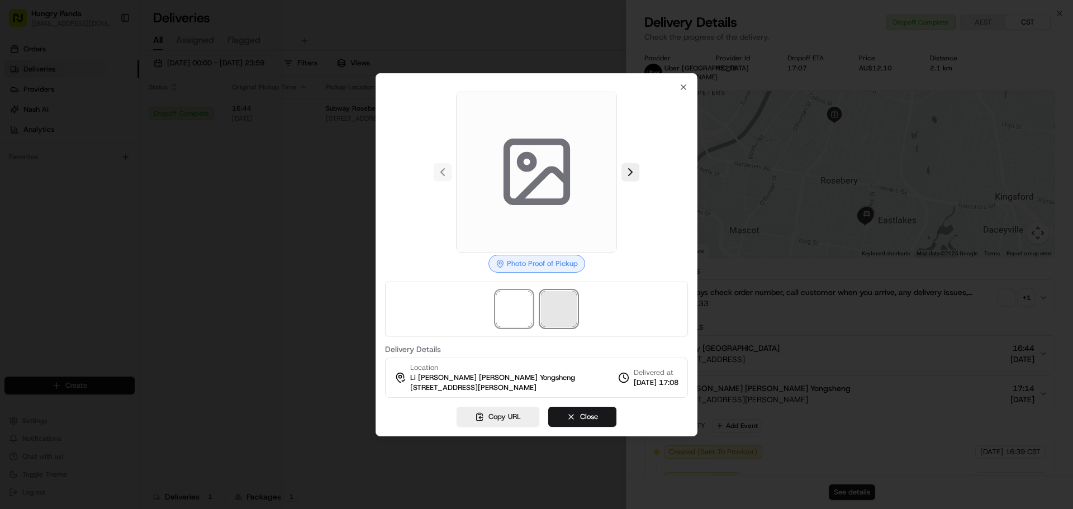
click at [569, 298] on span at bounding box center [559, 309] width 36 height 36
drag, startPoint x: 517, startPoint y: 310, endPoint x: 668, endPoint y: 205, distance: 183.8
click at [517, 309] on span at bounding box center [514, 309] width 36 height 36
click at [686, 87] on icon "button" at bounding box center [683, 87] width 9 height 9
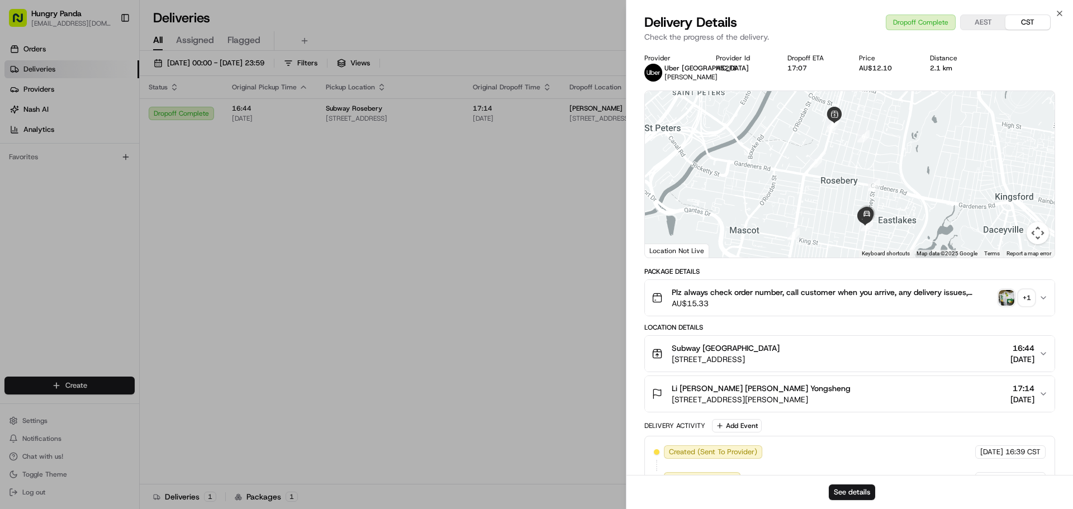
click at [1022, 292] on div "+ 1" at bounding box center [1026, 298] width 16 height 16
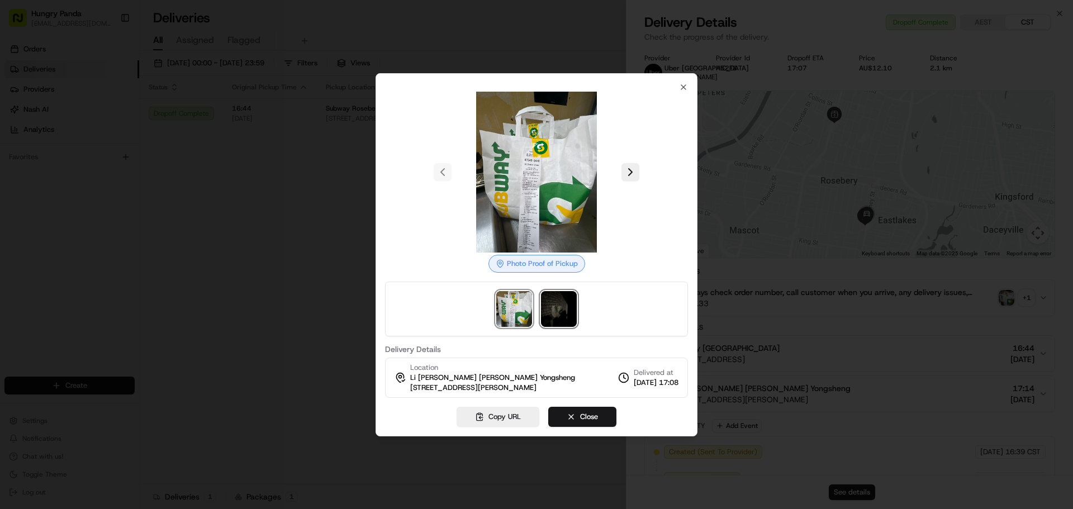
click at [575, 316] on img at bounding box center [559, 309] width 36 height 36
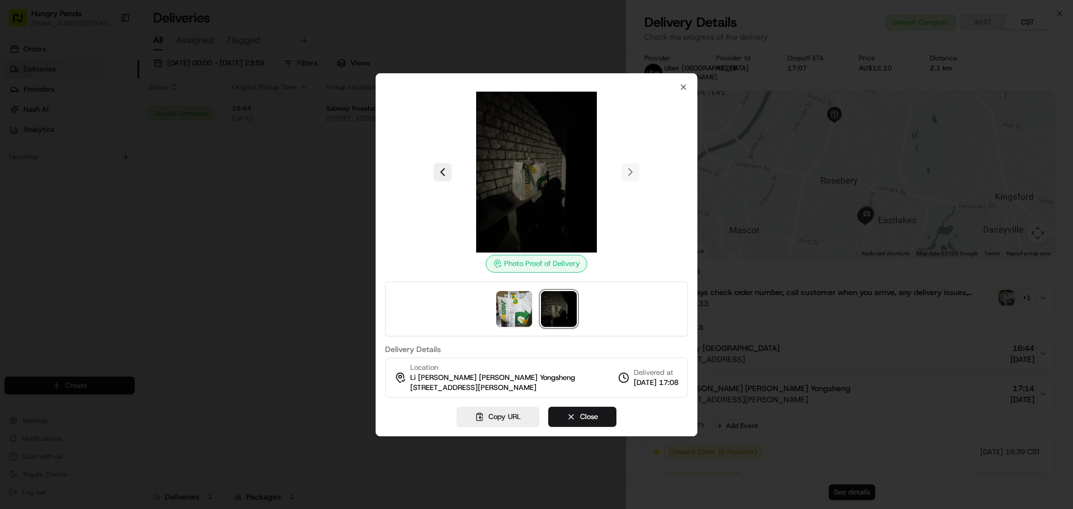
click at [688, 83] on div "Photo Proof of Delivery Delivery Details Location Li [GEOGRAPHIC_DATA][PERSON_N…" at bounding box center [536, 254] width 322 height 363
click at [685, 83] on icon "button" at bounding box center [683, 87] width 9 height 9
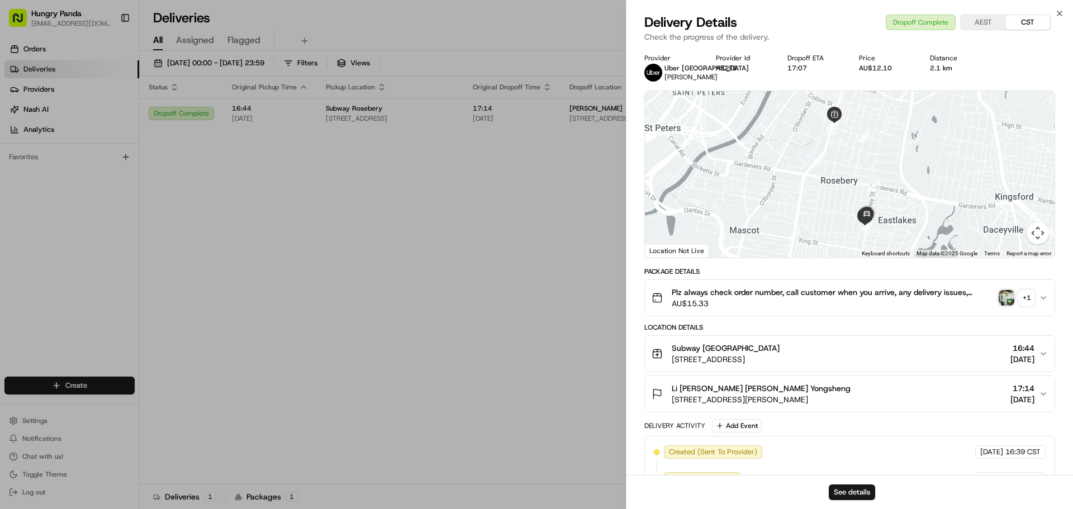
drag, startPoint x: 541, startPoint y: 175, endPoint x: 576, endPoint y: 171, distance: 34.9
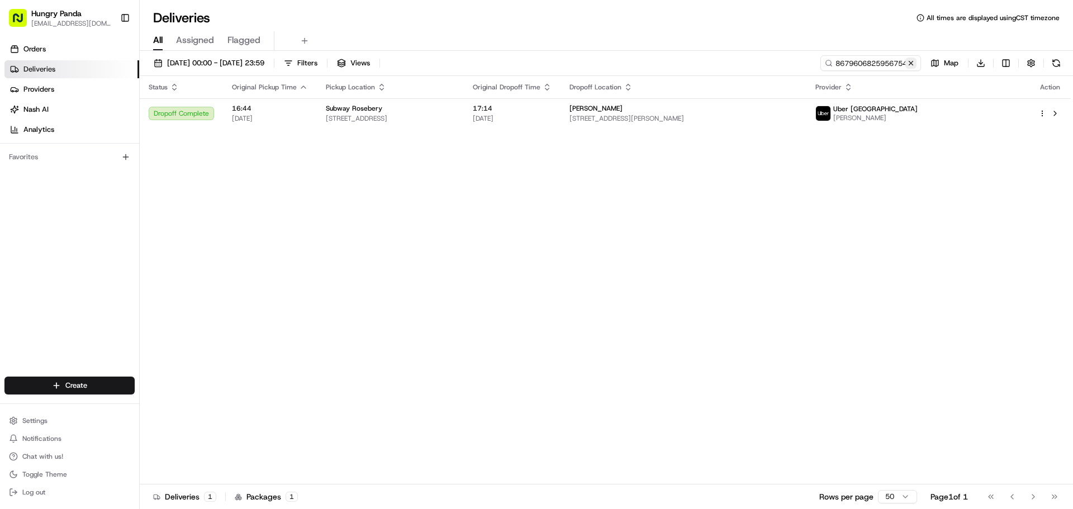
click at [912, 64] on button at bounding box center [910, 63] width 11 height 11
click at [860, 64] on input at bounding box center [854, 63] width 134 height 16
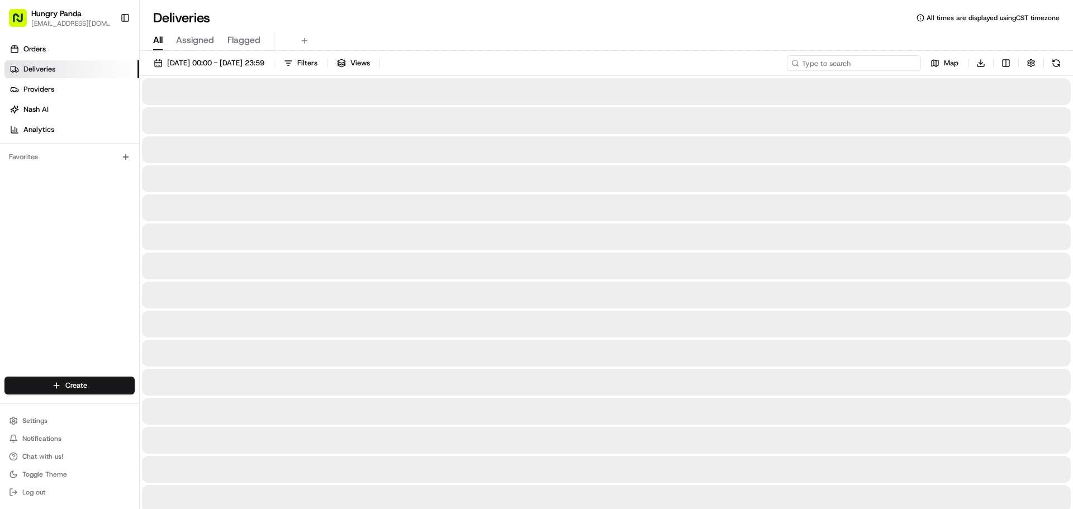
paste input "8077620845552750631566"
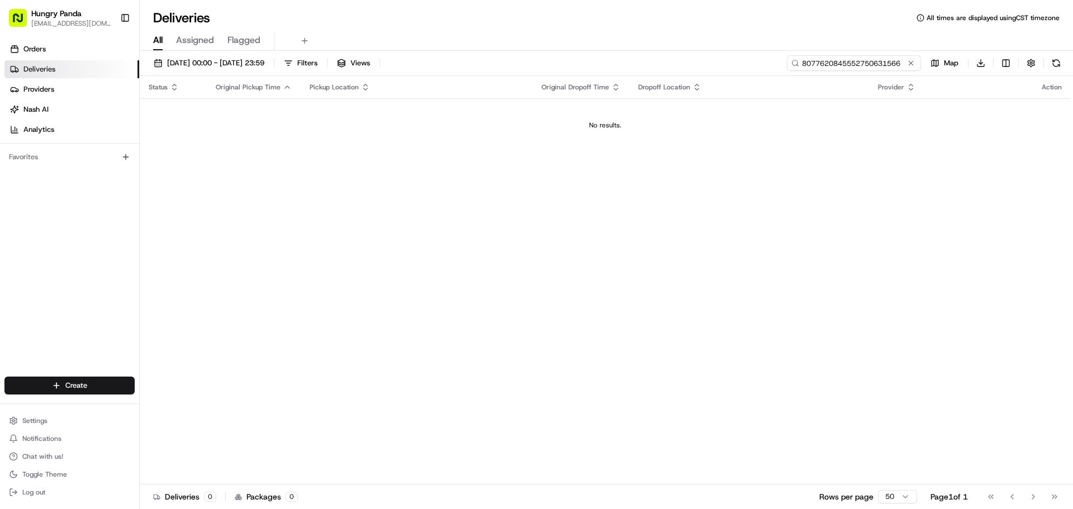
click at [800, 64] on input "8077620845552750631566" at bounding box center [854, 63] width 134 height 16
drag, startPoint x: 804, startPoint y: 63, endPoint x: 810, endPoint y: 65, distance: 6.7
click at [804, 63] on input "8077620845552750631566" at bounding box center [854, 63] width 134 height 16
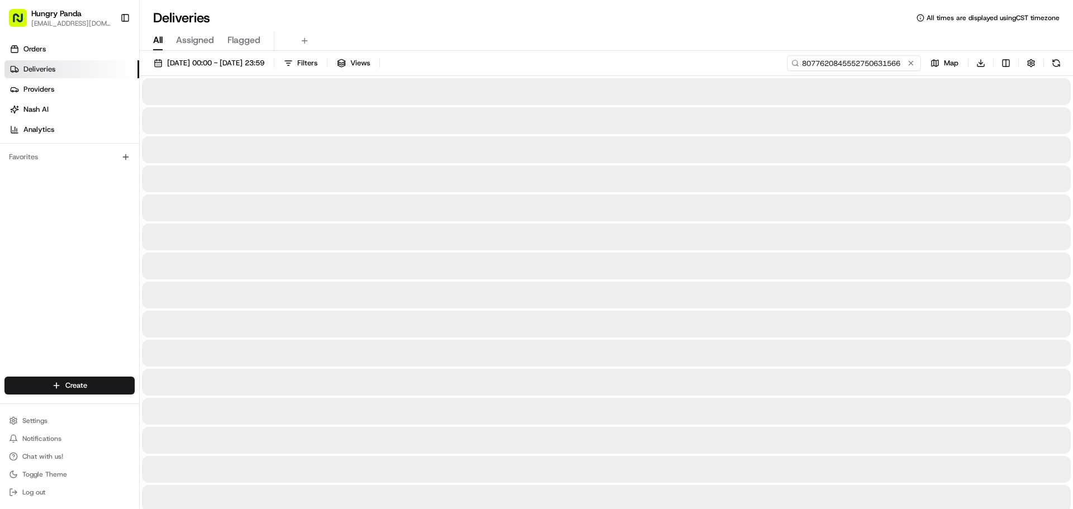
type input "8077620845552750631566"
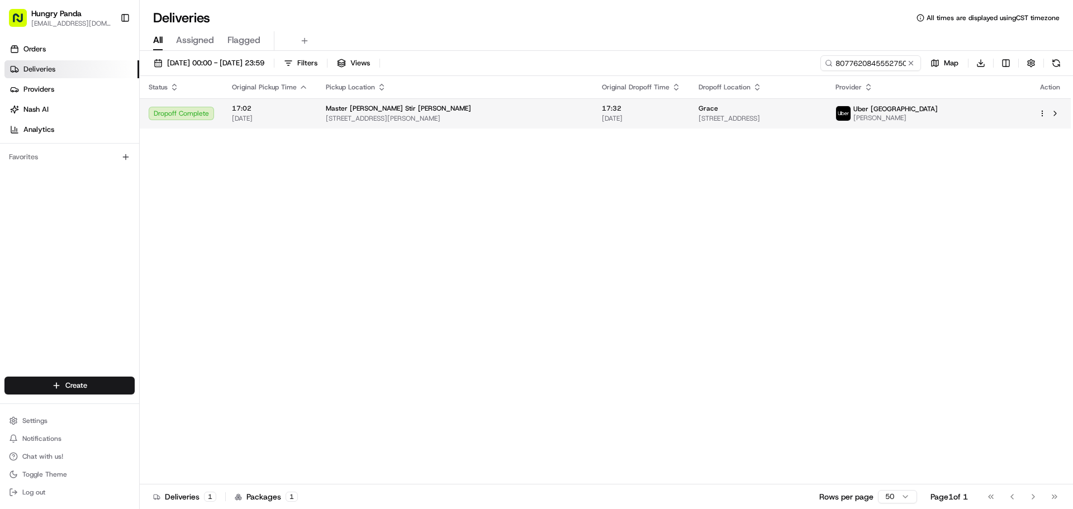
click at [937, 116] on span "[PERSON_NAME]" at bounding box center [895, 117] width 84 height 9
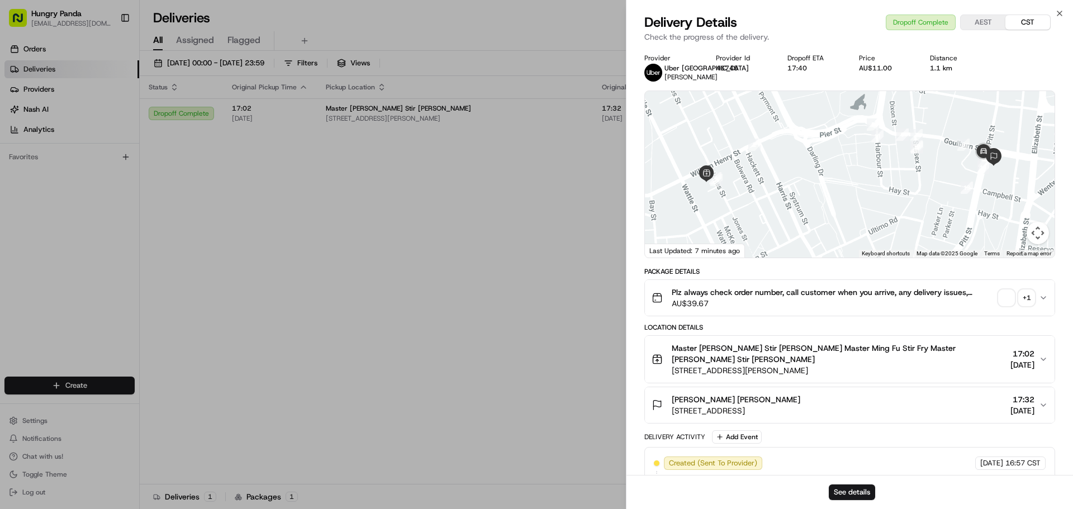
click at [1031, 296] on div "+ 1" at bounding box center [1026, 298] width 16 height 16
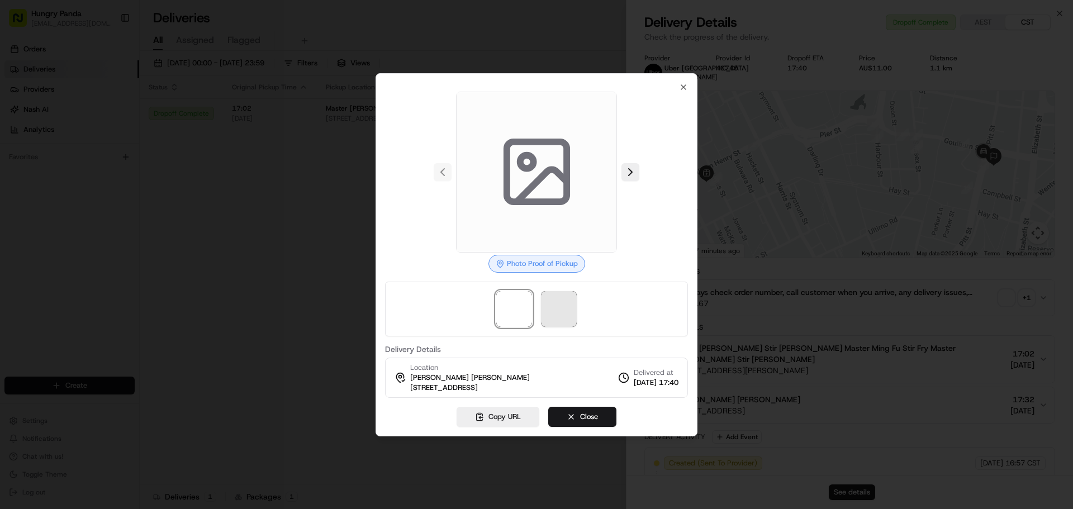
drag, startPoint x: 536, startPoint y: 320, endPoint x: 560, endPoint y: 314, distance: 24.7
click at [541, 321] on div at bounding box center [536, 309] width 303 height 55
click at [561, 314] on span at bounding box center [559, 309] width 36 height 36
click at [522, 303] on img at bounding box center [514, 309] width 36 height 36
